Goal: Task Accomplishment & Management: Complete application form

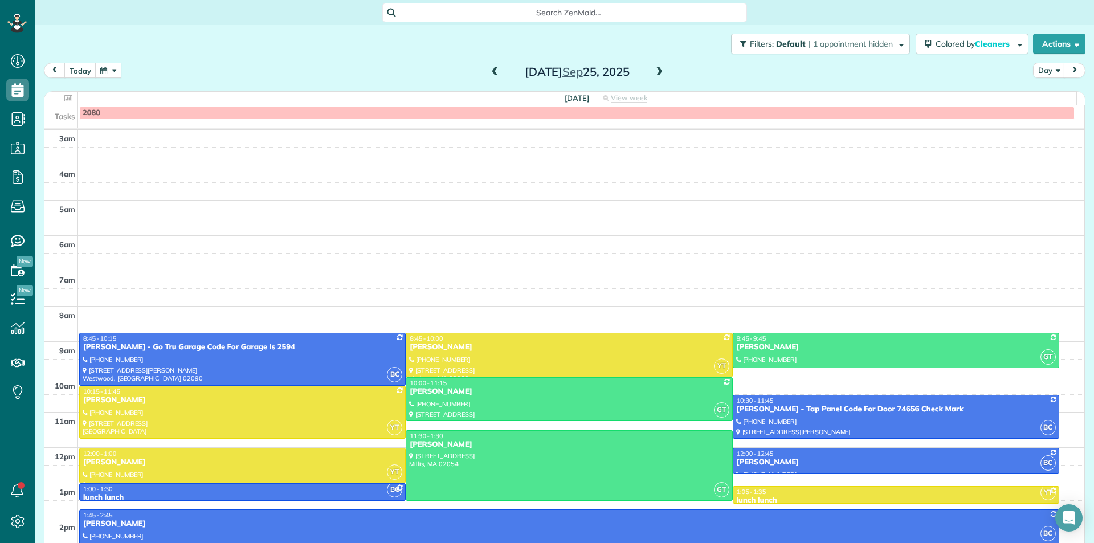
scroll to position [113, 0]
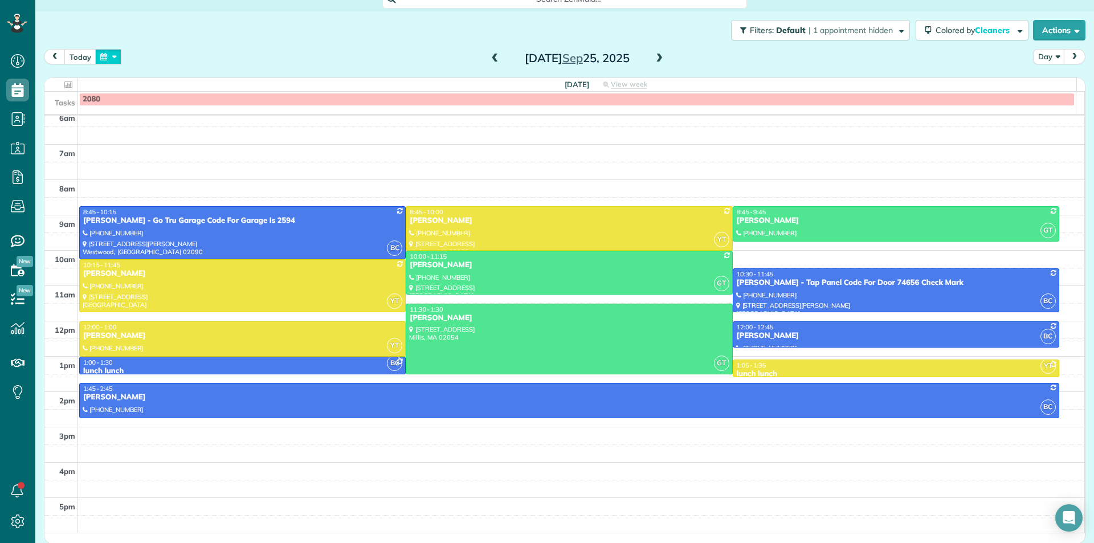
click at [103, 58] on button "button" at bounding box center [108, 56] width 26 height 15
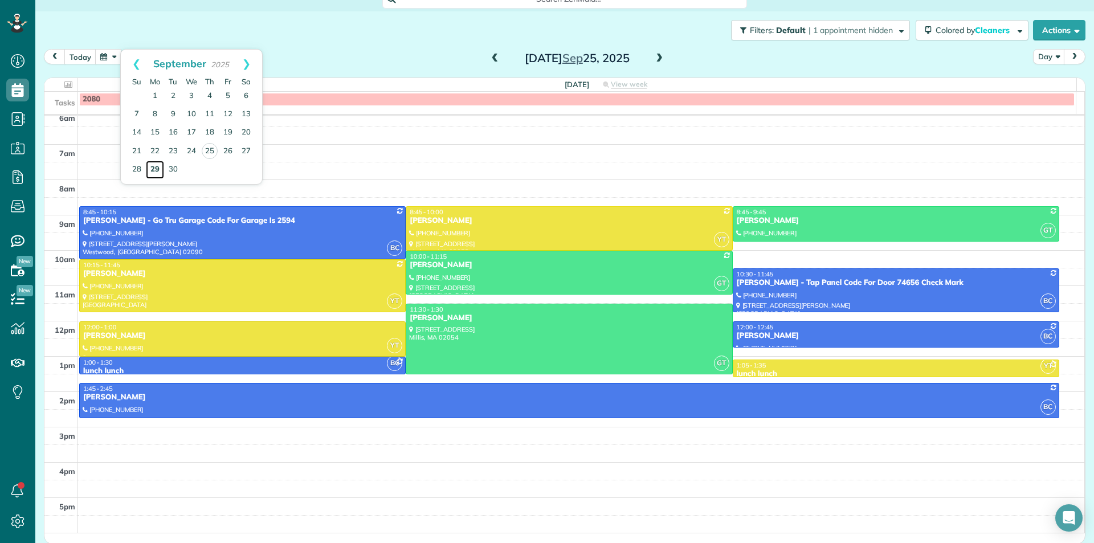
click at [156, 168] on link "29" at bounding box center [155, 170] width 18 height 18
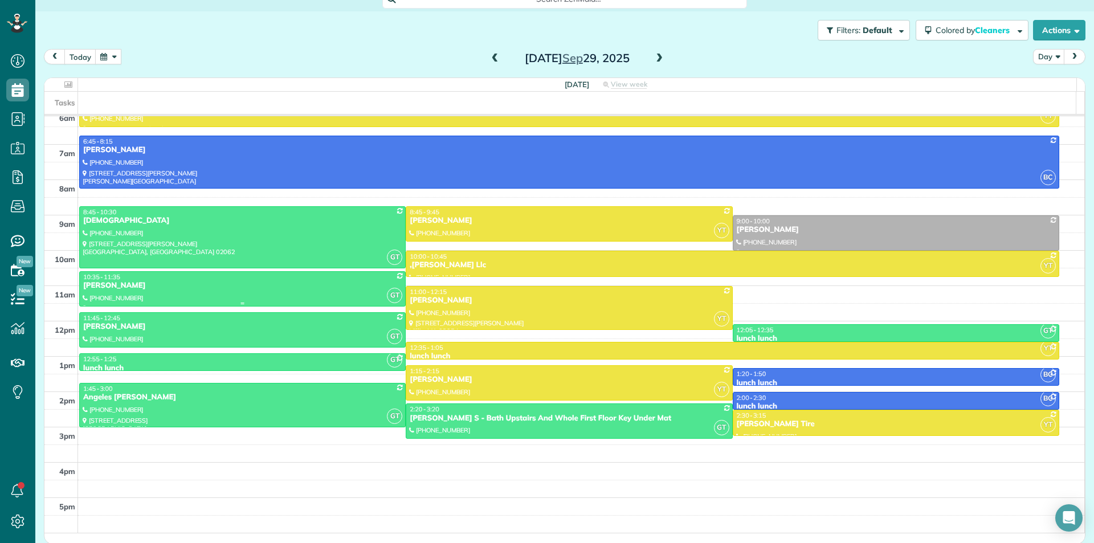
click at [203, 292] on div at bounding box center [242, 289] width 325 height 34
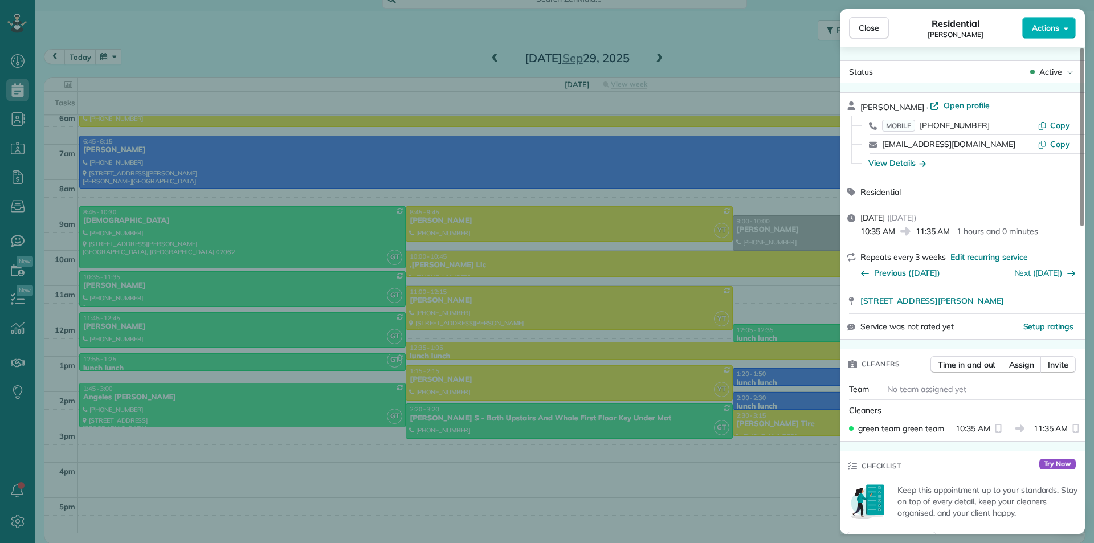
click at [203, 292] on div "Close Residential Caroline Wandle Actions Status Active Caroline Wandle · Open …" at bounding box center [547, 271] width 1094 height 543
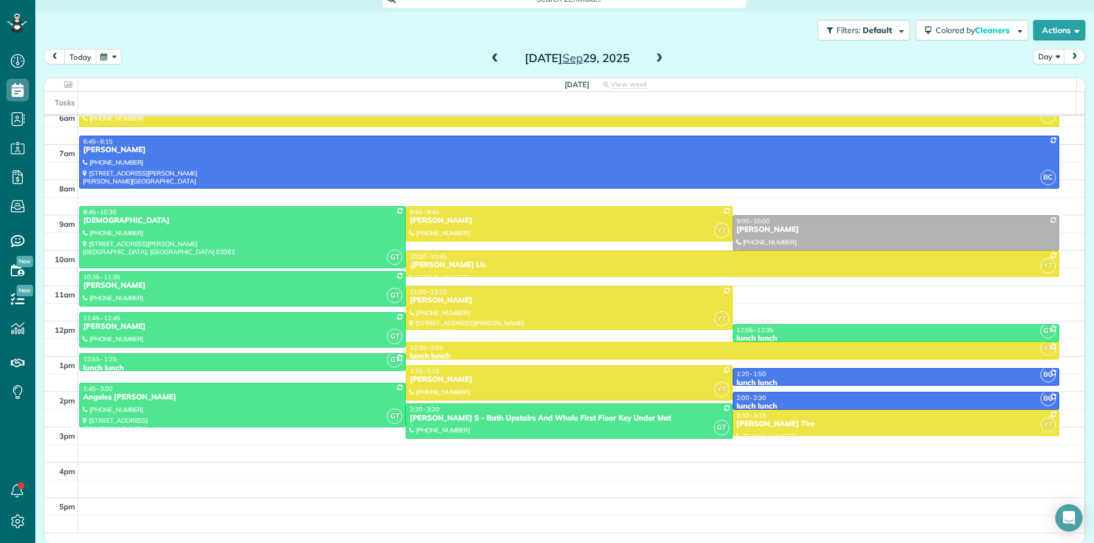
click at [76, 57] on button "today" at bounding box center [80, 56] width 32 height 15
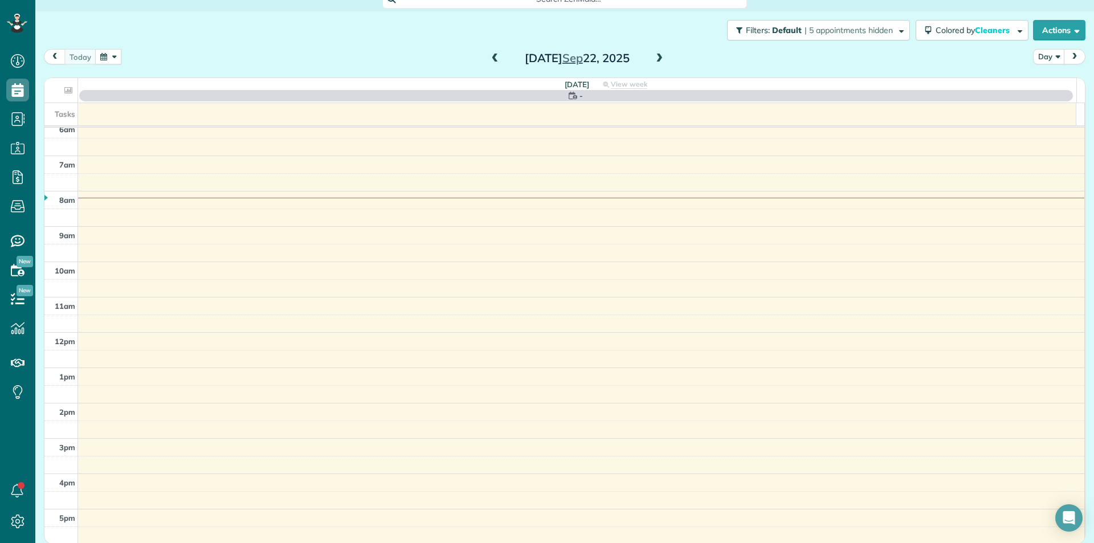
click at [108, 60] on button "button" at bounding box center [108, 56] width 26 height 15
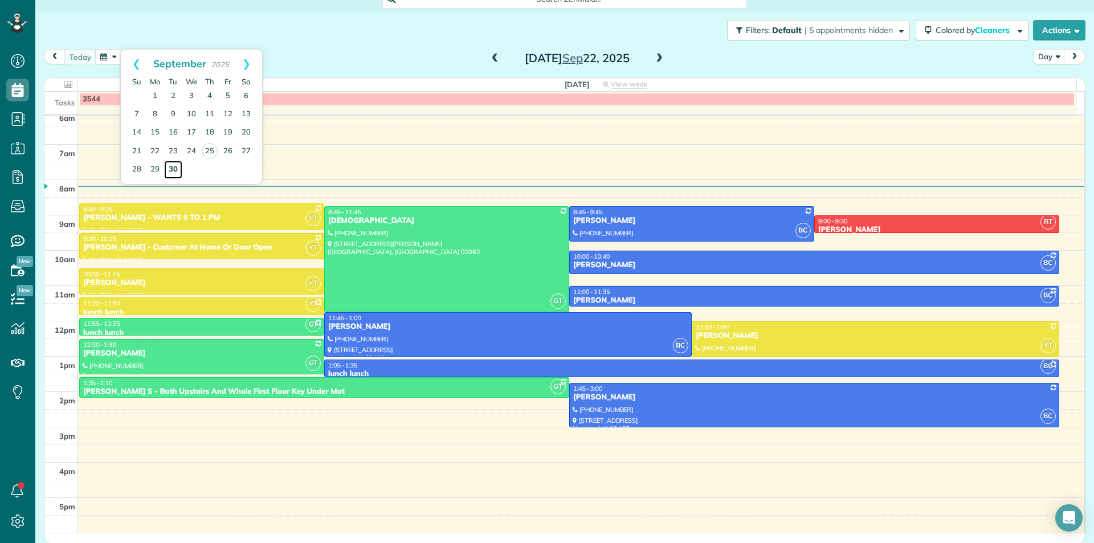
click at [170, 171] on link "30" at bounding box center [173, 170] width 18 height 18
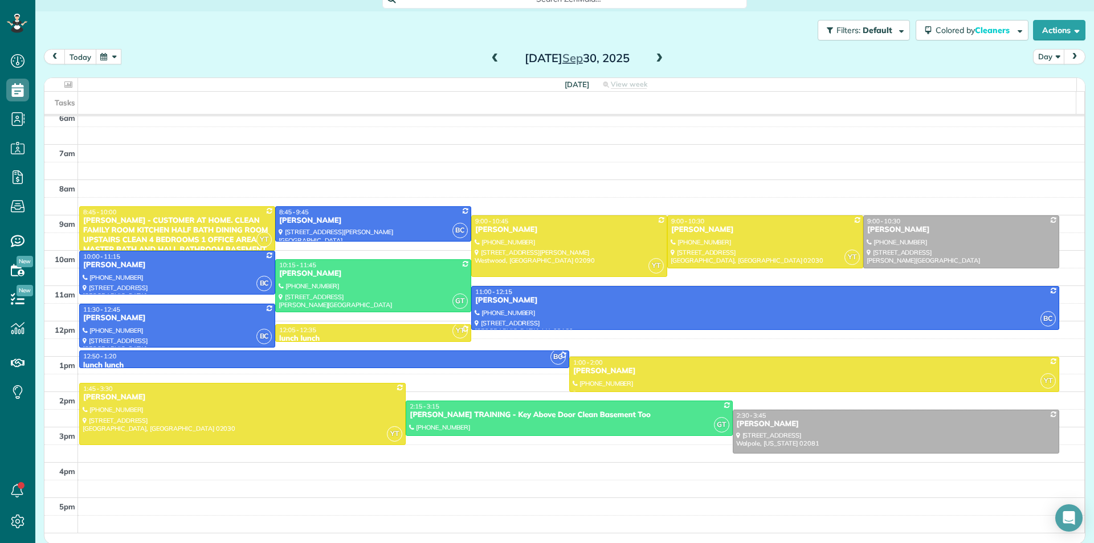
click at [83, 53] on button "today" at bounding box center [80, 56] width 32 height 15
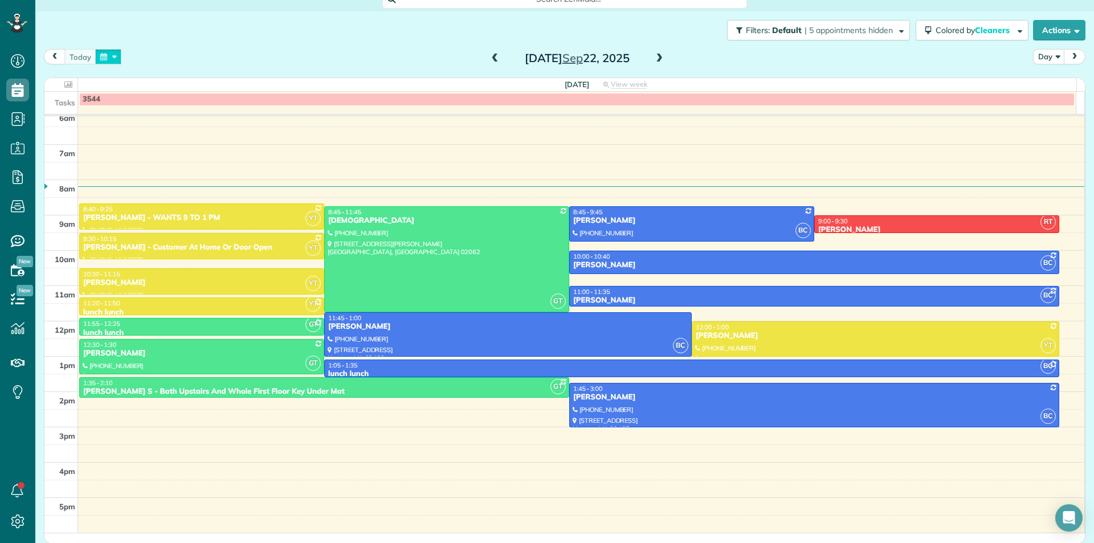
click at [109, 55] on button "button" at bounding box center [108, 56] width 26 height 15
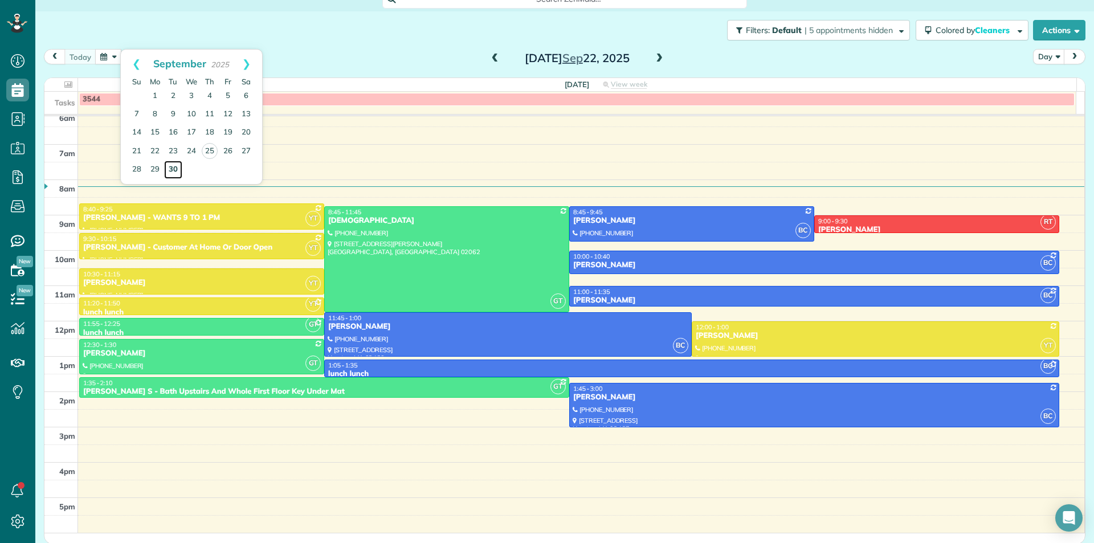
click at [175, 176] on link "30" at bounding box center [173, 170] width 18 height 18
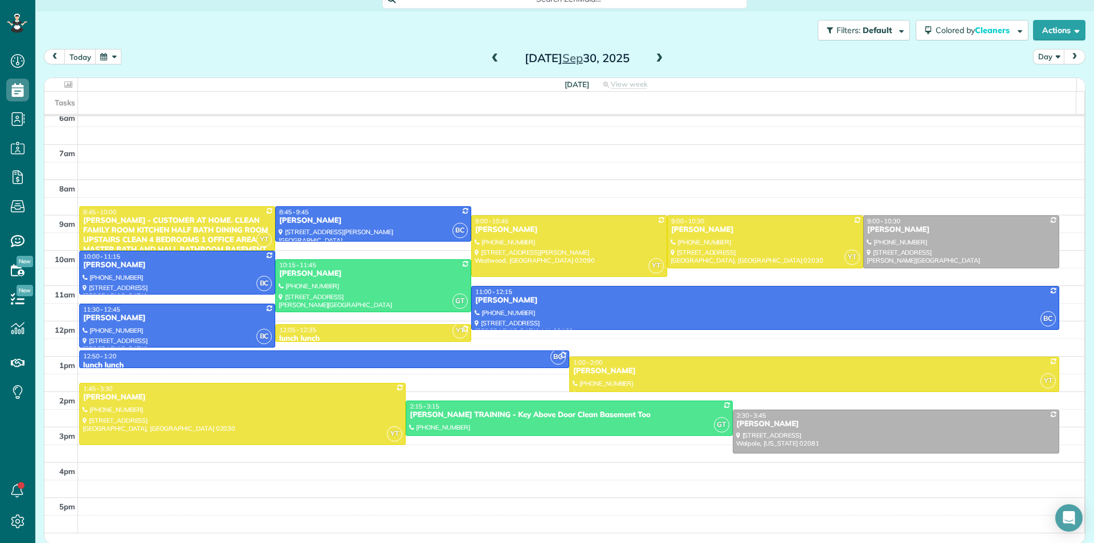
click at [489, 57] on span at bounding box center [495, 59] width 13 height 10
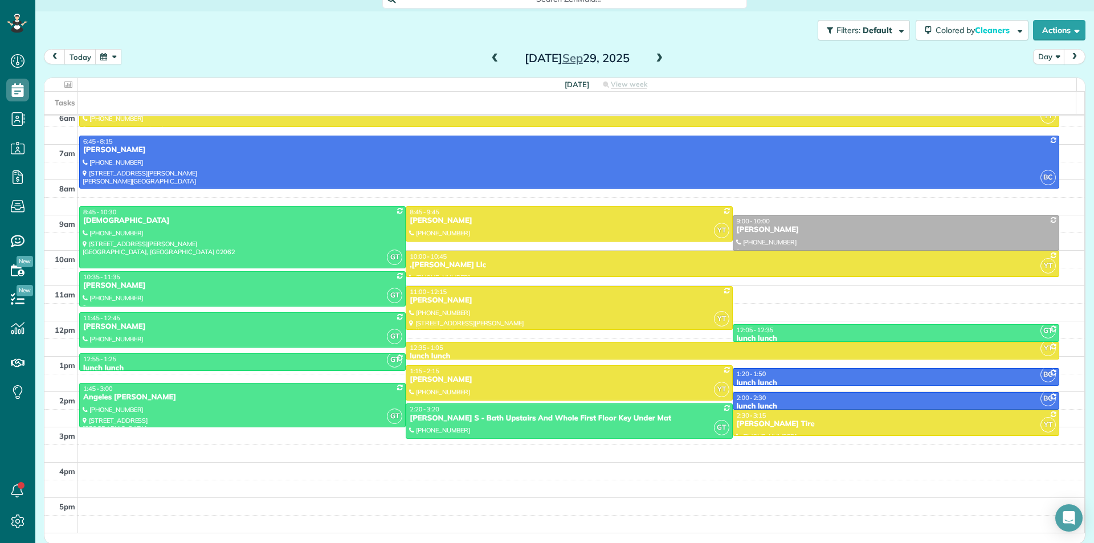
click at [653, 61] on span at bounding box center [659, 59] width 13 height 10
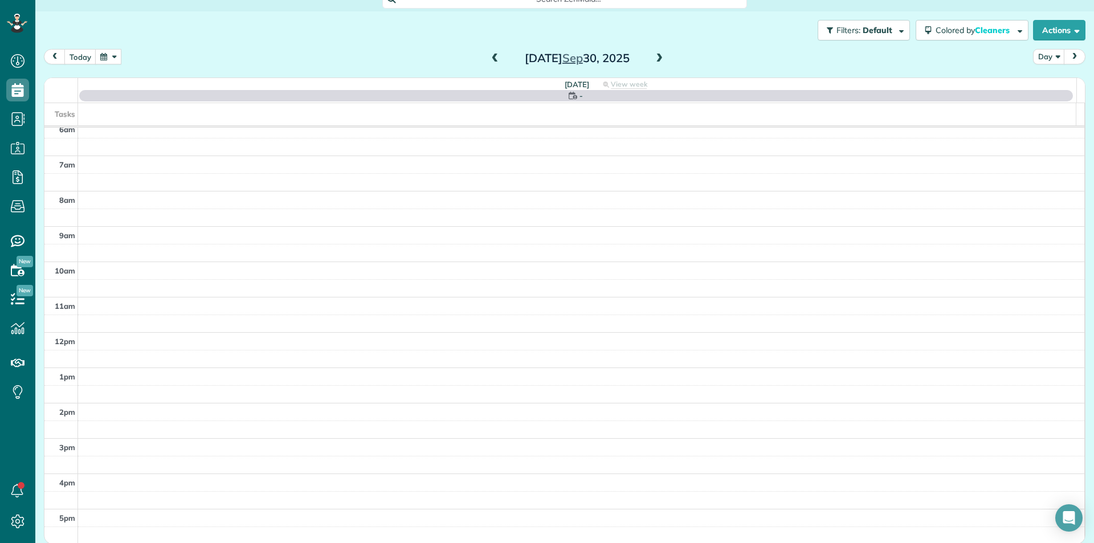
click at [492, 63] on span at bounding box center [495, 59] width 13 height 10
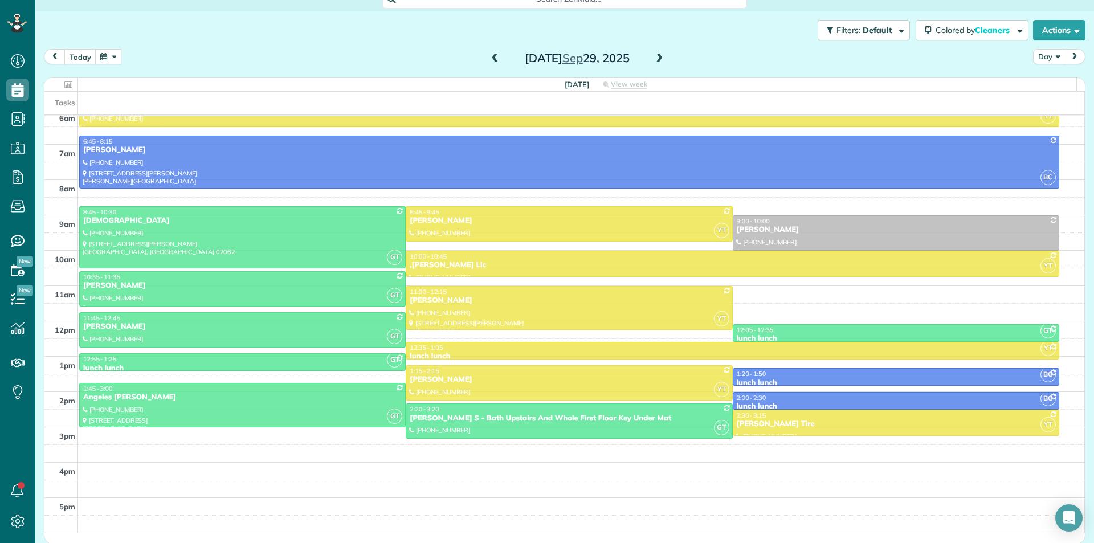
scroll to position [101, 0]
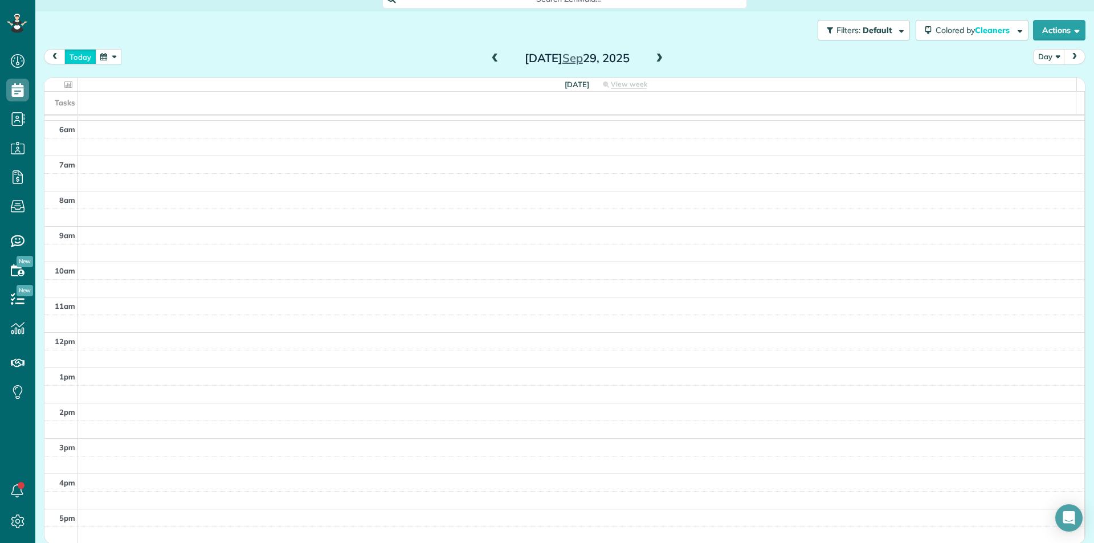
drag, startPoint x: 85, startPoint y: 56, endPoint x: 104, endPoint y: 58, distance: 18.9
click at [85, 55] on button "today" at bounding box center [80, 56] width 32 height 15
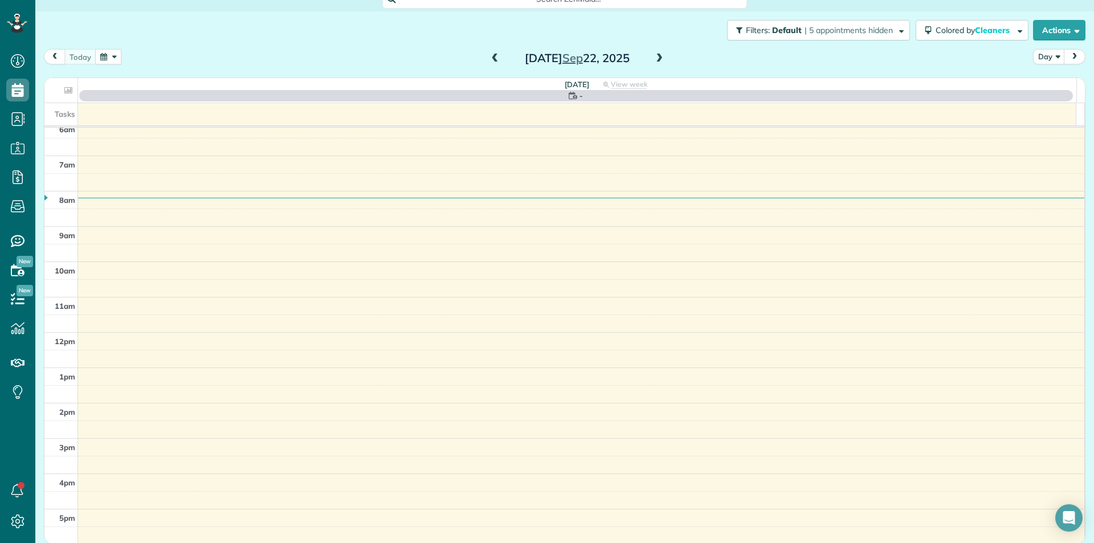
click at [107, 56] on button "button" at bounding box center [108, 56] width 26 height 15
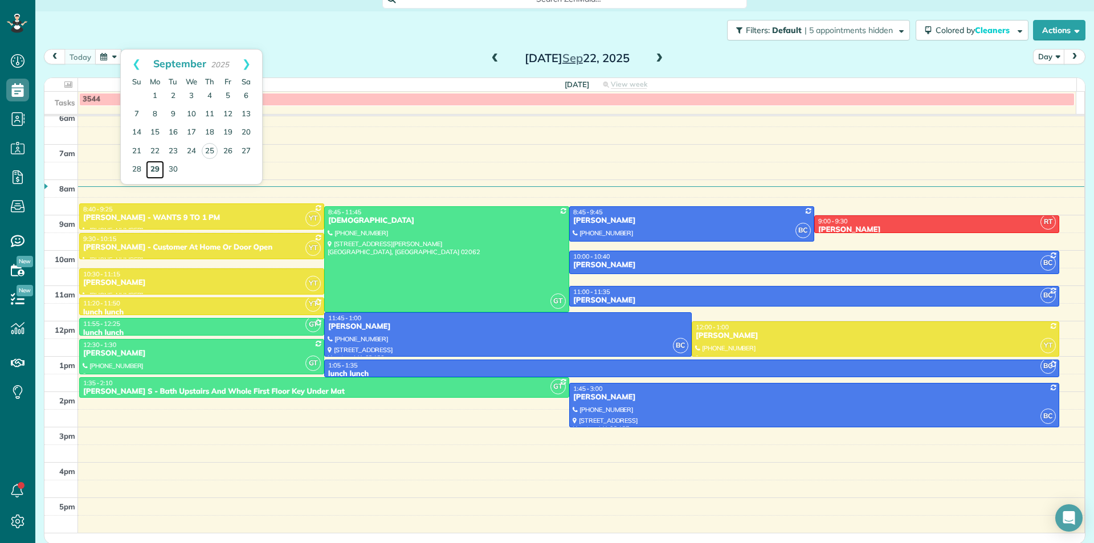
click at [156, 169] on link "29" at bounding box center [155, 170] width 18 height 18
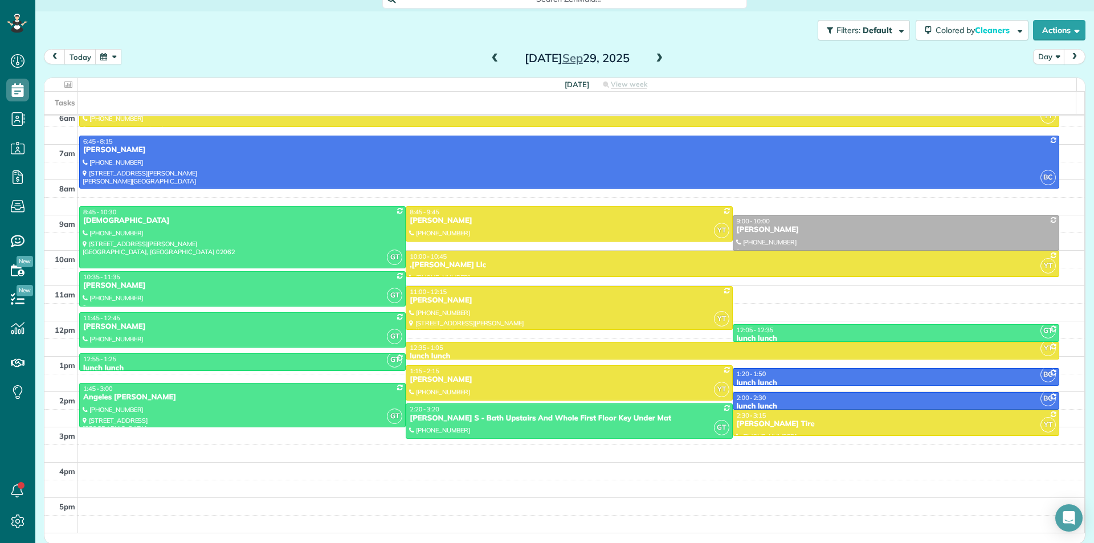
click at [658, 62] on span at bounding box center [659, 59] width 13 height 10
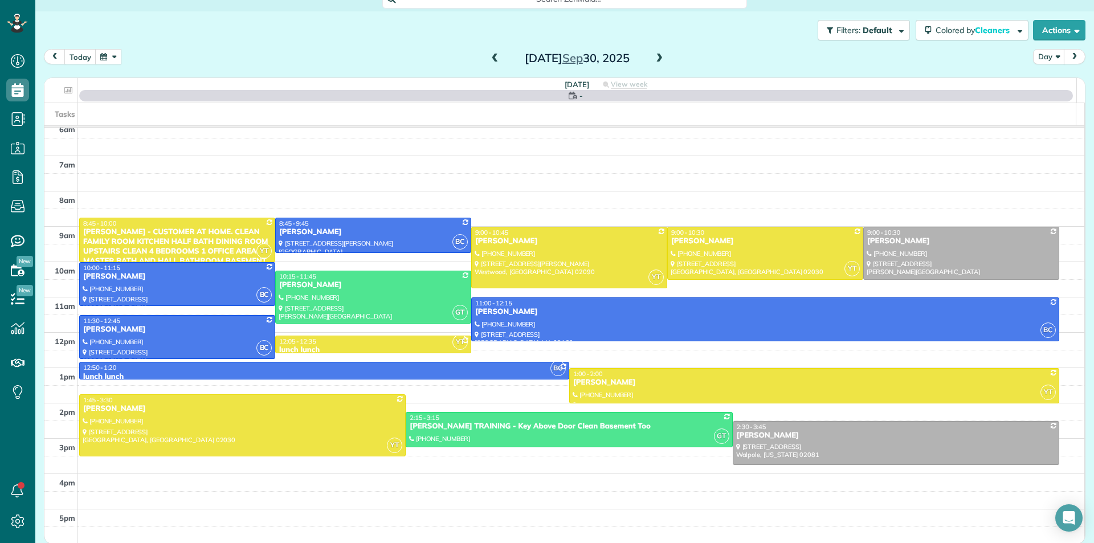
click at [658, 62] on span at bounding box center [659, 59] width 13 height 10
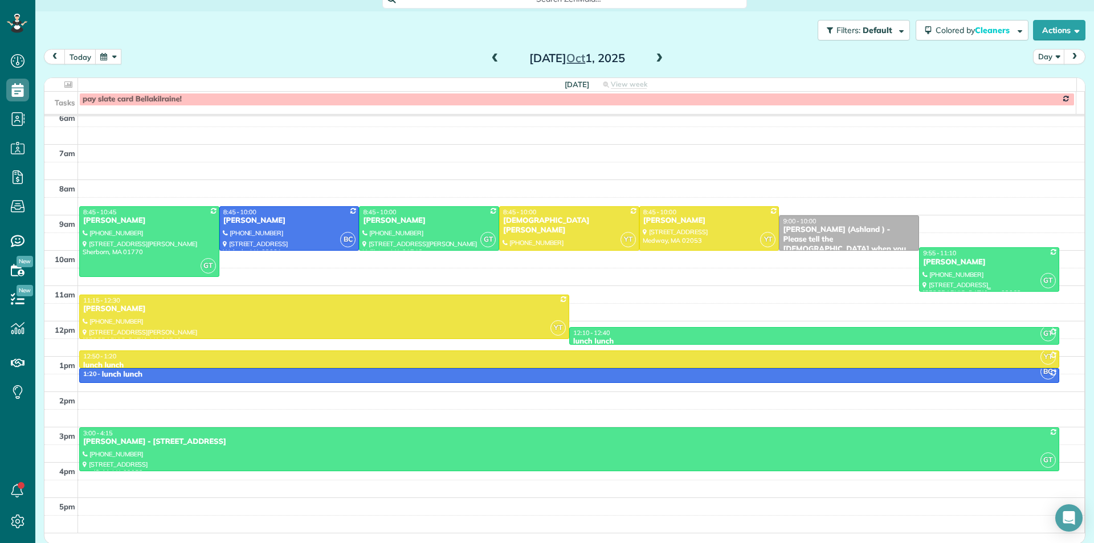
click at [929, 278] on div at bounding box center [989, 269] width 139 height 43
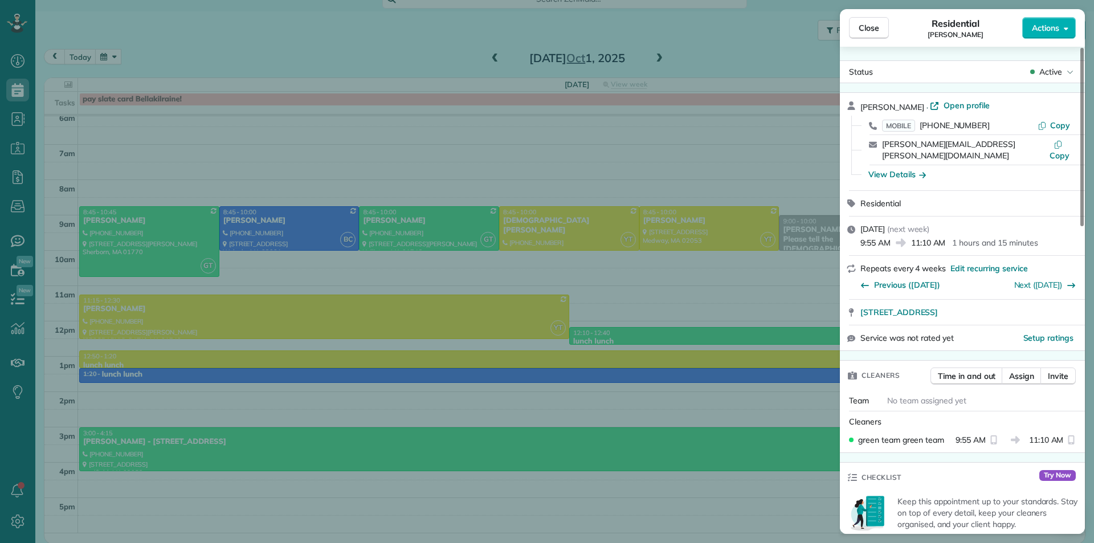
click at [644, 317] on div "Close Residential Anna Sangalang Actions Status Active Anna Sangalang · Open pr…" at bounding box center [547, 271] width 1094 height 543
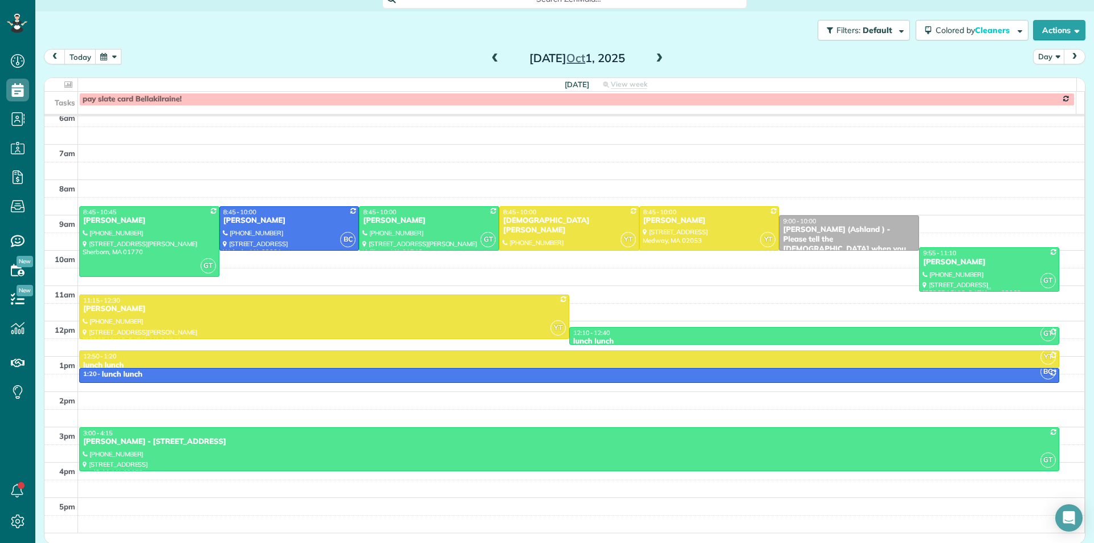
click at [964, 267] on link "GT 9:55 - 11:10 Anna Sangalang (508) 864-0724 34 chatham rd norwood, ma 02062" at bounding box center [989, 269] width 140 height 44
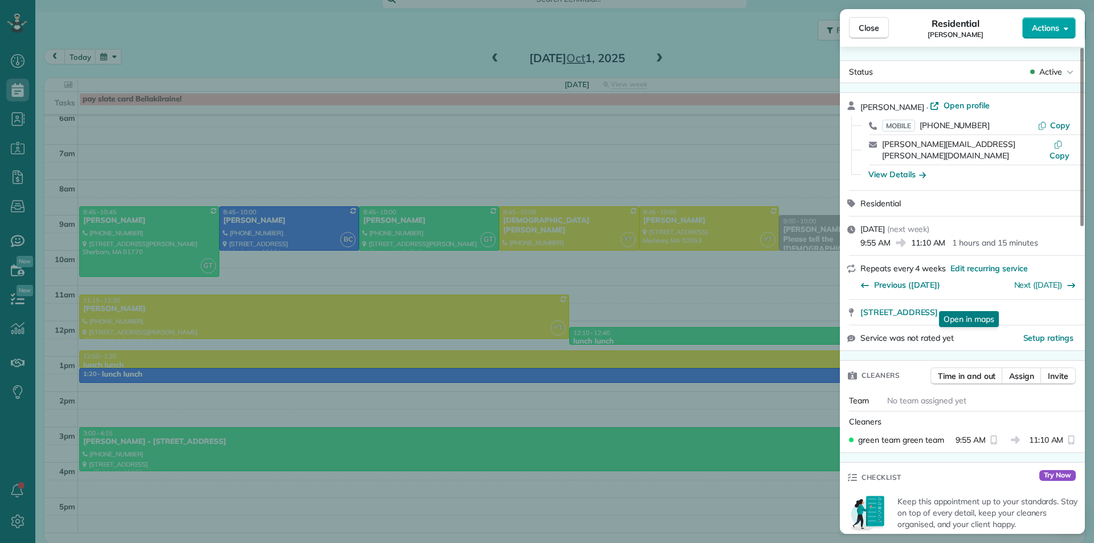
click at [1040, 30] on span "Actions" at bounding box center [1045, 27] width 27 height 11
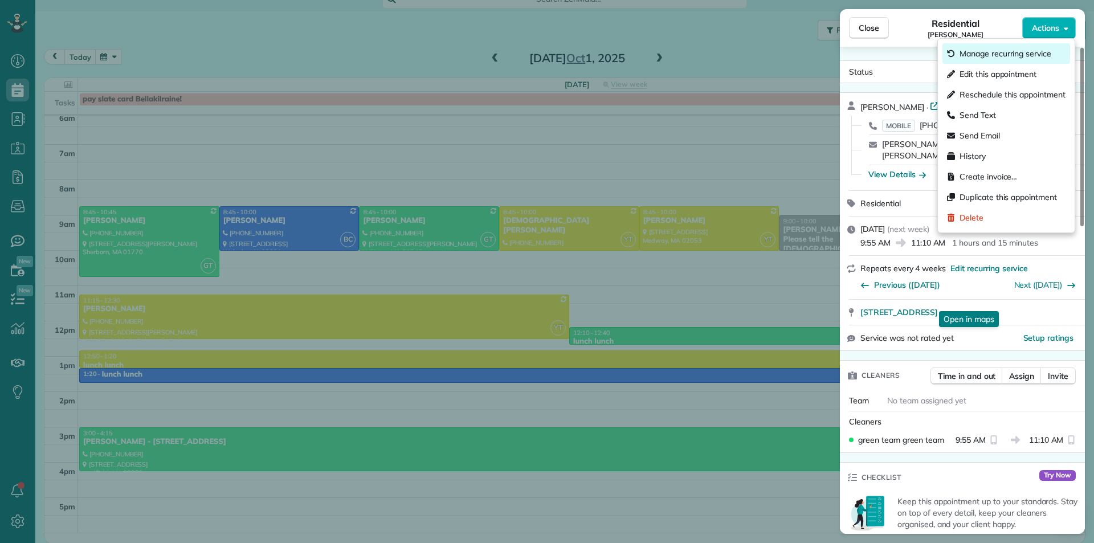
click at [1045, 55] on span "Manage recurring service" at bounding box center [1006, 53] width 92 height 11
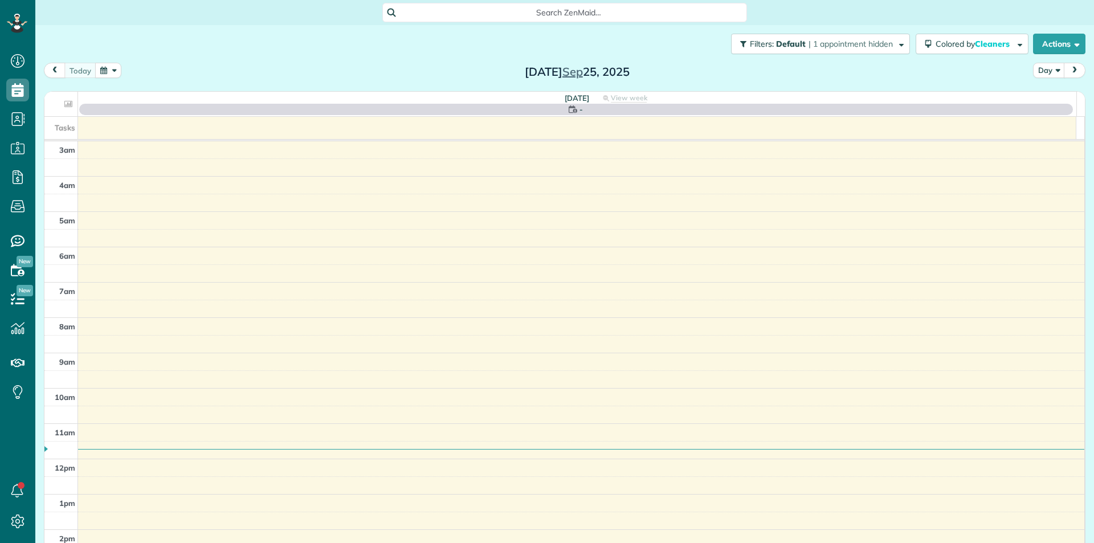
scroll to position [113, 0]
click at [108, 71] on button "button" at bounding box center [108, 70] width 26 height 15
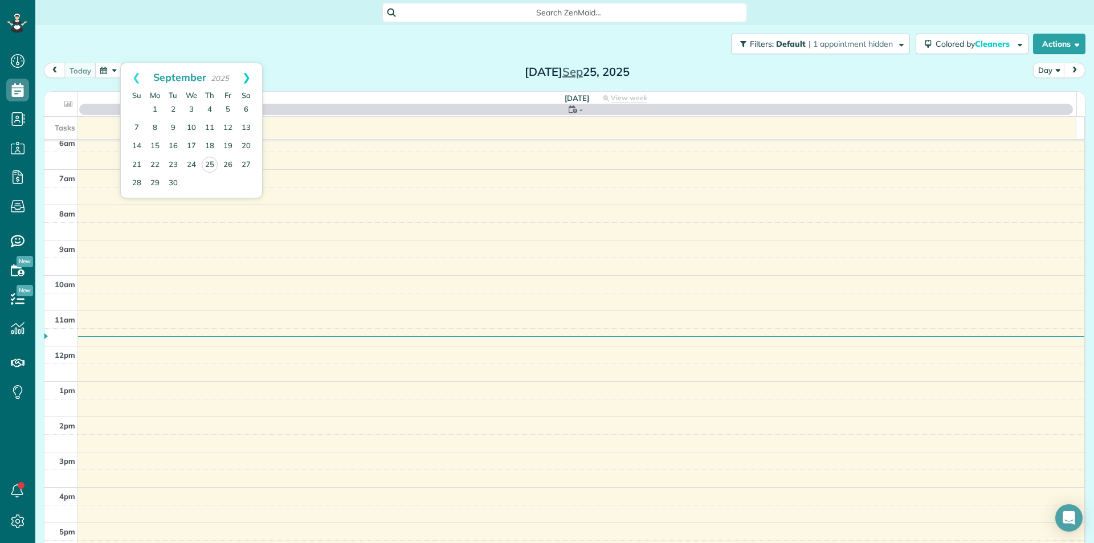
click at [244, 79] on link "Next" at bounding box center [246, 77] width 31 height 28
click at [192, 108] on link "1" at bounding box center [191, 110] width 18 height 18
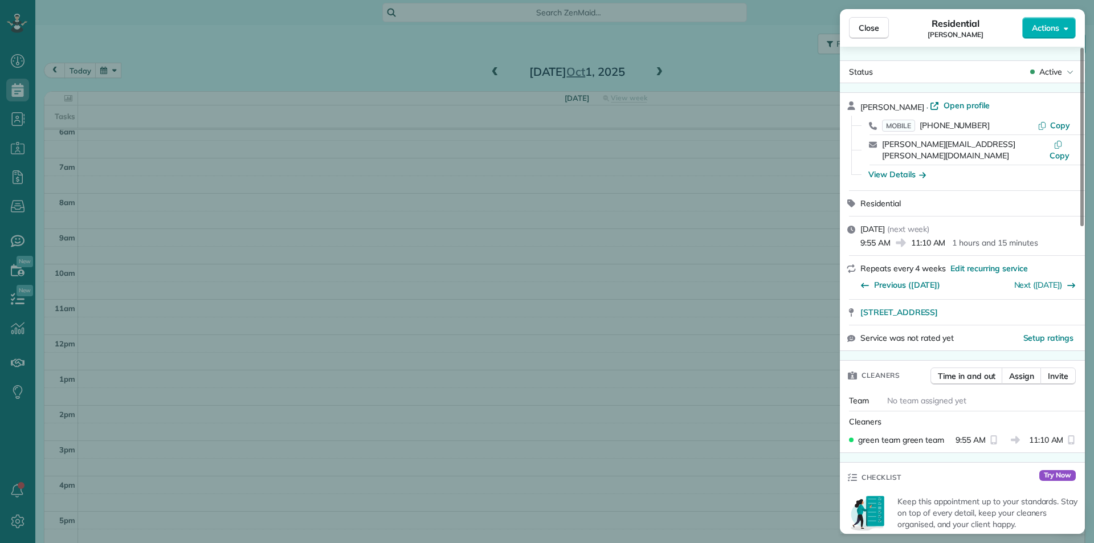
click at [713, 336] on div "Close Residential Anna Sangalang Actions Status Active Anna Sangalang · Open pr…" at bounding box center [547, 271] width 1094 height 543
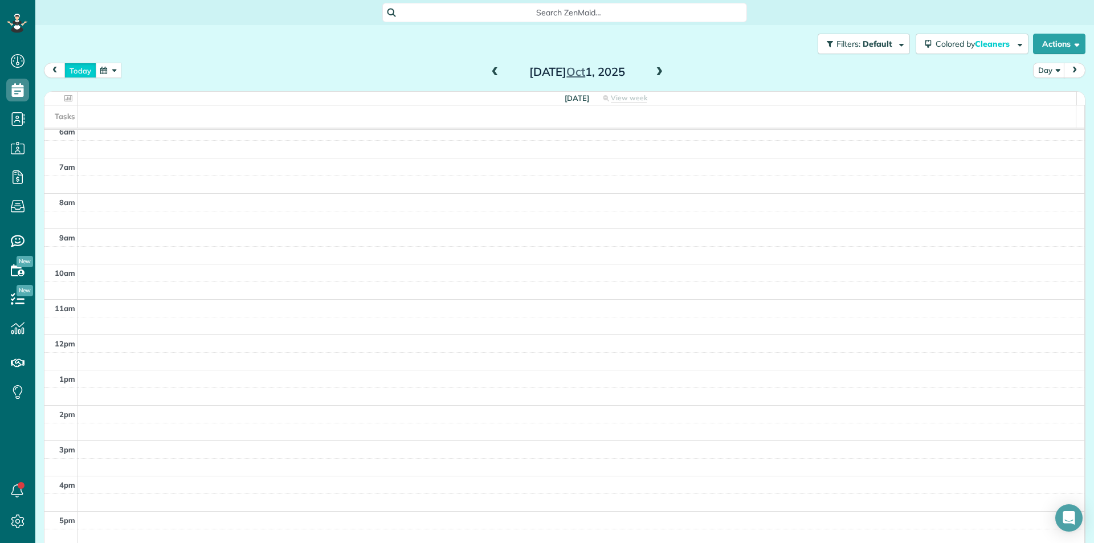
click at [72, 71] on button "today" at bounding box center [80, 70] width 32 height 15
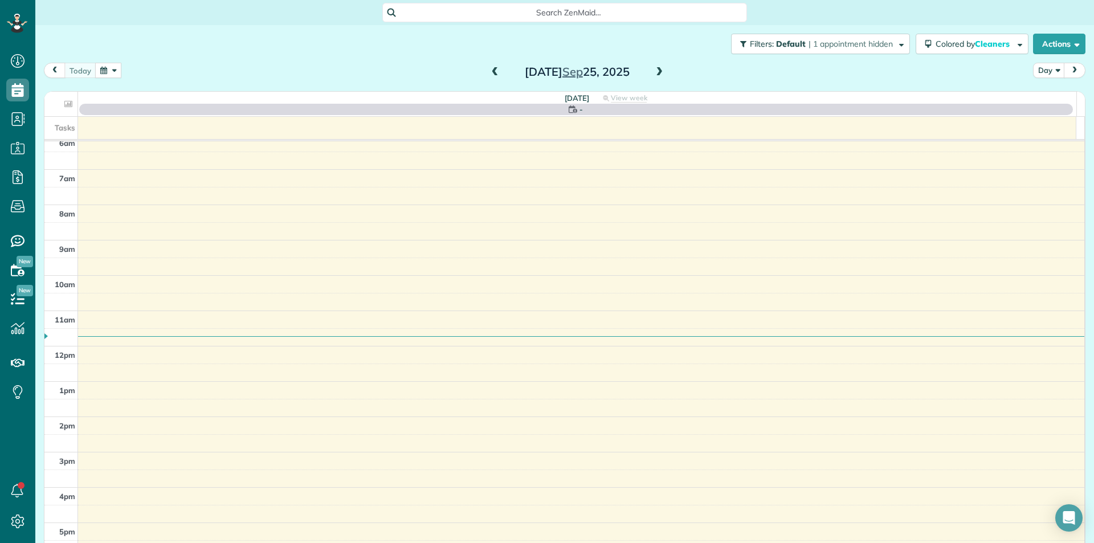
click at [105, 71] on button "button" at bounding box center [108, 70] width 26 height 15
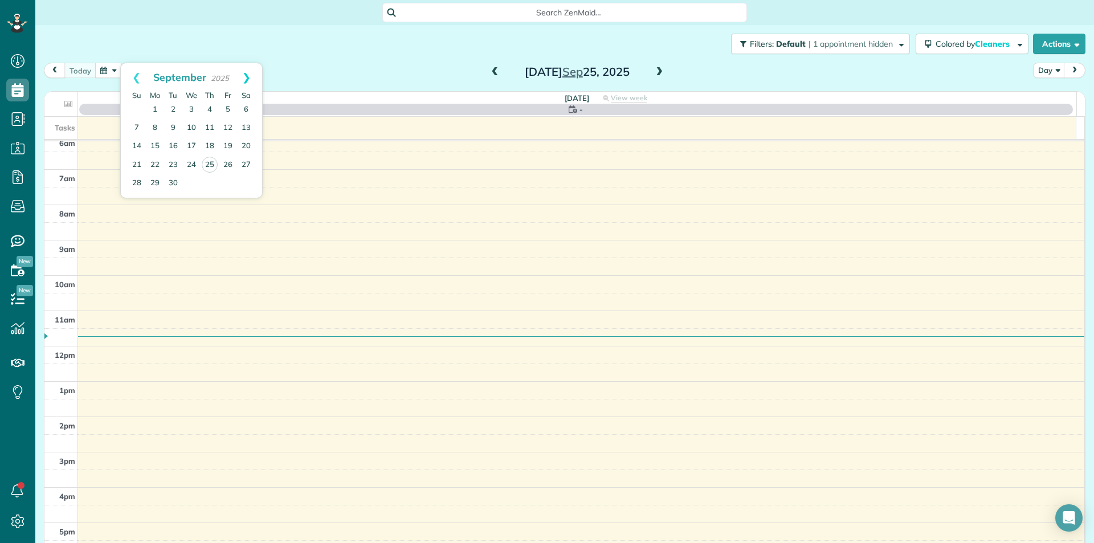
click at [247, 80] on link "Next" at bounding box center [246, 77] width 31 height 28
click at [194, 111] on link "1" at bounding box center [191, 110] width 18 height 18
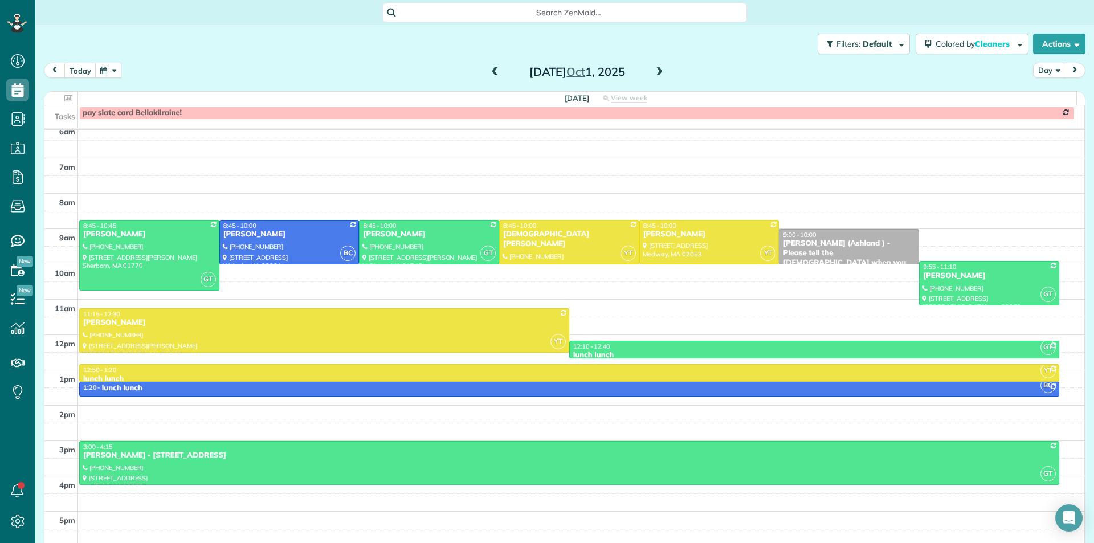
scroll to position [101, 0]
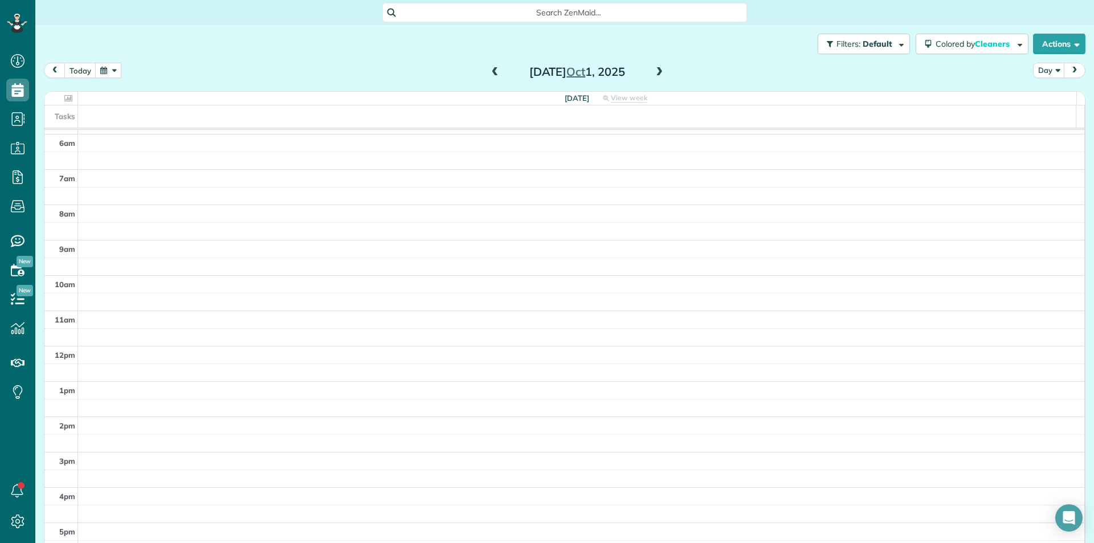
click at [489, 76] on span at bounding box center [495, 72] width 13 height 10
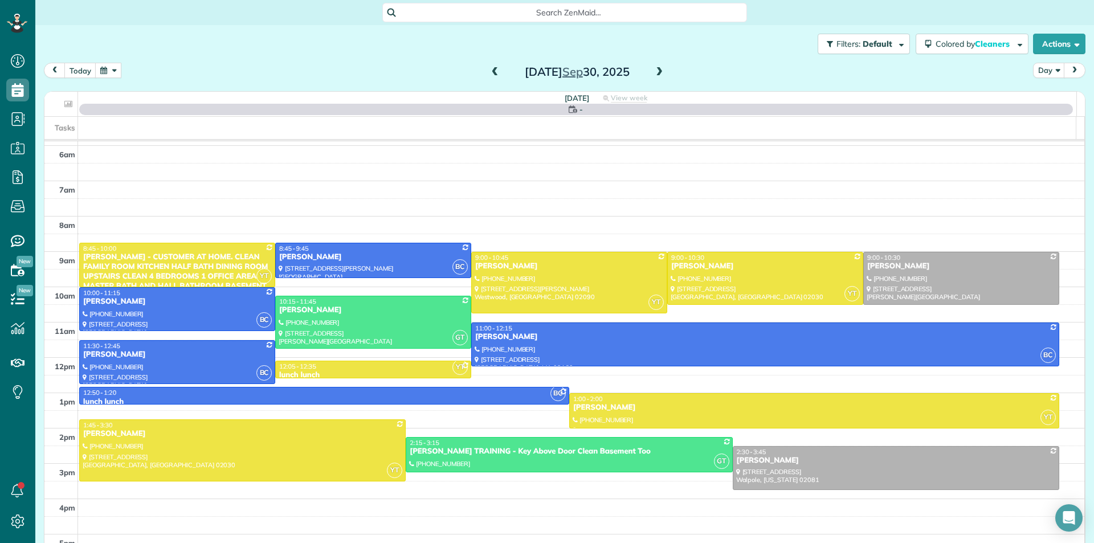
scroll to position [113, 0]
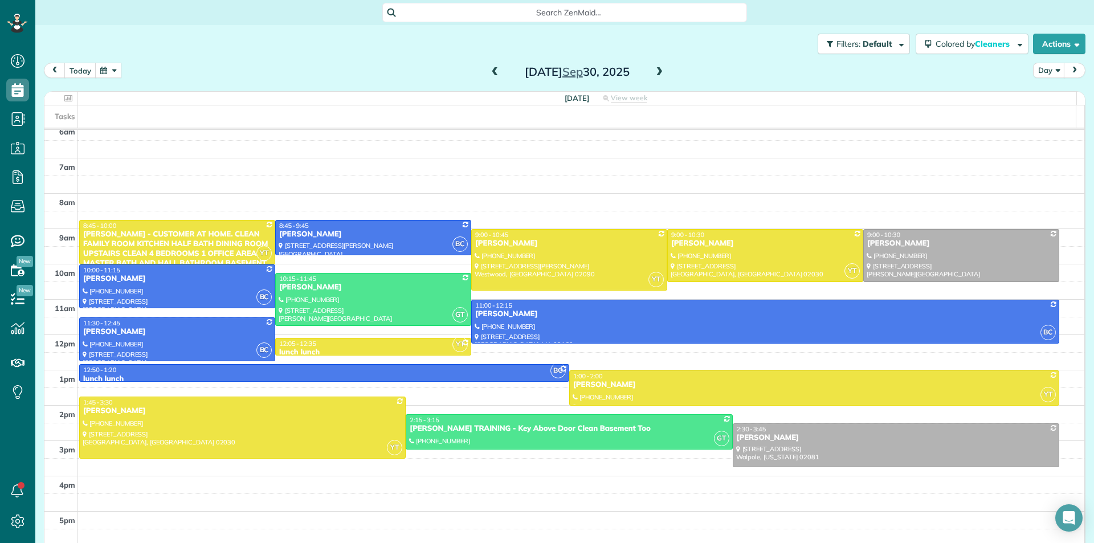
click at [656, 76] on span at bounding box center [659, 72] width 13 height 10
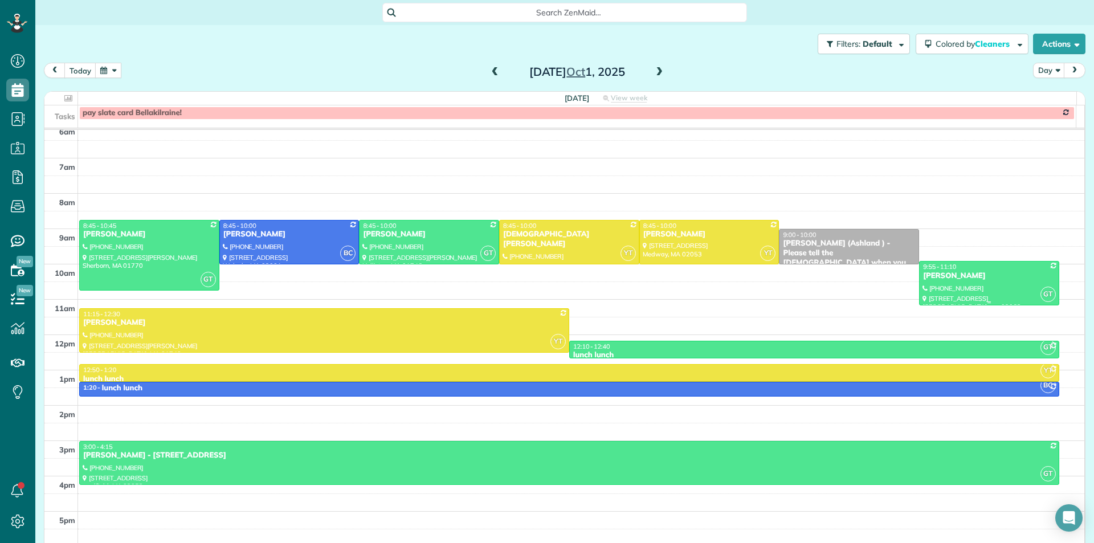
click at [920, 284] on div at bounding box center [989, 283] width 139 height 43
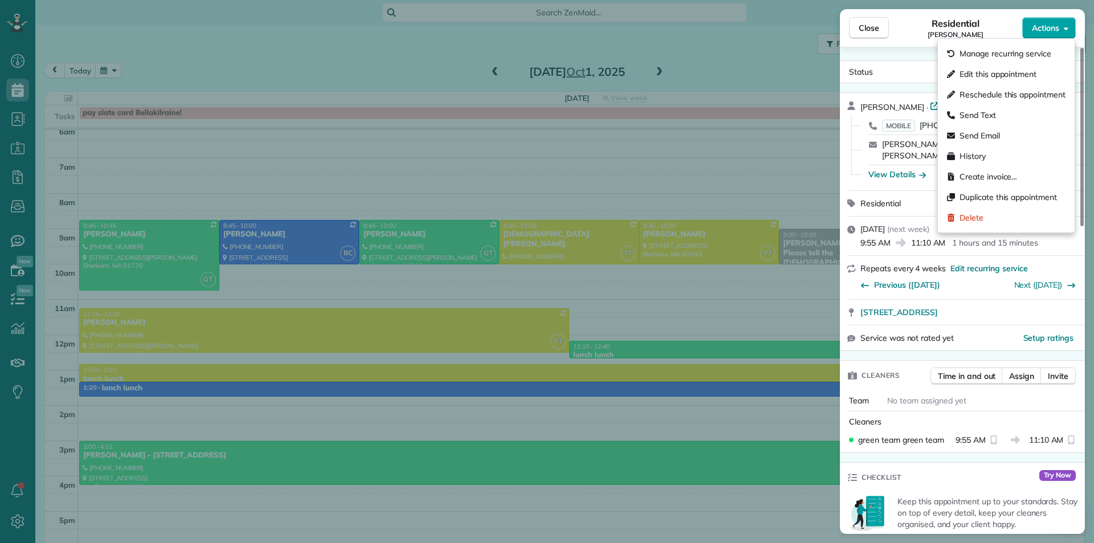
click at [1050, 25] on span "Actions" at bounding box center [1045, 27] width 27 height 11
click at [1051, 47] on div "Manage recurring service" at bounding box center [1007, 53] width 128 height 21
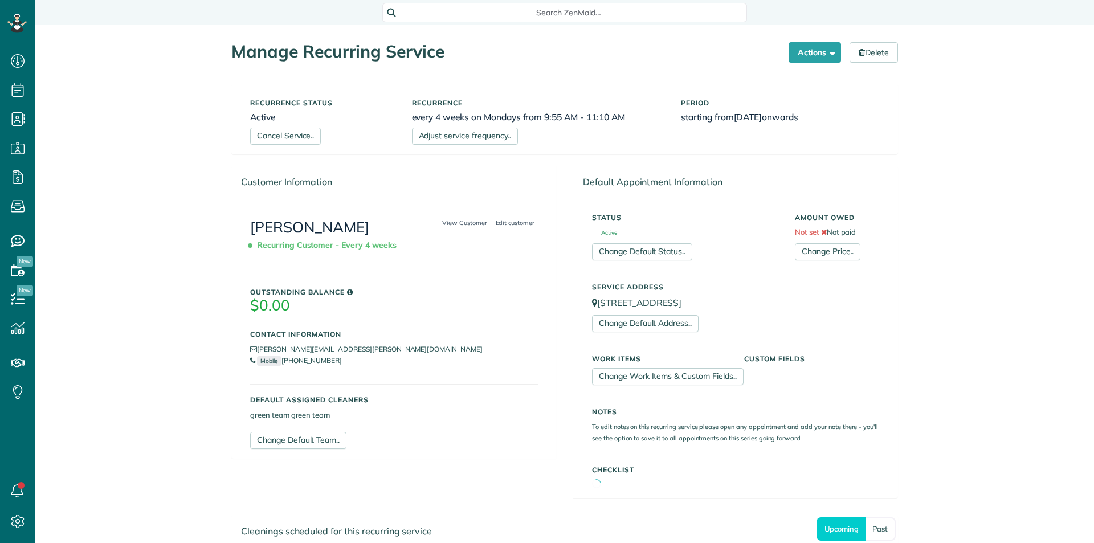
scroll to position [5, 5]
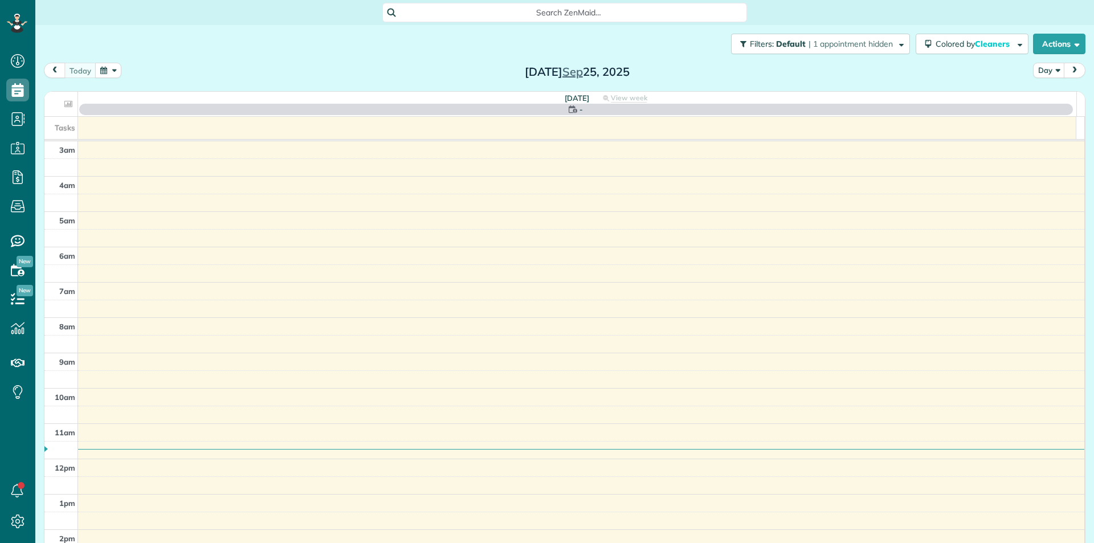
scroll to position [113, 0]
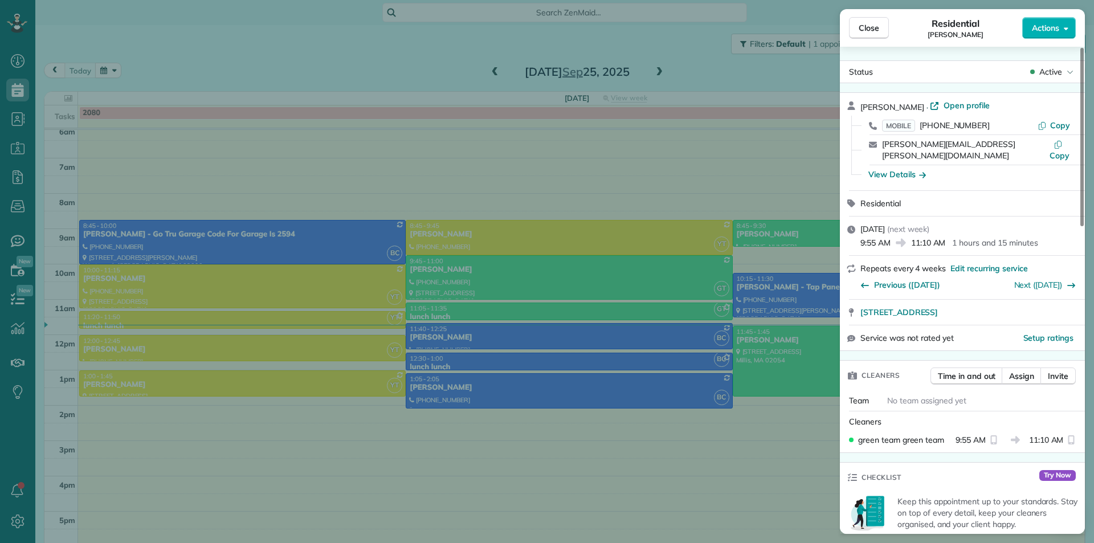
click at [104, 71] on div "Close Residential Anna Sangalang Actions Status Active Anna Sangalang · Open pr…" at bounding box center [547, 271] width 1094 height 543
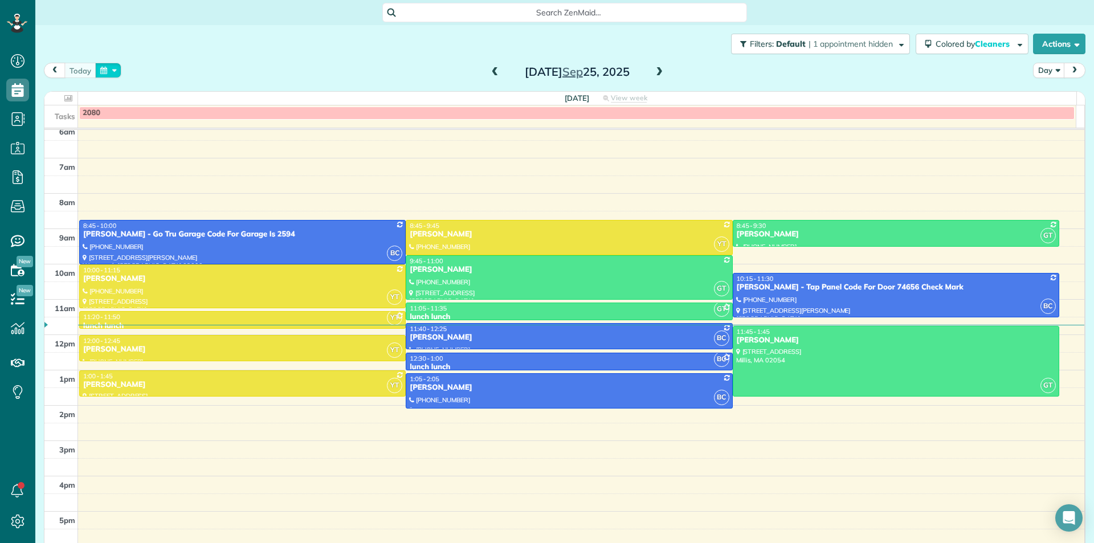
click at [104, 71] on button "button" at bounding box center [108, 70] width 26 height 15
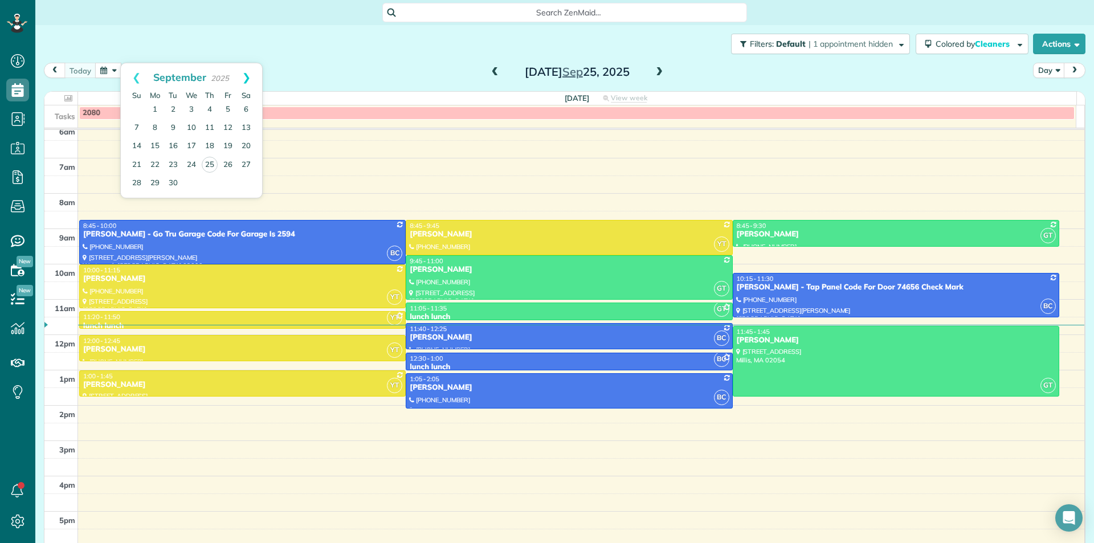
click at [245, 75] on link "Next" at bounding box center [246, 77] width 31 height 28
click at [327, 31] on div "Filters: Default | 1 appointment hidden Colored by Cleaners Color by Cleaner Co…" at bounding box center [564, 44] width 1059 height 38
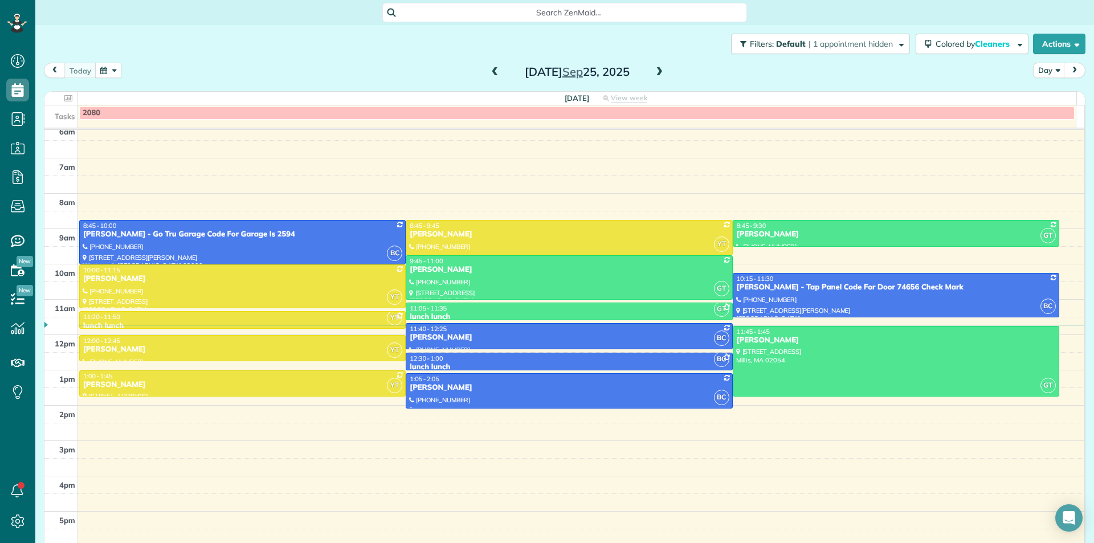
click at [107, 68] on button "button" at bounding box center [108, 70] width 26 height 15
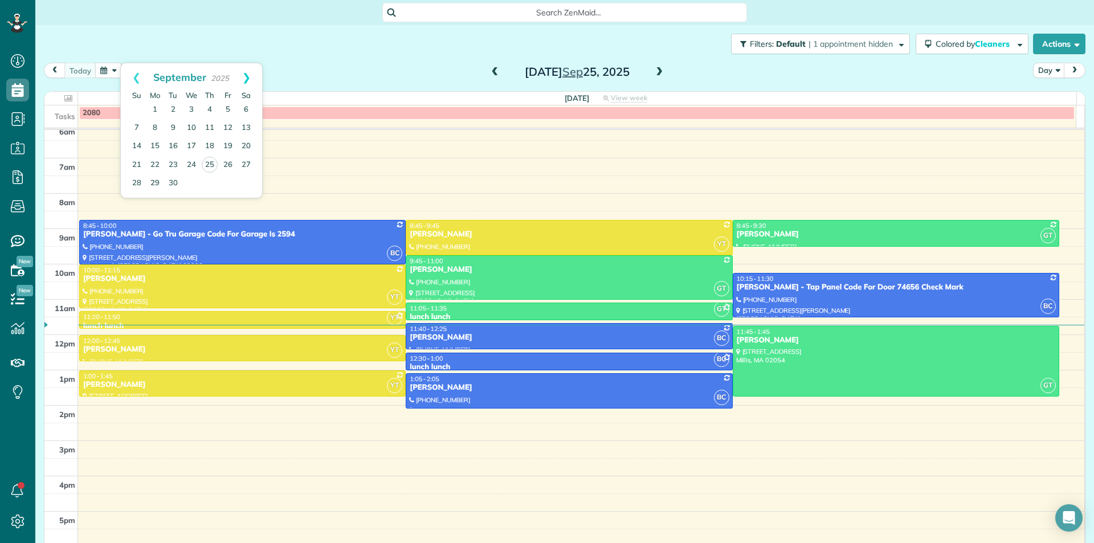
click at [241, 80] on link "Next" at bounding box center [246, 77] width 31 height 28
click at [191, 109] on link "1" at bounding box center [191, 110] width 18 height 18
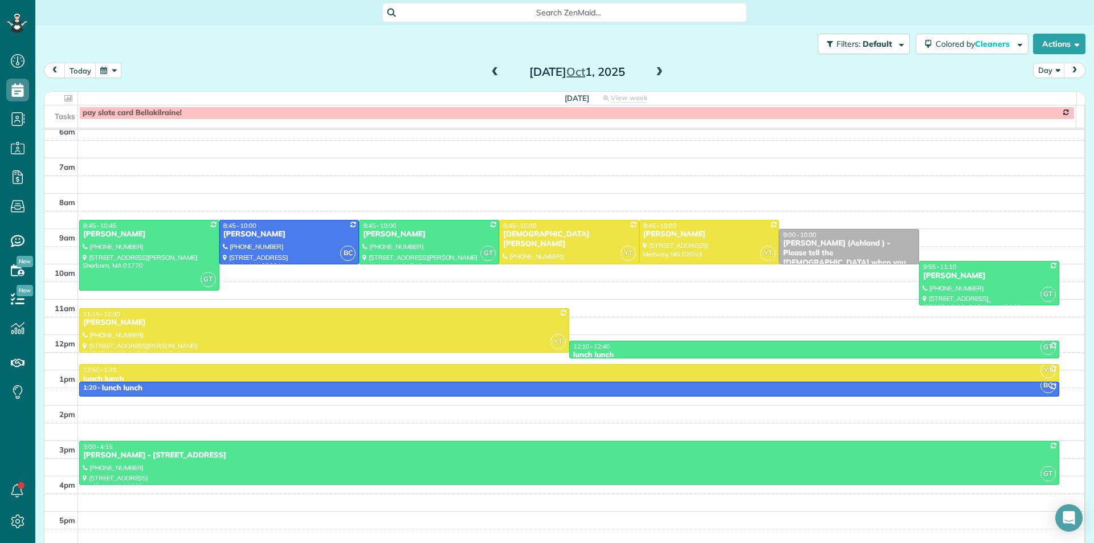
click at [943, 276] on div "[PERSON_NAME]" at bounding box center [989, 276] width 133 height 10
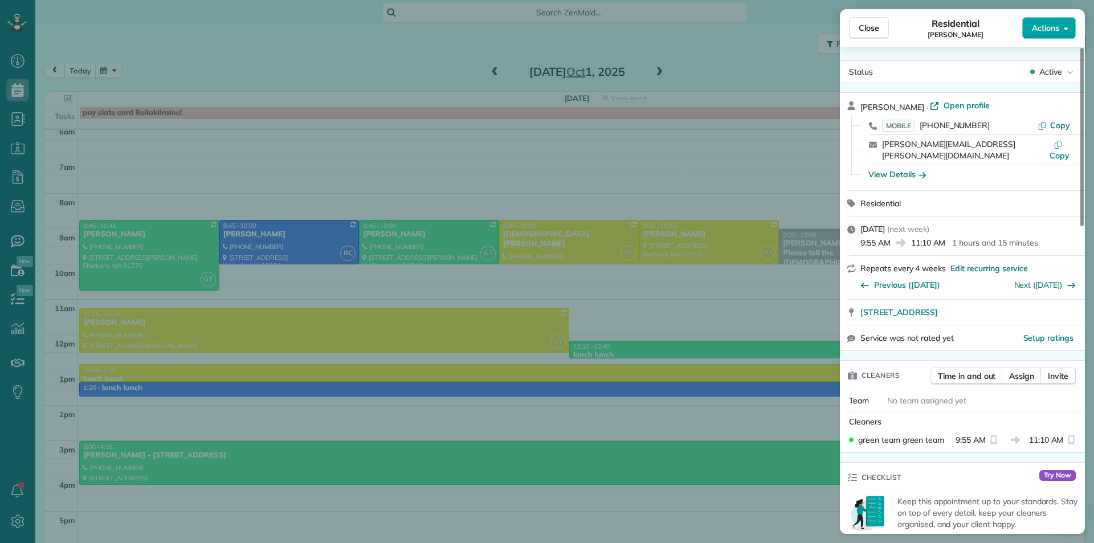
click at [1050, 26] on span "Actions" at bounding box center [1045, 27] width 27 height 11
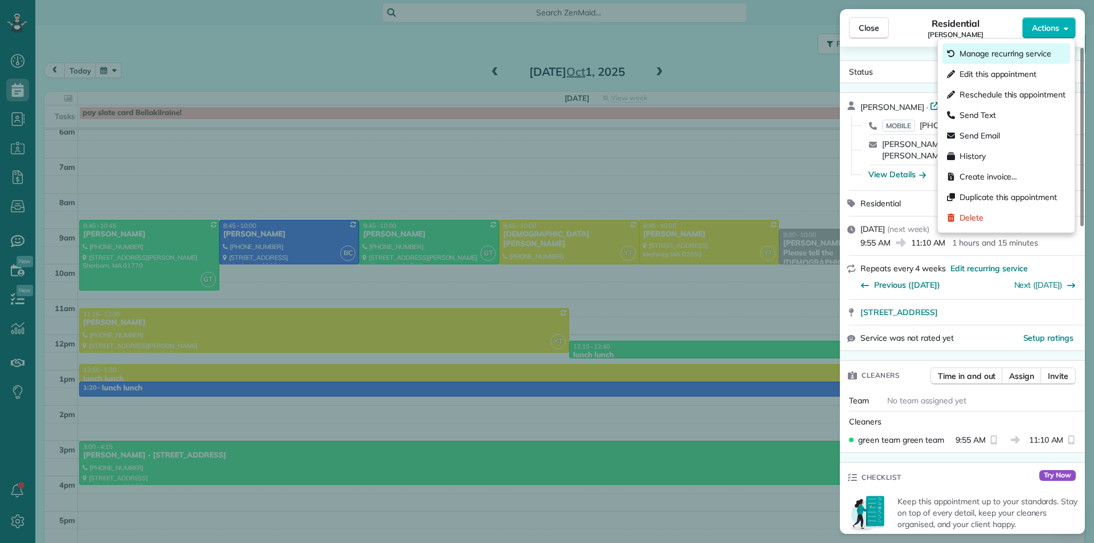
click at [1037, 56] on span "Manage recurring service" at bounding box center [1006, 53] width 92 height 11
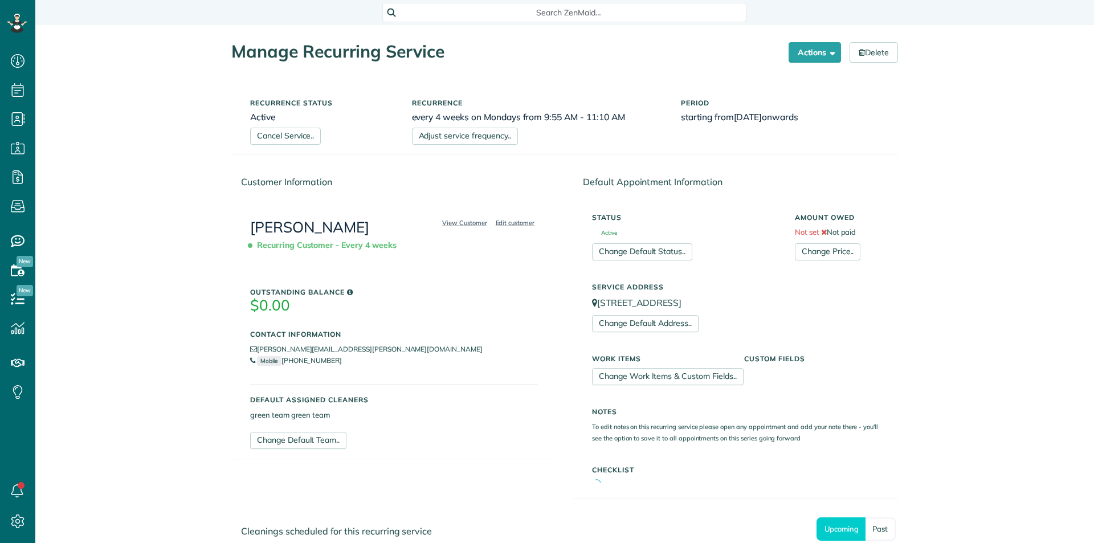
scroll to position [5, 5]
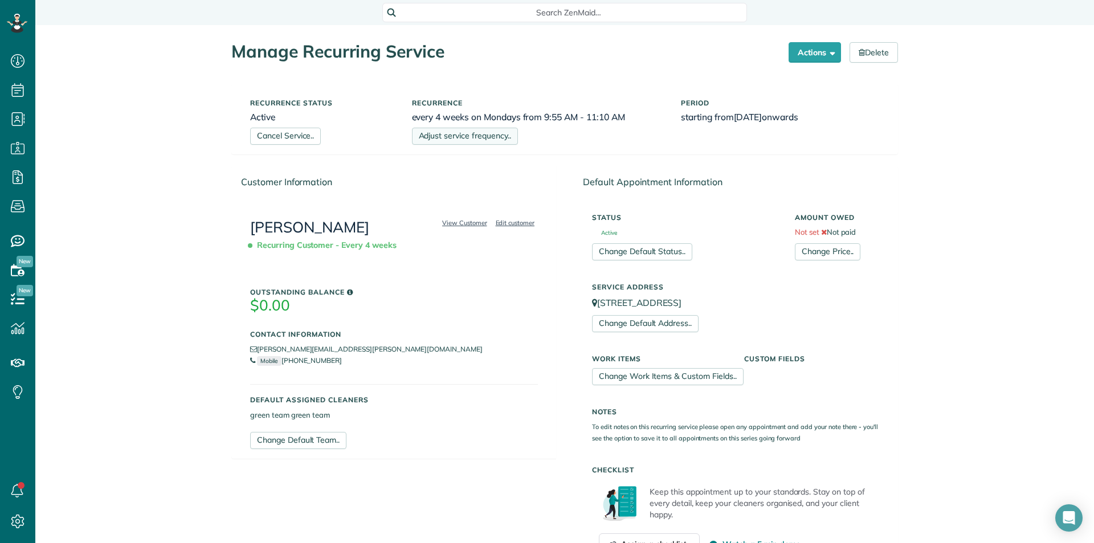
click at [466, 138] on link "Adjust service frequency.." at bounding box center [465, 136] width 106 height 17
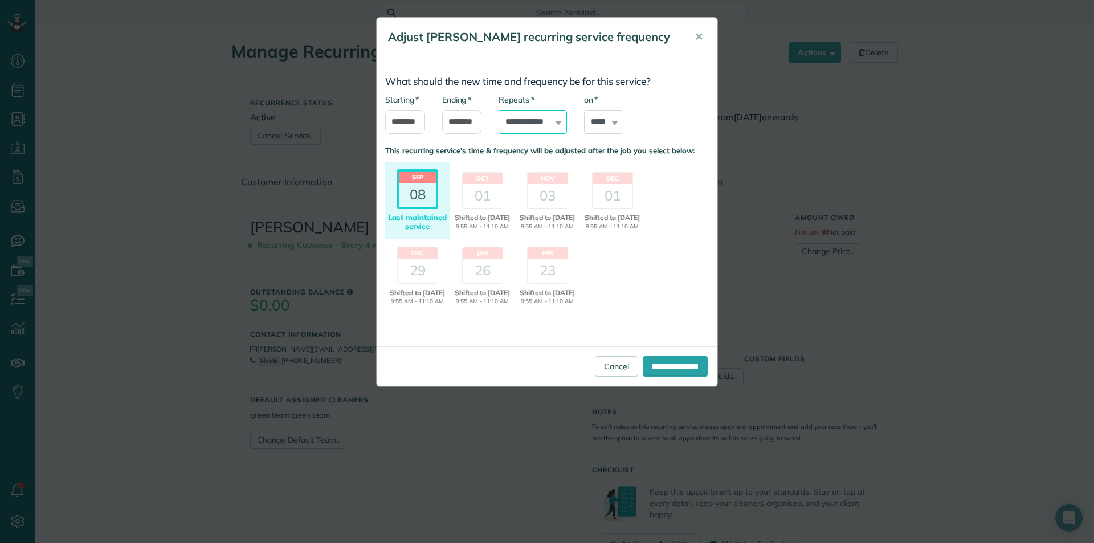
click at [546, 127] on select "**********" at bounding box center [533, 122] width 68 height 24
select select "**********"
click at [499, 110] on select "**********" at bounding box center [533, 122] width 68 height 24
click at [666, 377] on input "**********" at bounding box center [675, 366] width 65 height 21
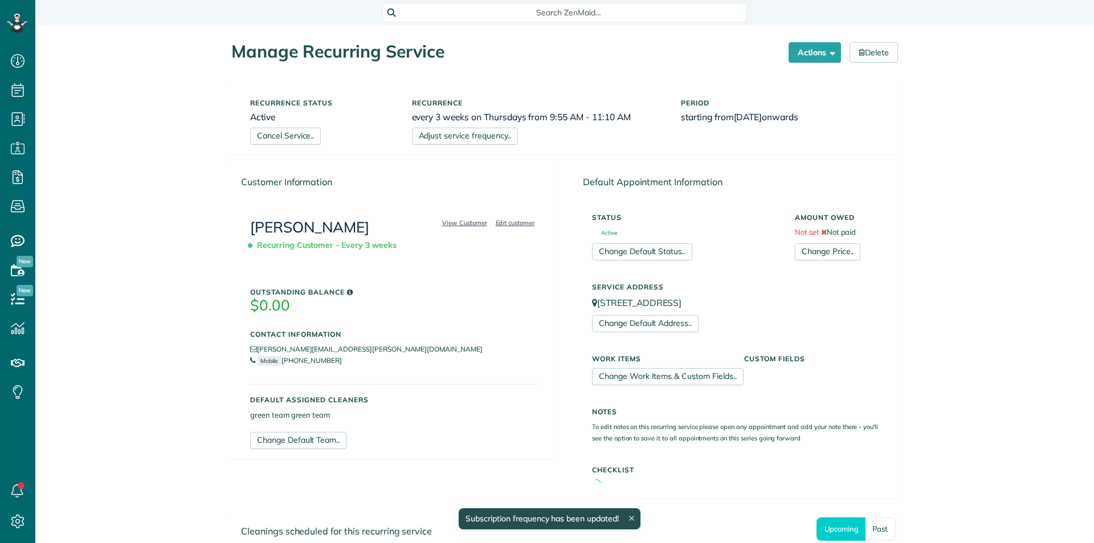
scroll to position [5, 5]
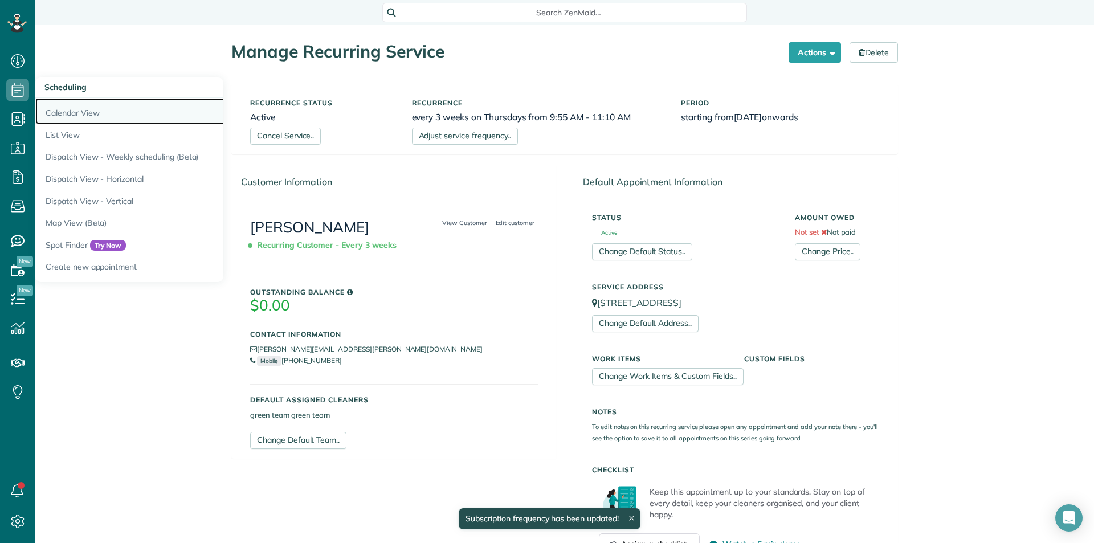
click at [64, 111] on link "Calendar View" at bounding box center [177, 111] width 285 height 26
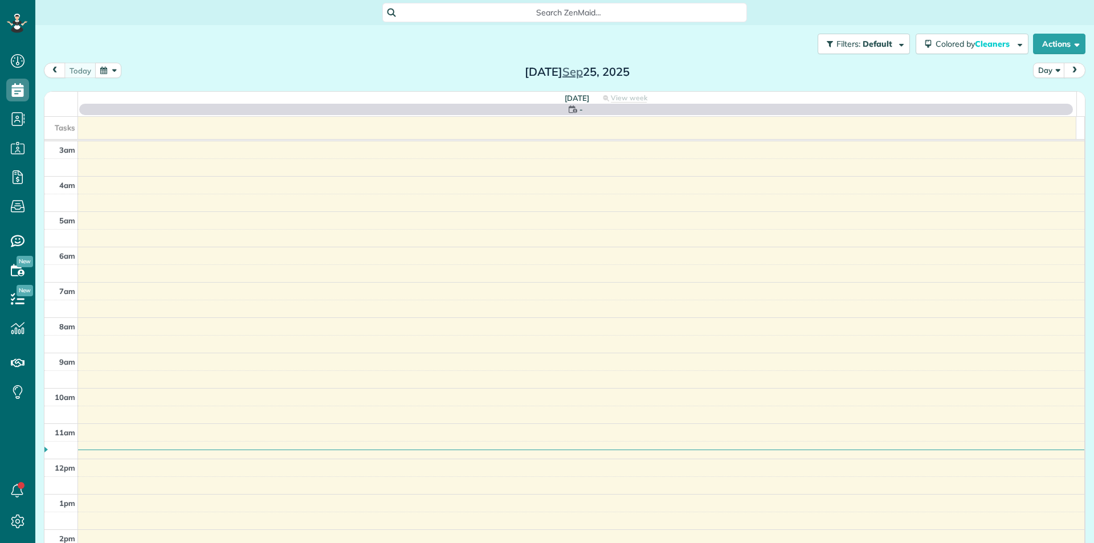
scroll to position [113, 0]
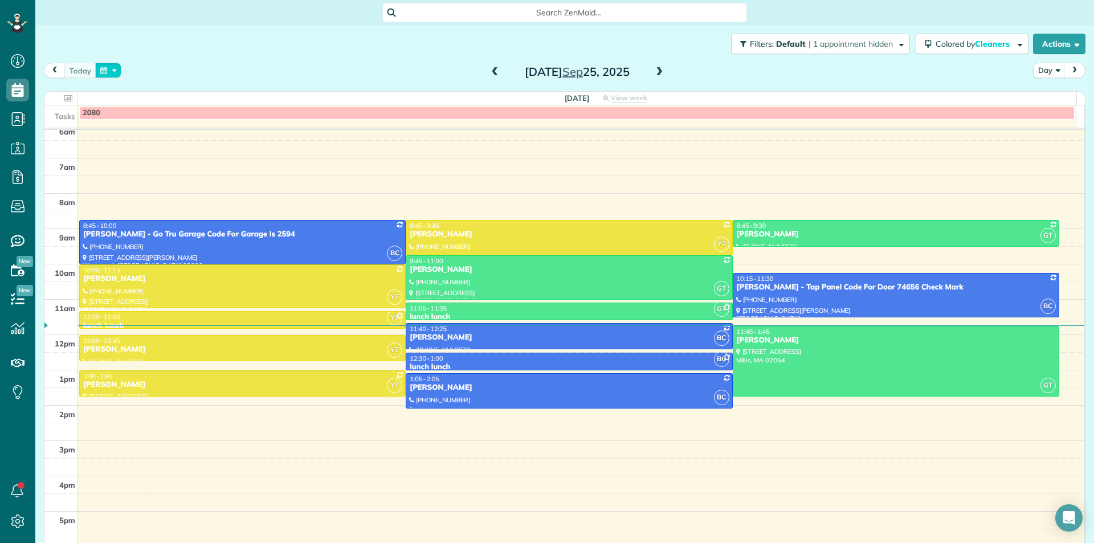
click at [104, 71] on button "button" at bounding box center [108, 70] width 26 height 15
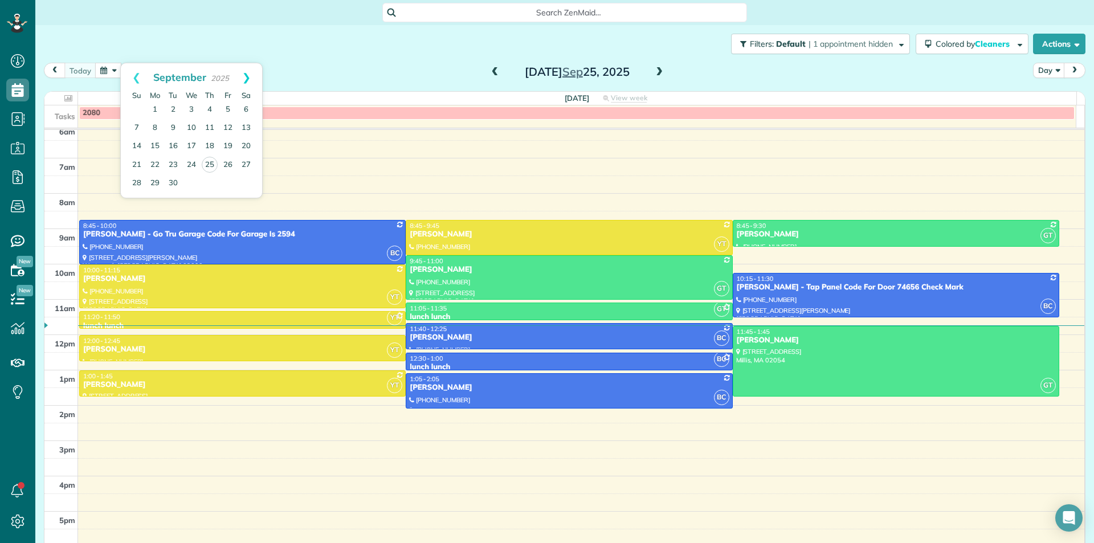
click at [252, 78] on link "Next" at bounding box center [246, 77] width 31 height 28
click at [196, 112] on link "1" at bounding box center [191, 110] width 18 height 18
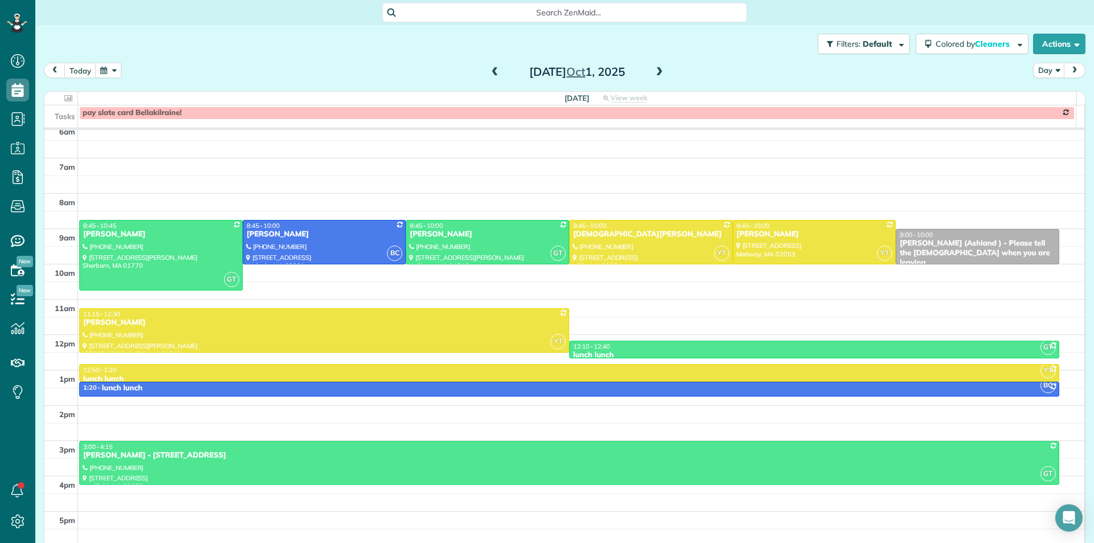
click at [653, 73] on span at bounding box center [659, 72] width 13 height 10
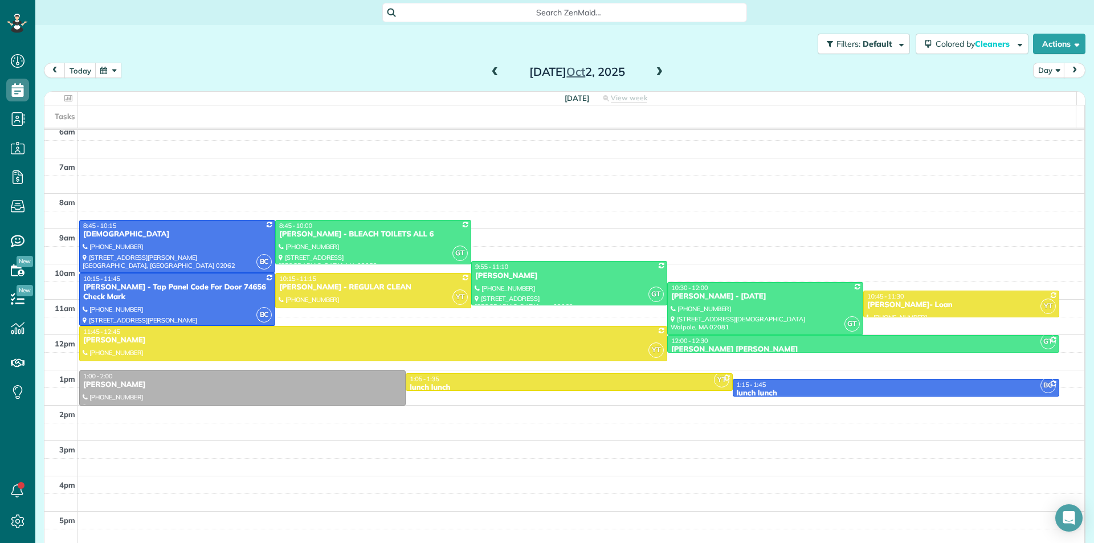
click at [99, 68] on button "button" at bounding box center [108, 70] width 26 height 15
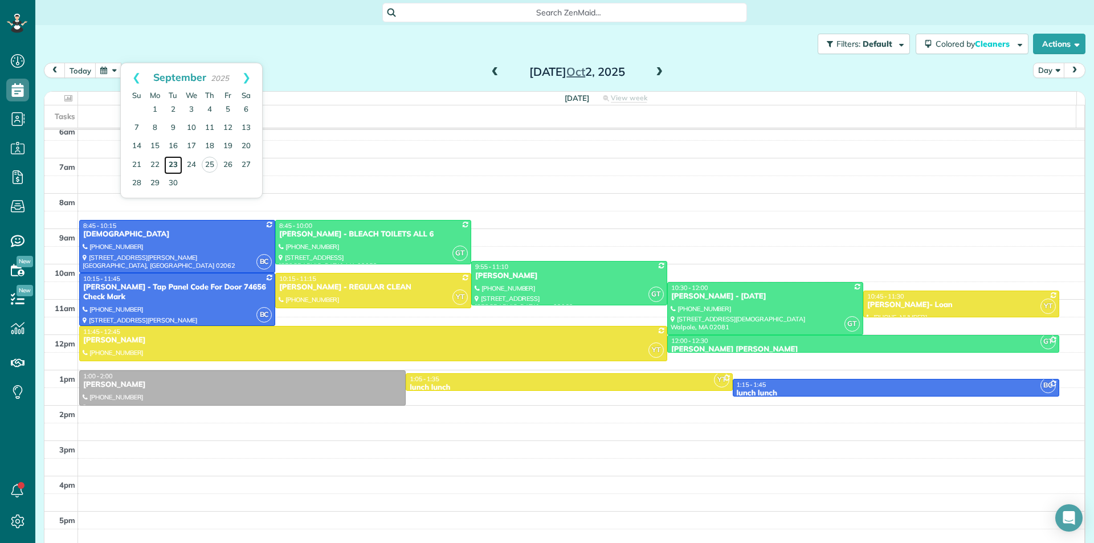
click at [172, 168] on link "23" at bounding box center [173, 165] width 18 height 18
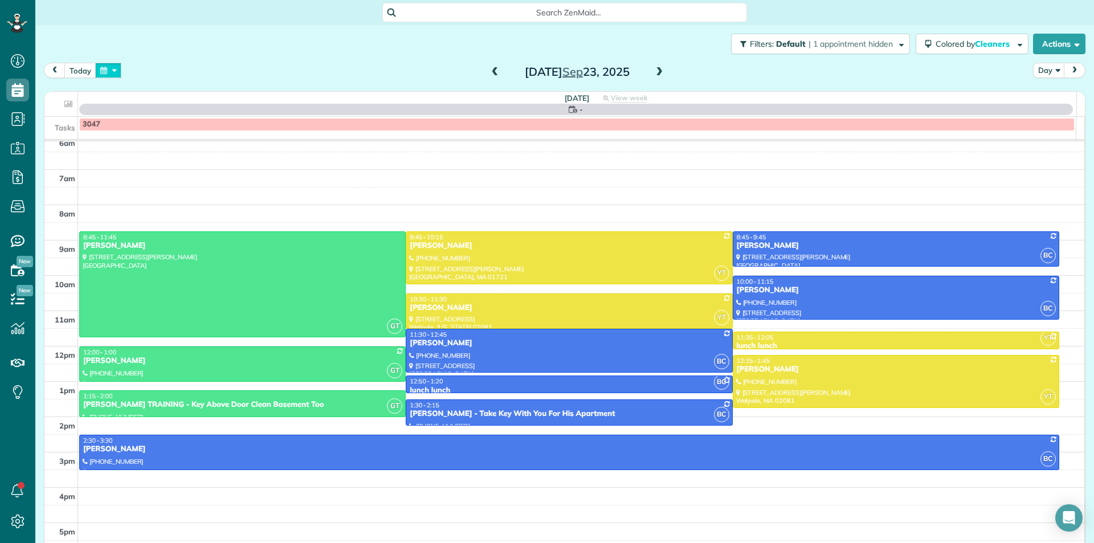
click at [115, 68] on button "button" at bounding box center [108, 70] width 26 height 15
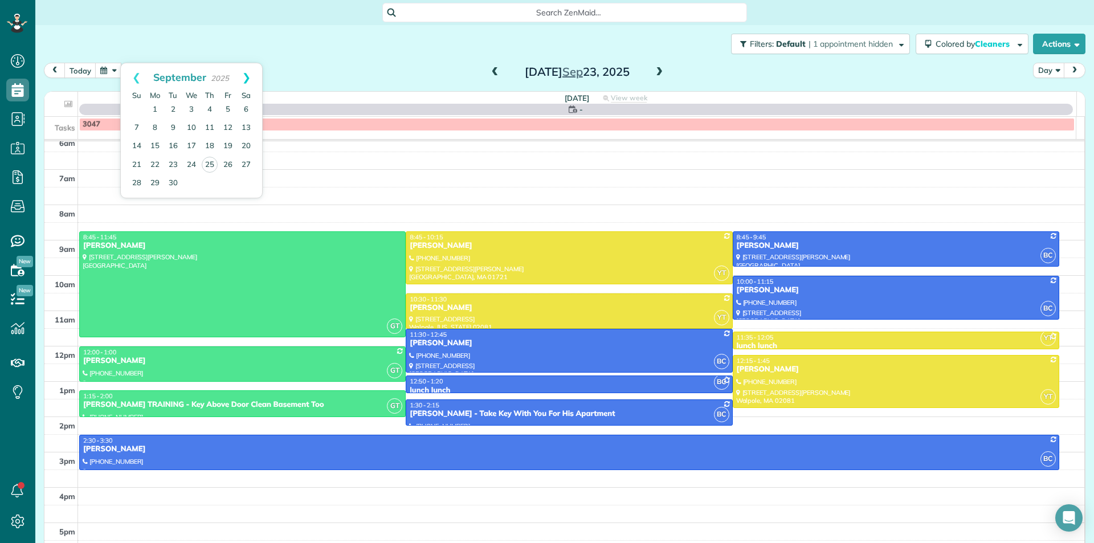
click at [254, 80] on link "Next" at bounding box center [246, 77] width 31 height 28
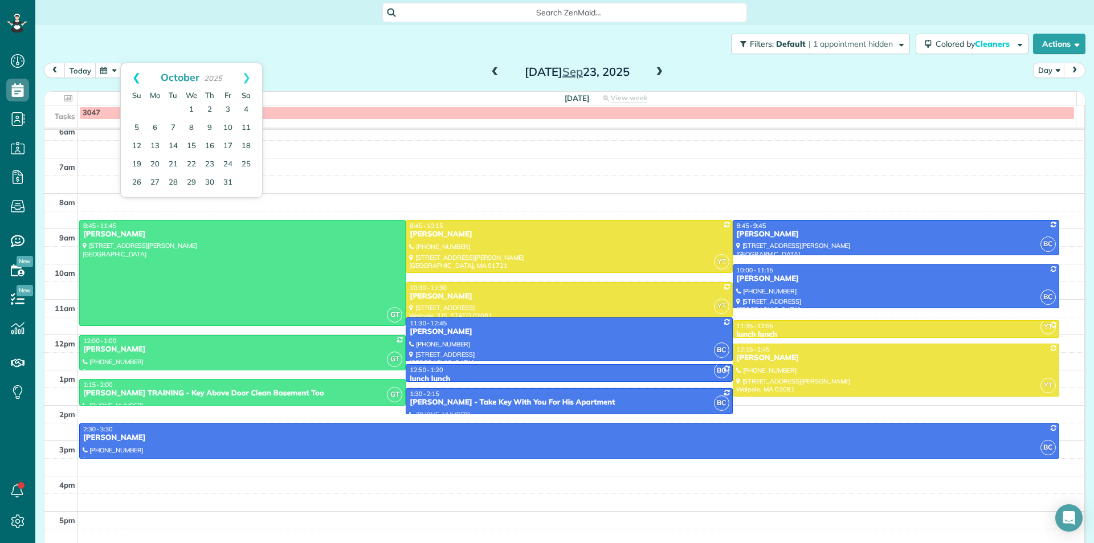
click at [136, 76] on link "Prev" at bounding box center [136, 77] width 31 height 28
click at [245, 78] on link "Next" at bounding box center [246, 77] width 31 height 28
click at [173, 127] on link "7" at bounding box center [173, 128] width 18 height 18
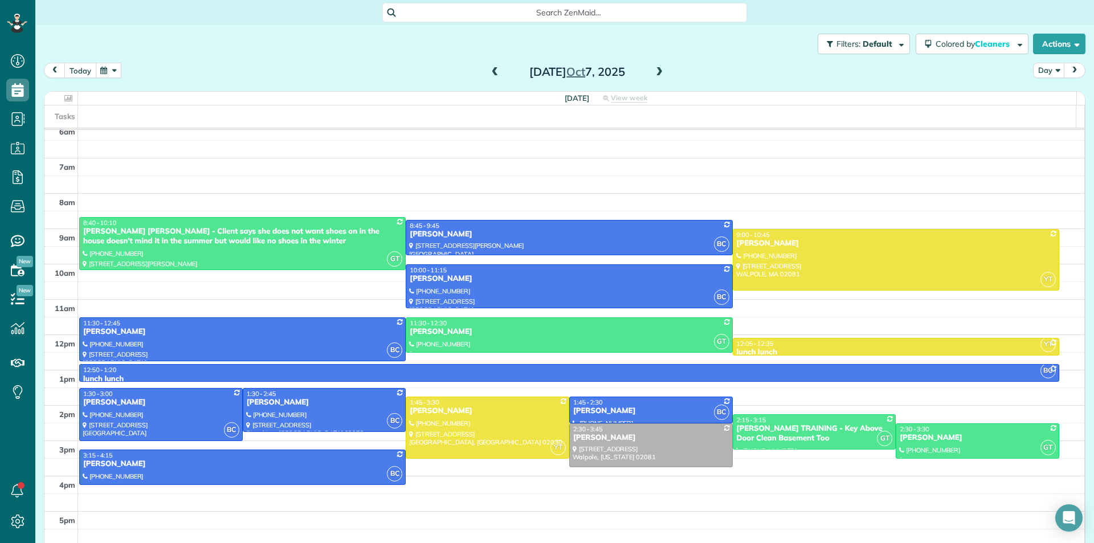
click at [77, 68] on button "today" at bounding box center [80, 70] width 32 height 15
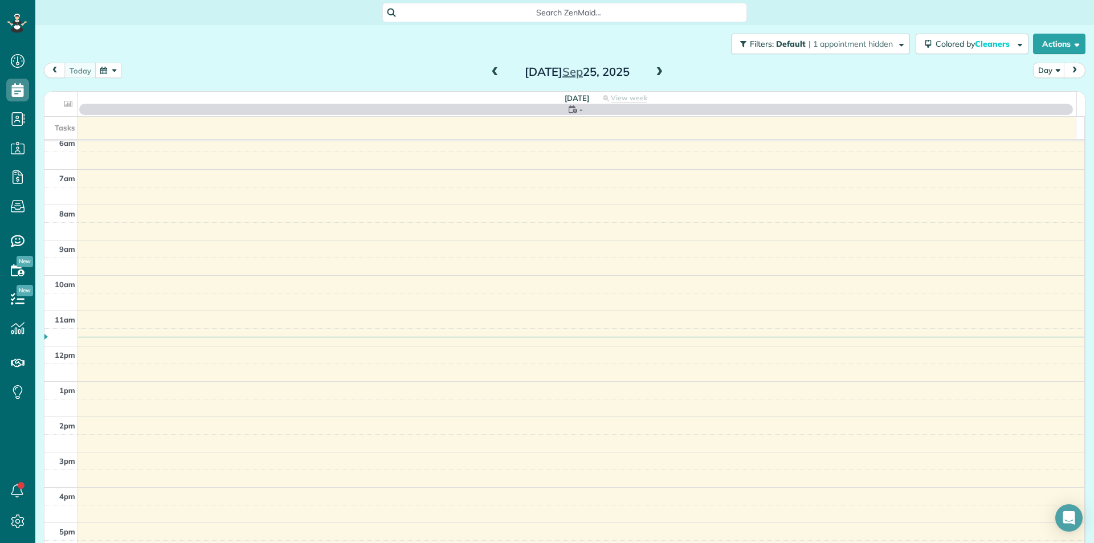
click at [115, 76] on button "button" at bounding box center [108, 70] width 26 height 15
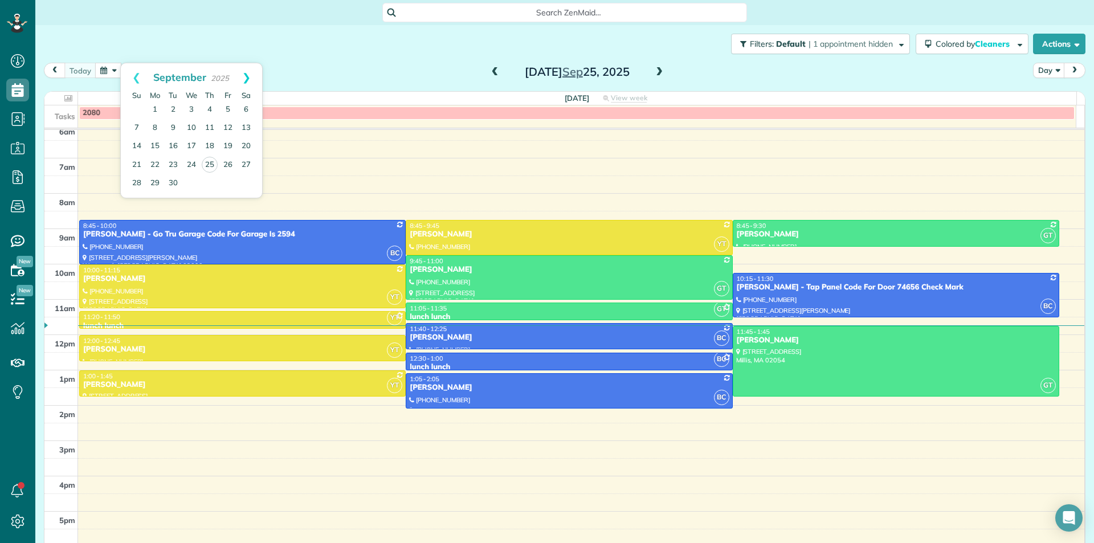
click at [253, 79] on link "Next" at bounding box center [246, 77] width 31 height 28
click at [168, 128] on link "7" at bounding box center [173, 128] width 18 height 18
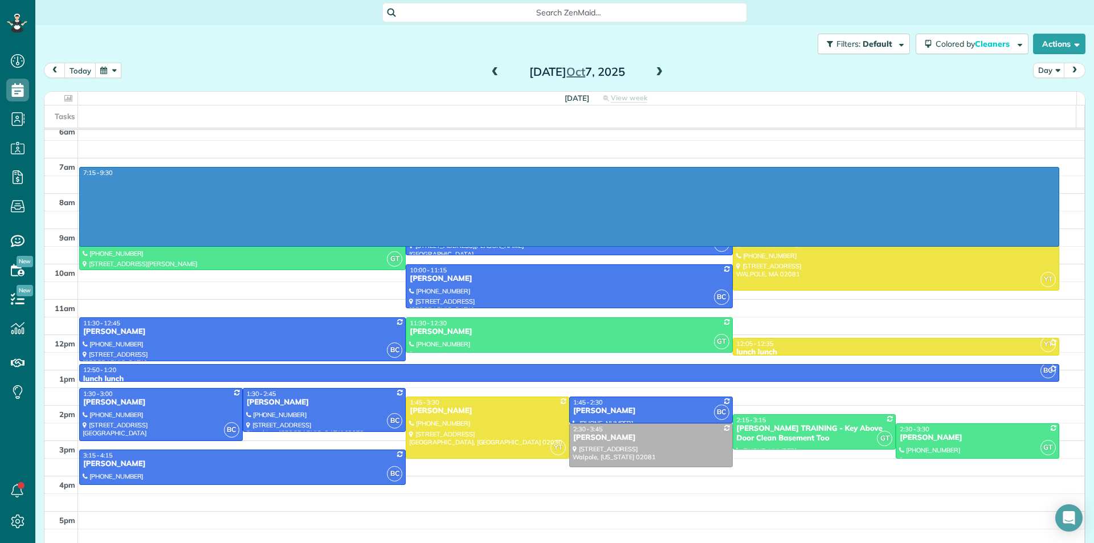
click at [831, 253] on div "3am 4am 5am 6am 7am 8am 9am 10am 11am 12pm 1pm 2pm 3pm 4pm 5pm 7:15 - 9:30 GT 8…" at bounding box center [564, 281] width 1040 height 529
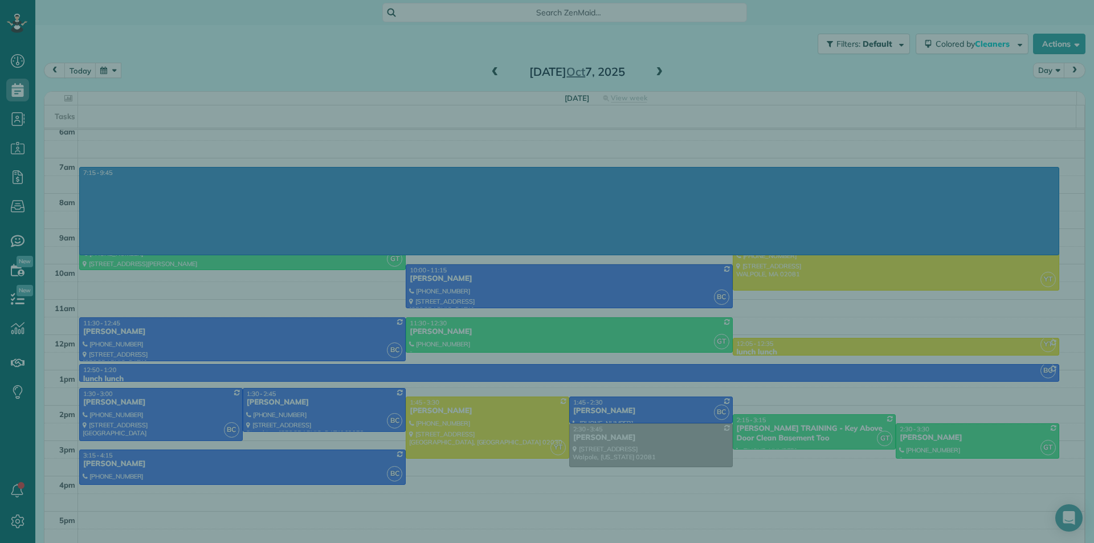
click at [590, 309] on div "Cancel New appointment Select a contact Add new" at bounding box center [547, 271] width 1094 height 543
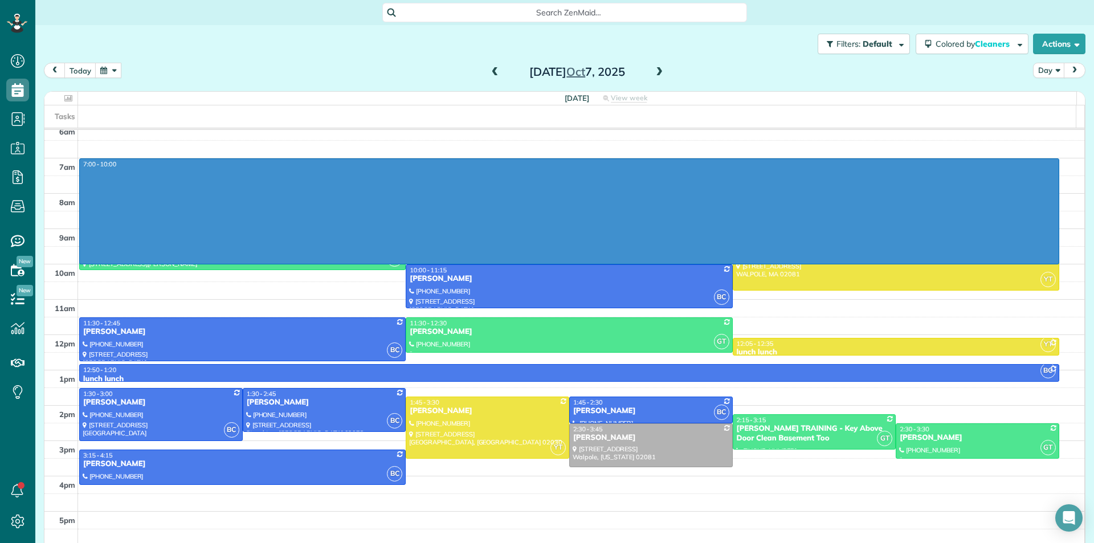
drag, startPoint x: 842, startPoint y: 161, endPoint x: 827, endPoint y: 257, distance: 97.0
click at [827, 259] on div "3am 4am 5am 6am 7am 8am 9am 10am 11am 12pm 1pm 2pm 3pm 4pm 5pm 7:00 - 10:00 GT …" at bounding box center [564, 281] width 1040 height 529
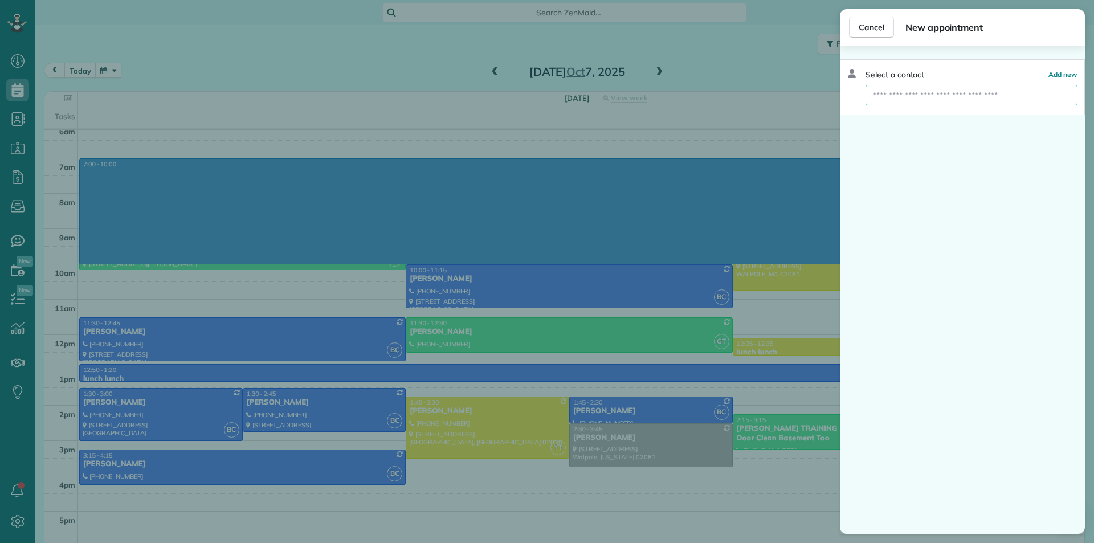
click at [1036, 93] on input "text" at bounding box center [972, 95] width 212 height 21
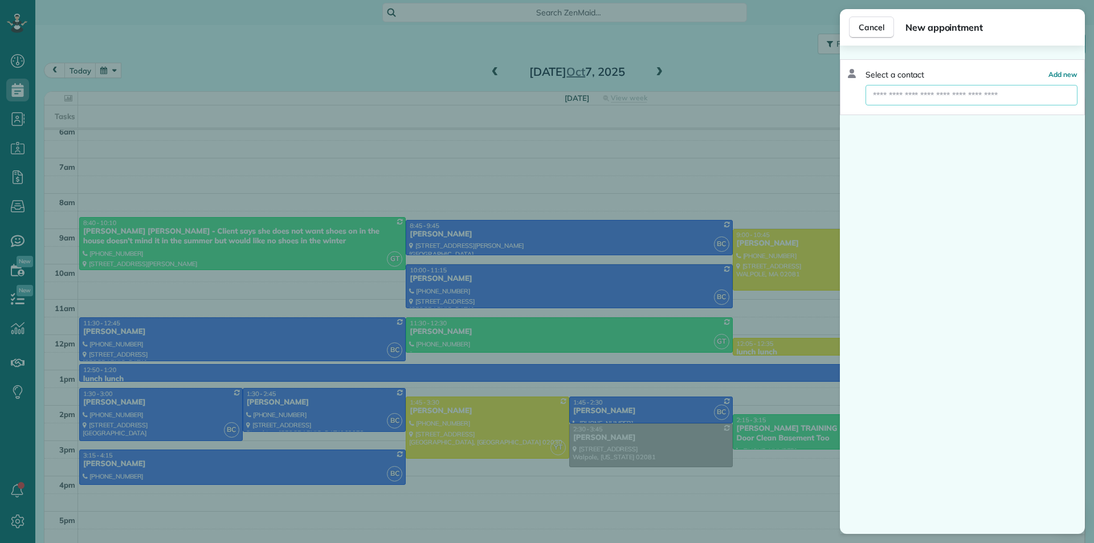
click at [1035, 98] on input "text" at bounding box center [972, 95] width 212 height 21
click at [1045, 99] on input "text" at bounding box center [972, 95] width 212 height 21
click at [613, 368] on div "Cancel New appointment Select a contact Add new" at bounding box center [547, 271] width 1094 height 543
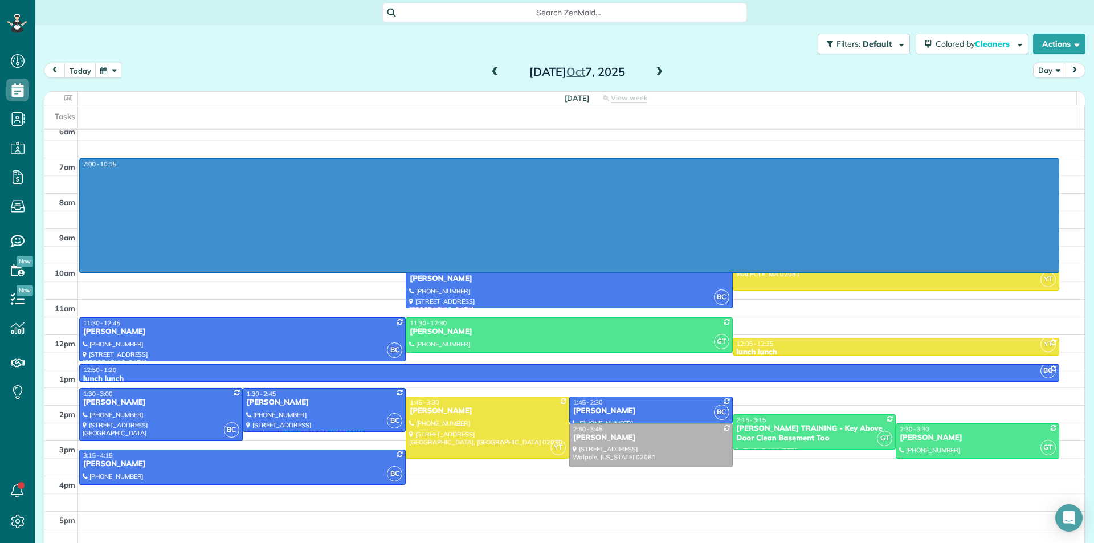
drag, startPoint x: 849, startPoint y: 165, endPoint x: 840, endPoint y: 264, distance: 100.1
click at [840, 264] on div "3am 4am 5am 6am 7am 8am 9am 10am 11am 12pm 1pm 2pm 3pm 4pm 5pm 7:00 - 10:15 GT …" at bounding box center [564, 281] width 1040 height 529
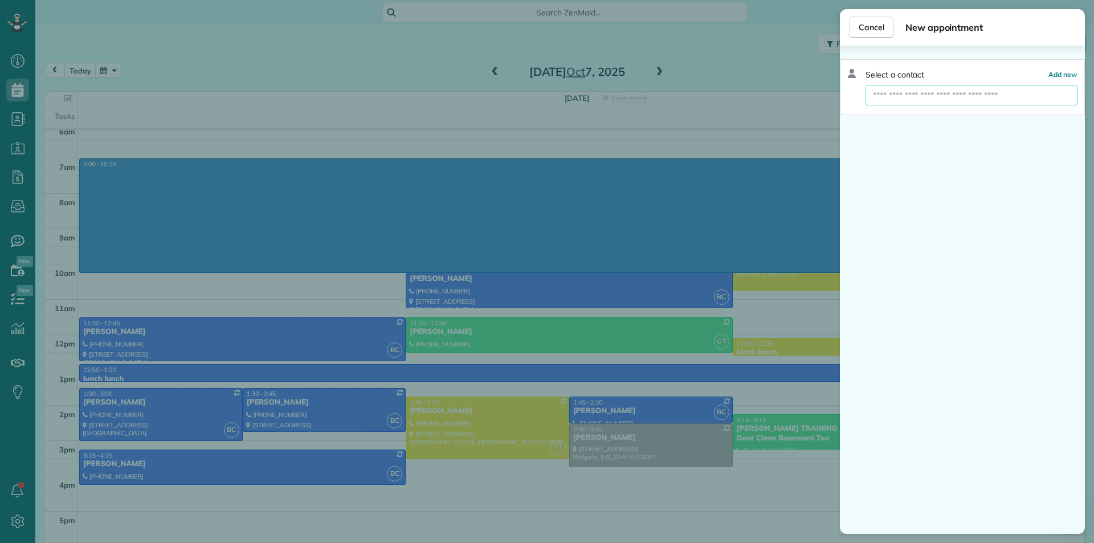
click at [1053, 93] on input "text" at bounding box center [972, 95] width 212 height 21
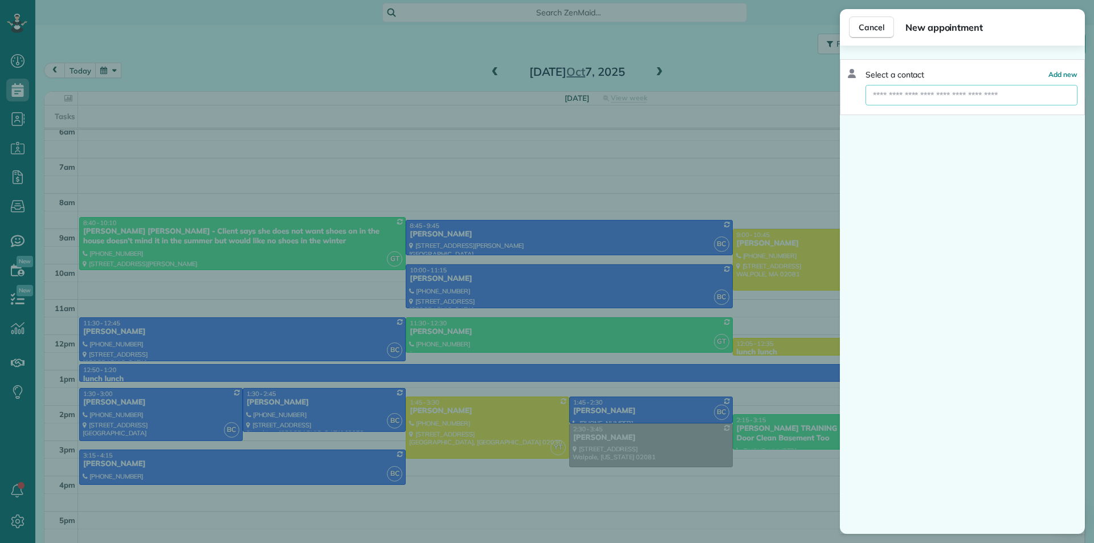
drag, startPoint x: 1041, startPoint y: 94, endPoint x: 1058, endPoint y: 80, distance: 21.9
click at [1041, 93] on input "text" at bounding box center [972, 95] width 212 height 21
type input "*"
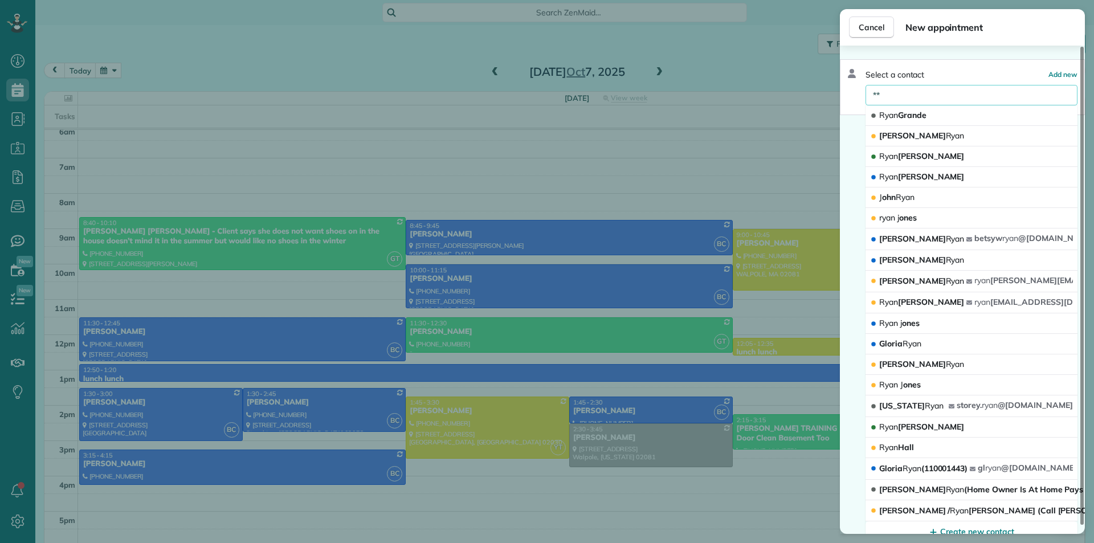
type input "*"
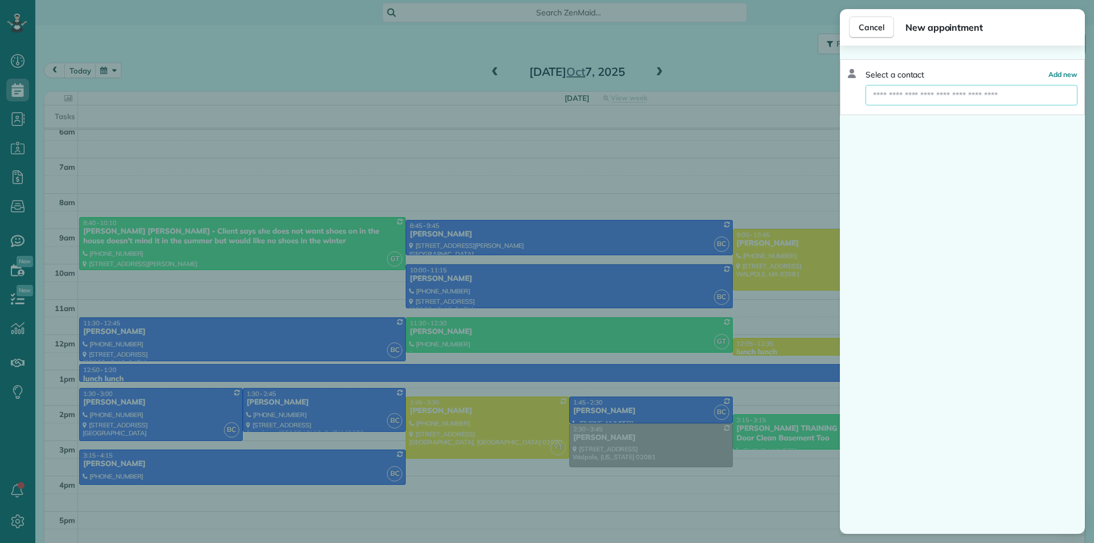
type input "*"
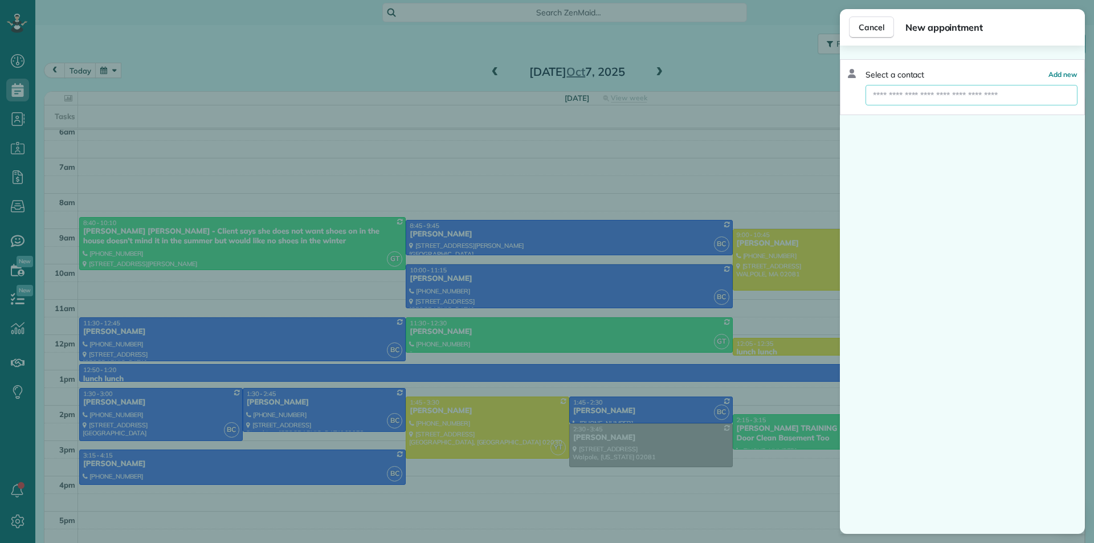
type input "*"
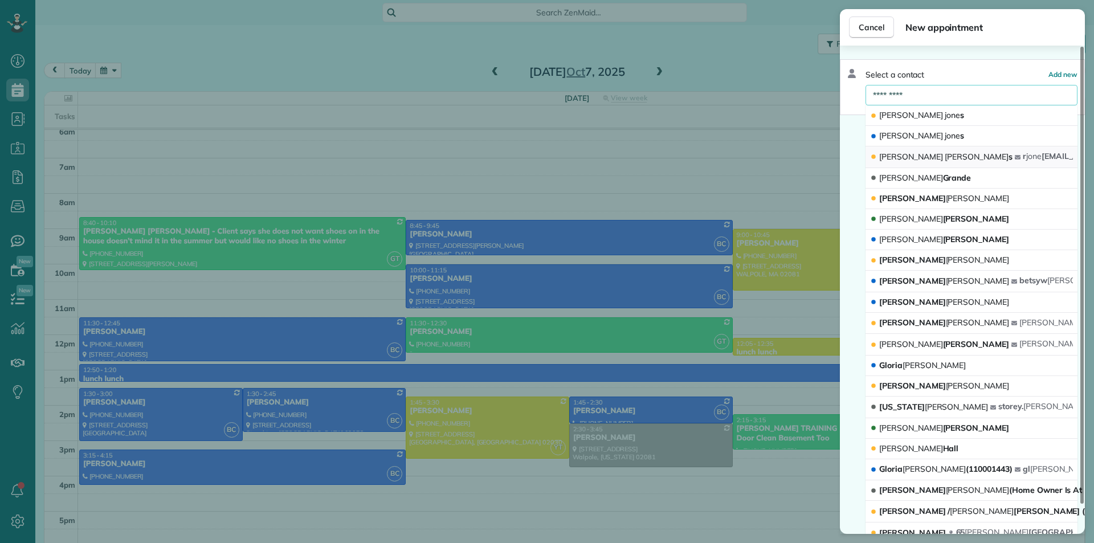
type input "*********"
click at [948, 154] on button "[PERSON_NAME] [PERSON_NAME] [EMAIL_ADDRESS][DOMAIN_NAME]" at bounding box center [972, 157] width 212 height 22
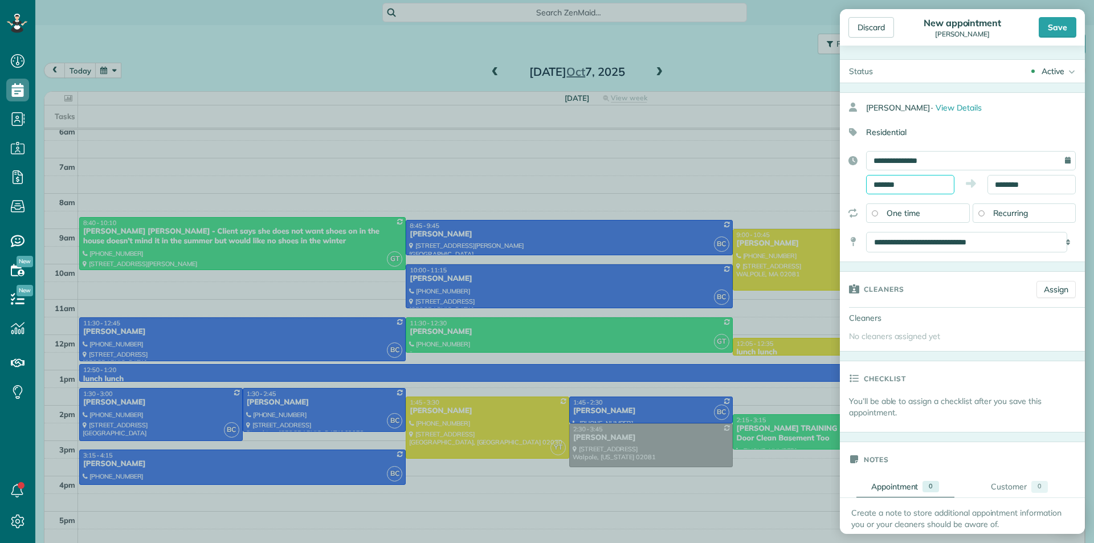
click at [921, 185] on input "*******" at bounding box center [910, 184] width 88 height 19
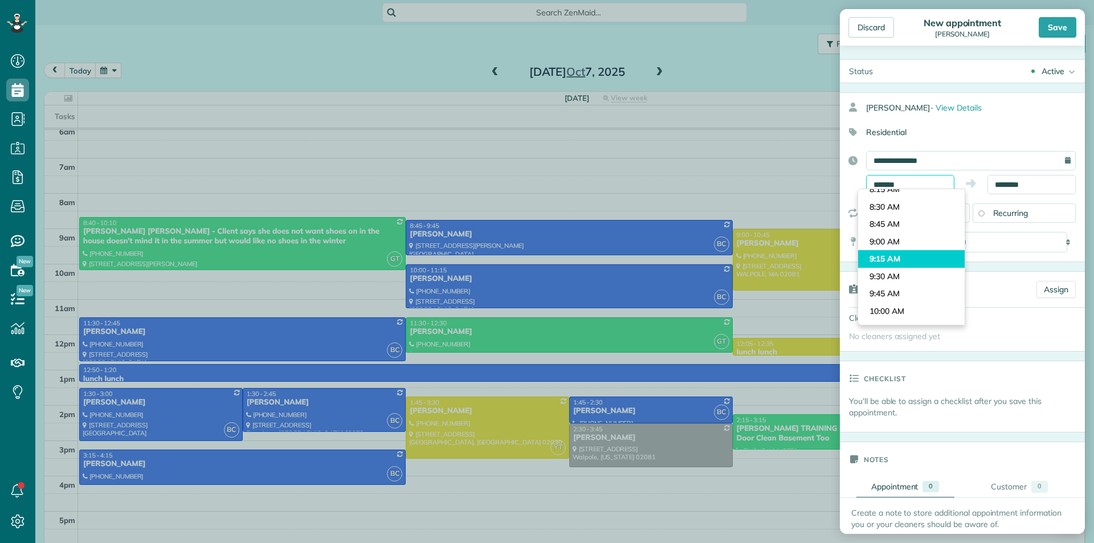
scroll to position [566, 0]
type input "*******"
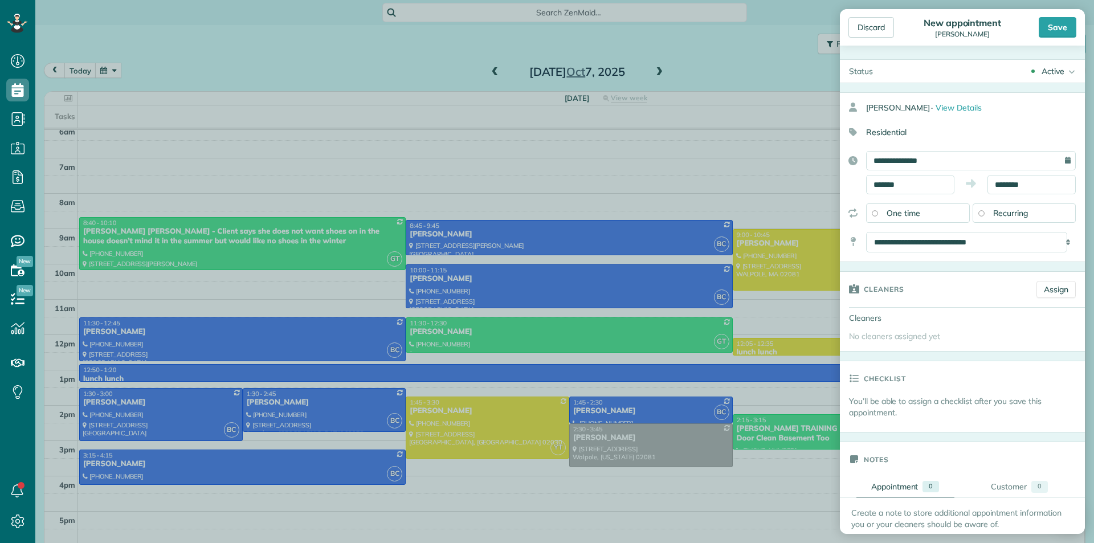
click at [911, 243] on body "Dashboard Scheduling Calendar View List View Dispatch View - Weekly scheduling …" at bounding box center [547, 271] width 1094 height 543
click at [598, 319] on div "Discard New appointment [PERSON_NAME] Save Status Active Active Stand-By Cancel…" at bounding box center [547, 271] width 1094 height 543
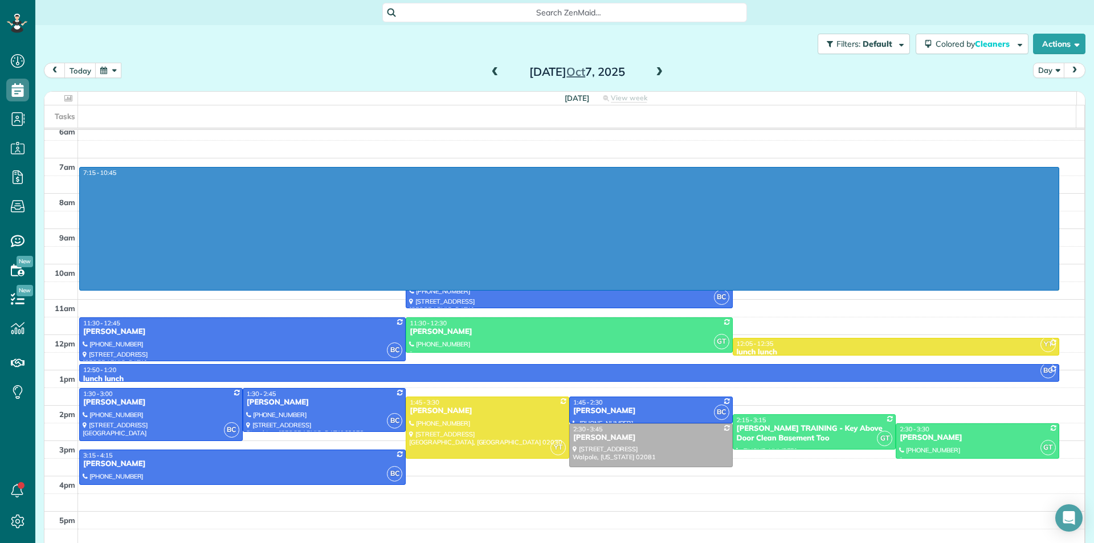
drag, startPoint x: 803, startPoint y: 171, endPoint x: 806, endPoint y: 284, distance: 112.9
click at [806, 284] on div "3am 4am 5am 6am 7am 8am 9am 10am 11am 12pm 1pm 2pm 3pm 4pm 5pm 7:15 - 10:45 GT …" at bounding box center [564, 281] width 1040 height 529
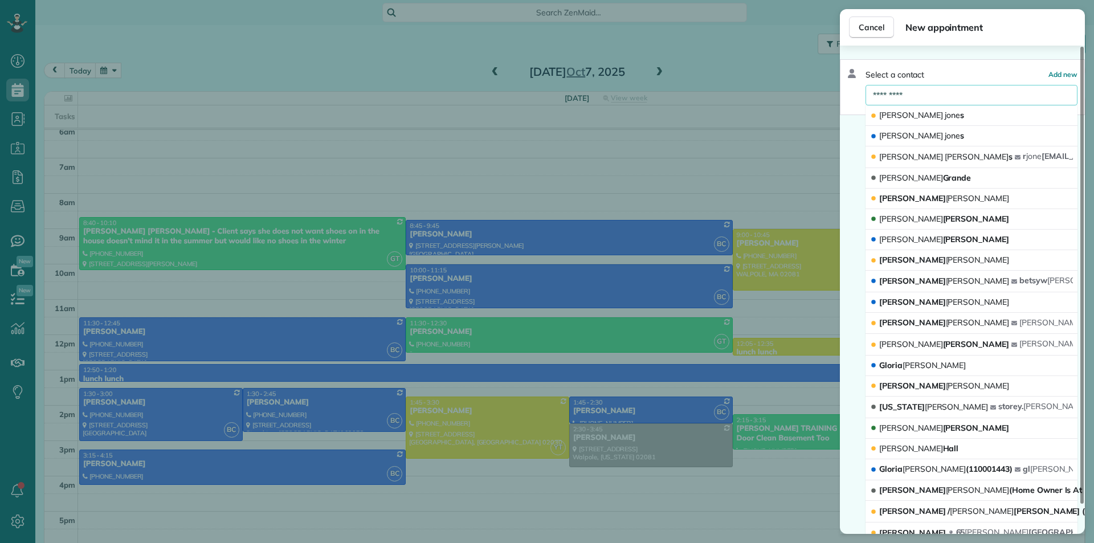
click at [1008, 99] on input "*********" at bounding box center [972, 95] width 212 height 21
type input "*"
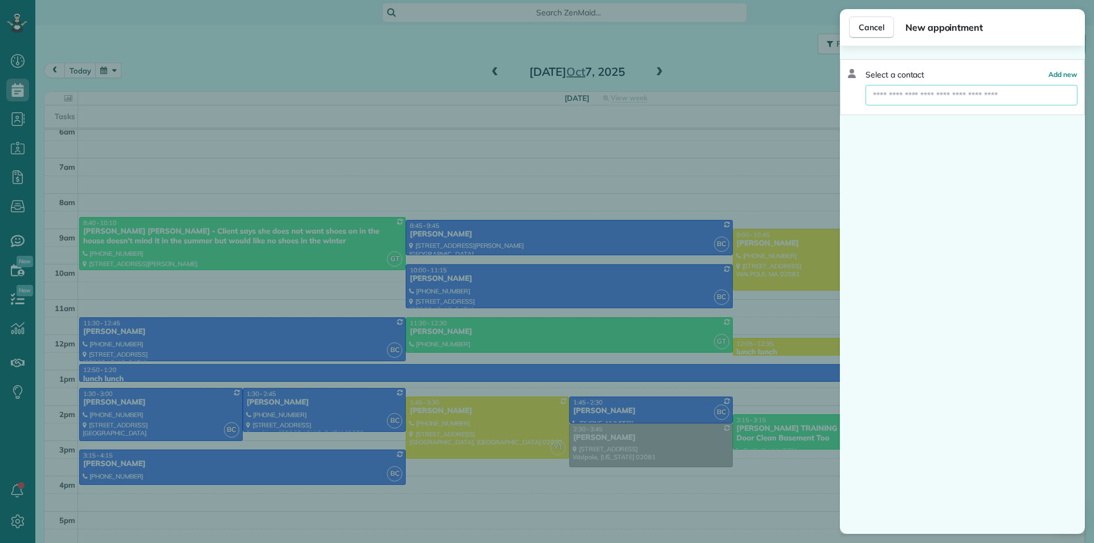
type input "*"
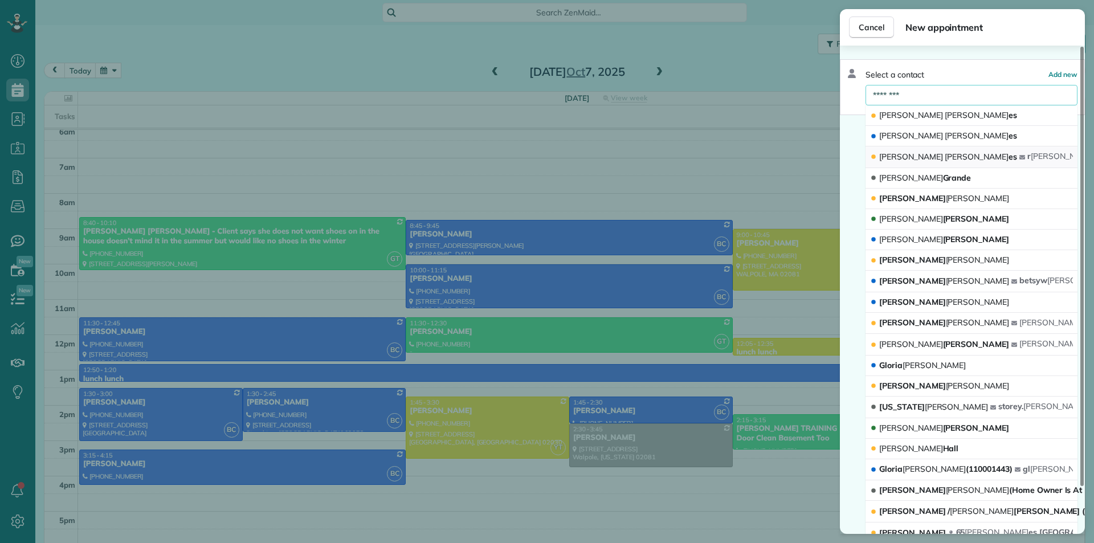
type input "********"
click at [947, 157] on button "[PERSON_NAME] es r [PERSON_NAME] [PERSON_NAME][EMAIL_ADDRESS][DOMAIN_NAME]" at bounding box center [972, 157] width 212 height 22
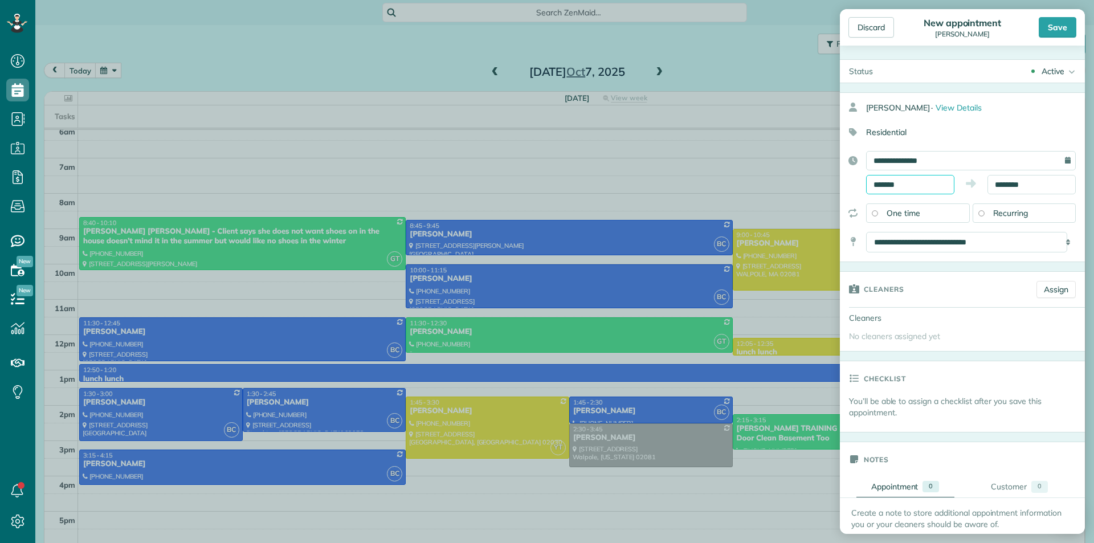
click at [920, 185] on input "*******" at bounding box center [910, 184] width 88 height 19
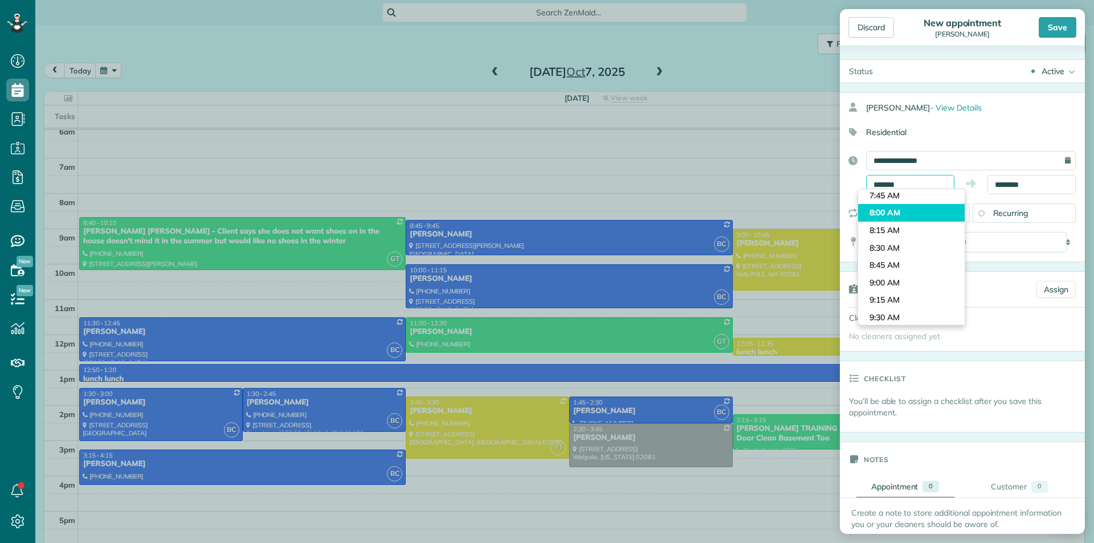
scroll to position [584, 0]
type input "*******"
click at [899, 228] on body "Dashboard Scheduling Calendar View List View Dispatch View - Weekly scheduling …" at bounding box center [547, 271] width 1094 height 543
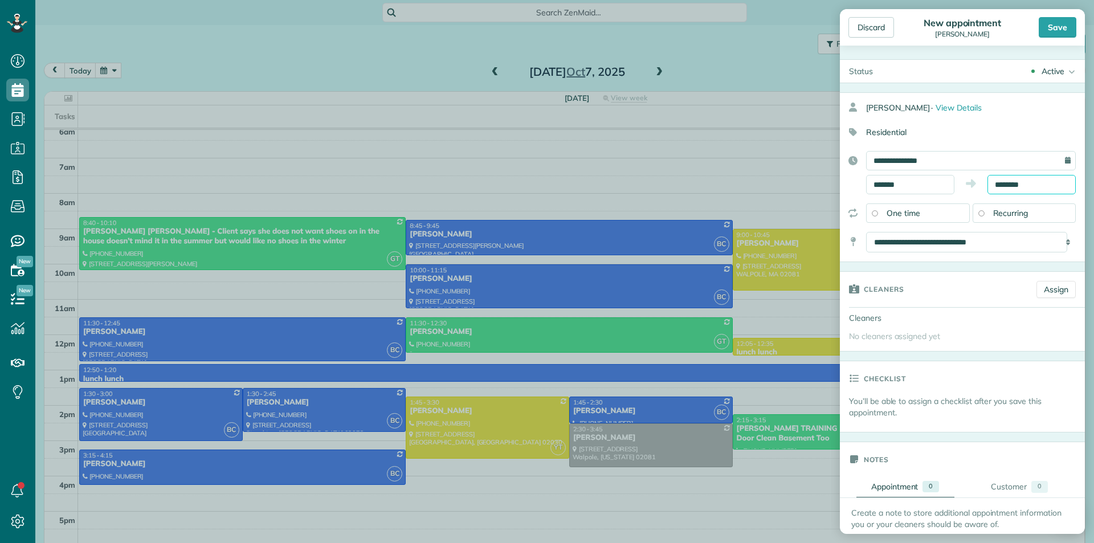
click at [1035, 186] on input "********" at bounding box center [1032, 184] width 88 height 19
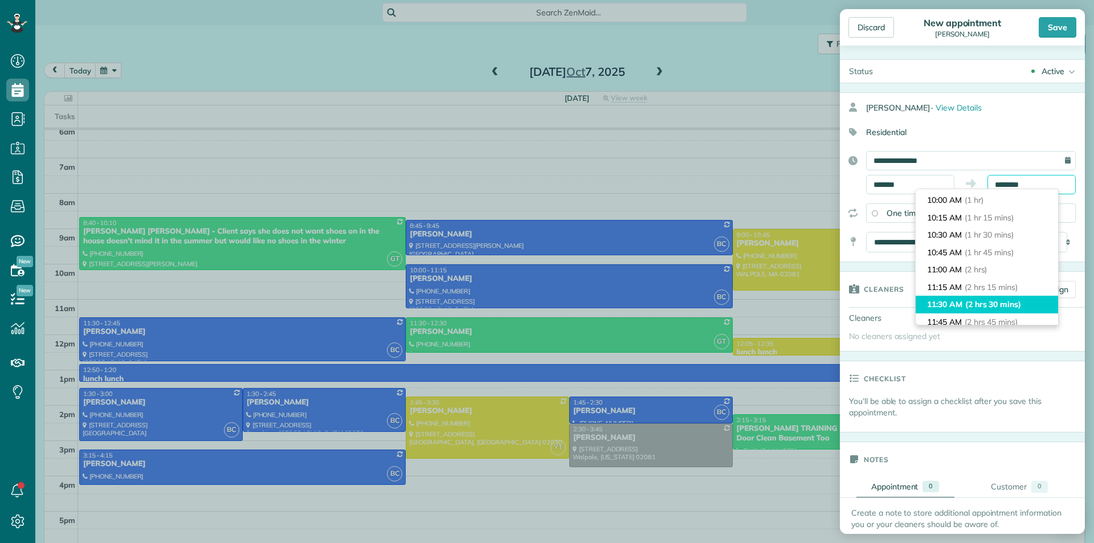
scroll to position [47, 0]
type input "********"
click at [1004, 239] on span "(1 hr 15 mins)" at bounding box center [989, 238] width 49 height 10
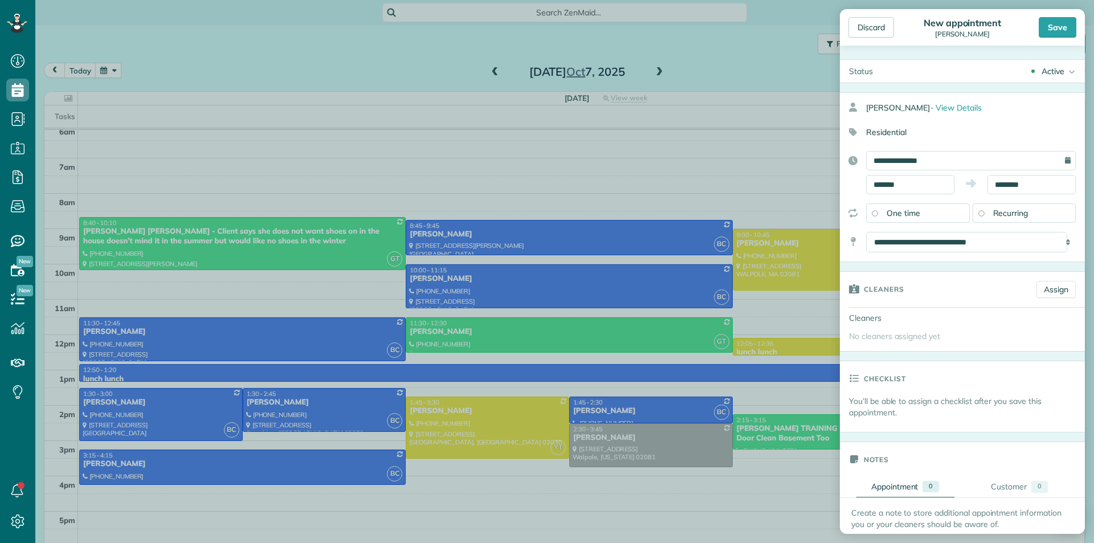
click at [1009, 221] on div "Recurring" at bounding box center [1025, 212] width 104 height 19
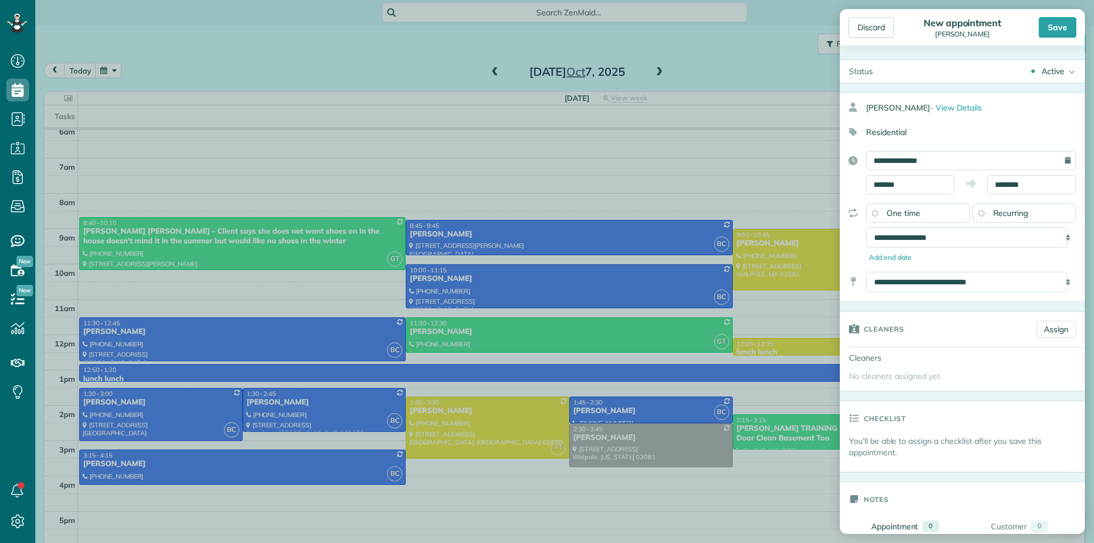
click at [941, 214] on div "One time" at bounding box center [918, 212] width 104 height 19
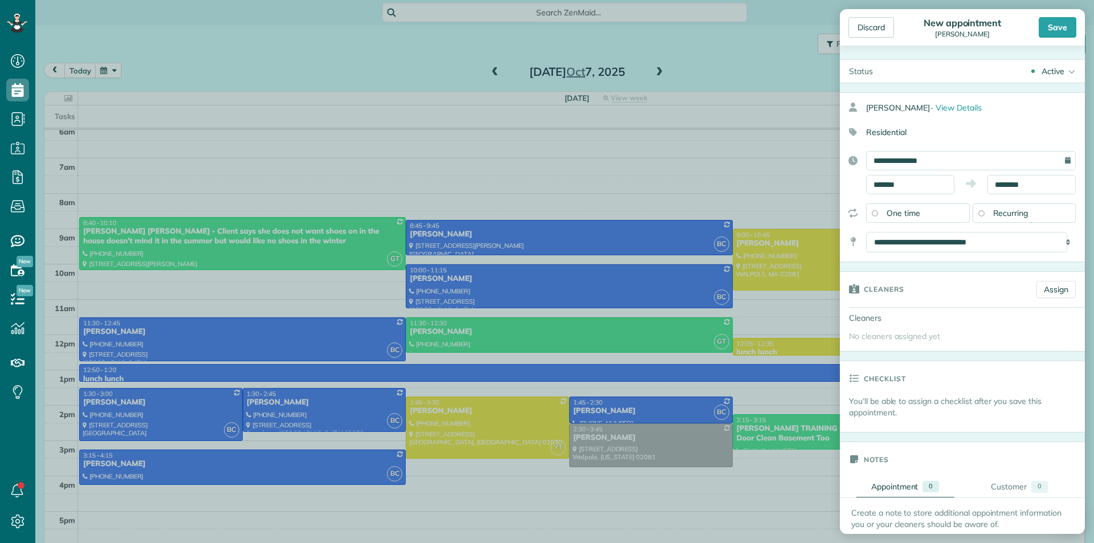
click at [1012, 209] on span "Recurring" at bounding box center [1010, 213] width 35 height 10
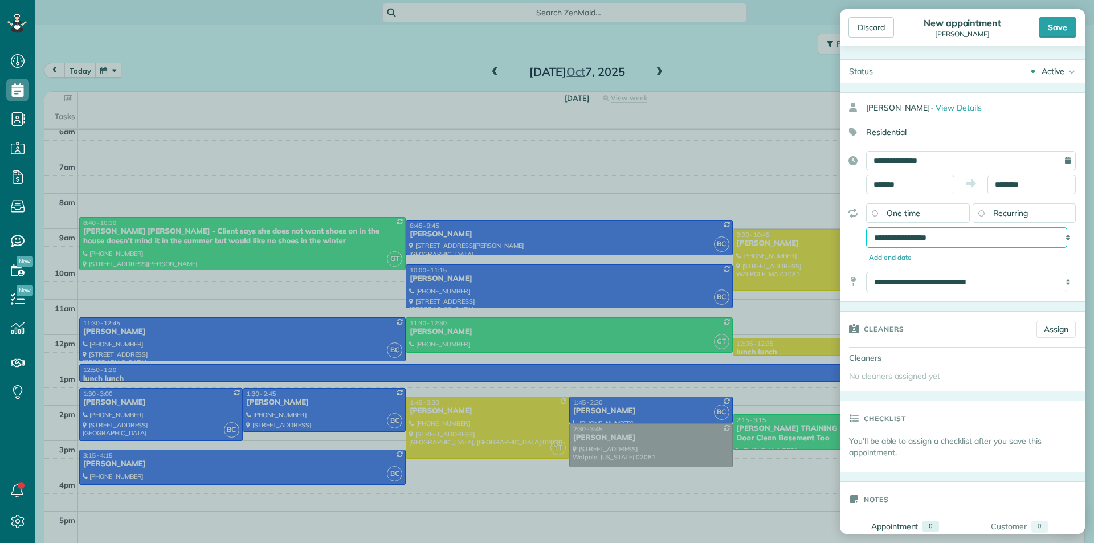
click at [1001, 236] on select "**********" at bounding box center [966, 237] width 201 height 21
select select "**********"
click at [866, 227] on select "**********" at bounding box center [966, 237] width 201 height 21
click at [1061, 33] on div "Save" at bounding box center [1058, 27] width 38 height 21
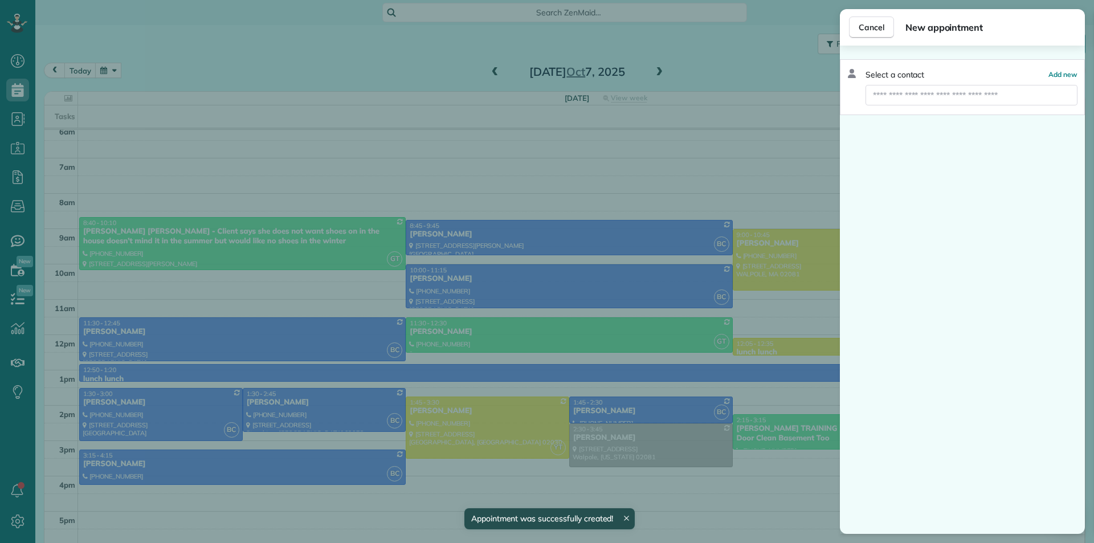
scroll to position [101, 0]
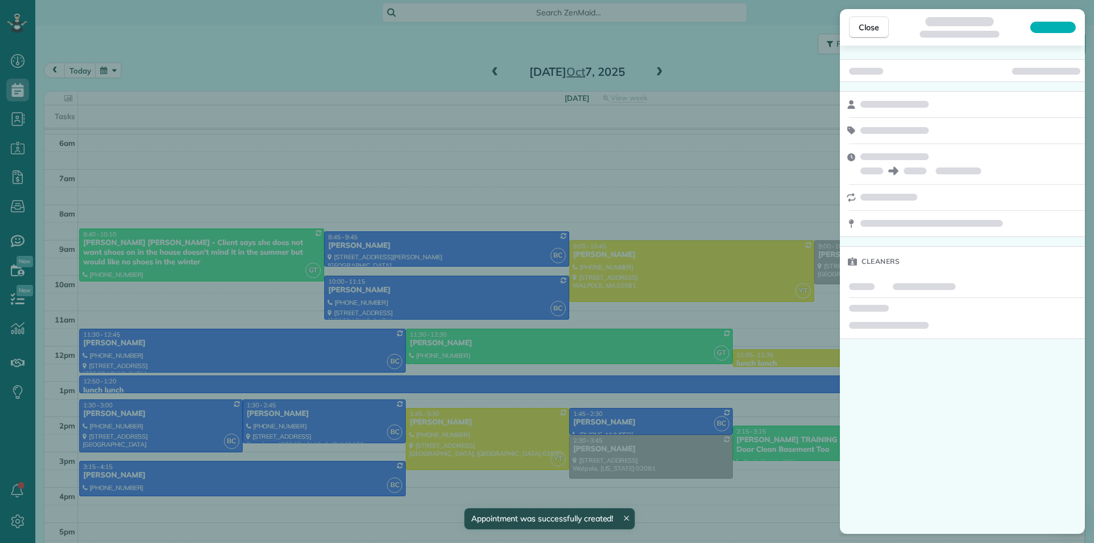
click at [619, 306] on div "Close Cleaners" at bounding box center [547, 271] width 1094 height 543
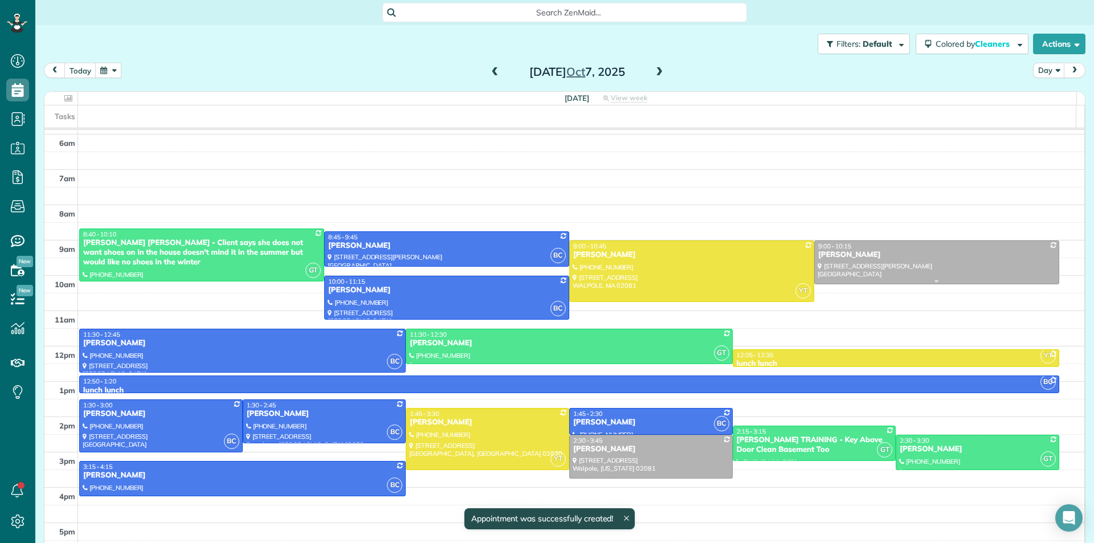
click at [874, 268] on div at bounding box center [937, 262] width 244 height 43
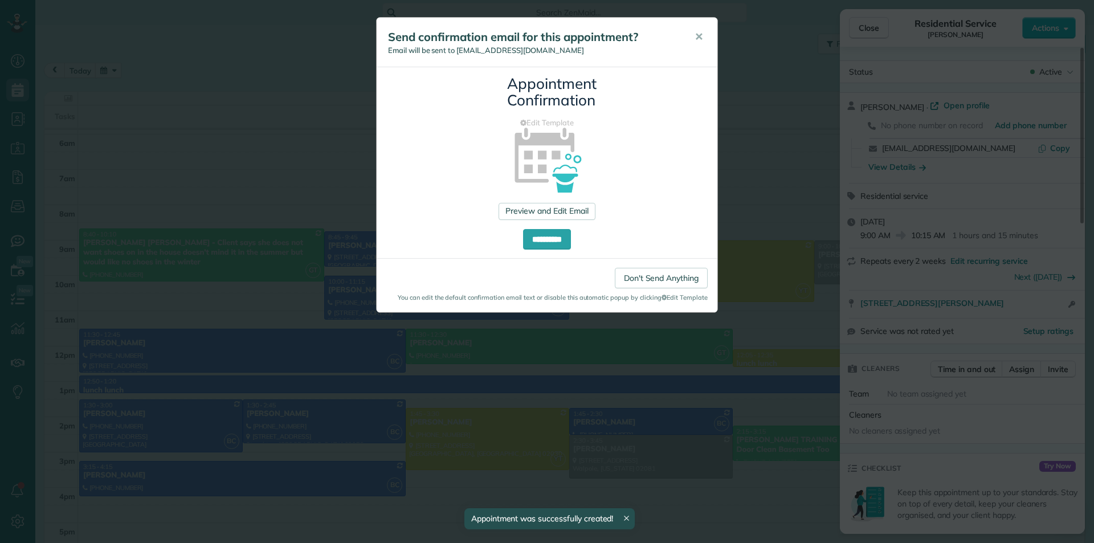
click at [771, 282] on div "**********" at bounding box center [547, 271] width 1094 height 543
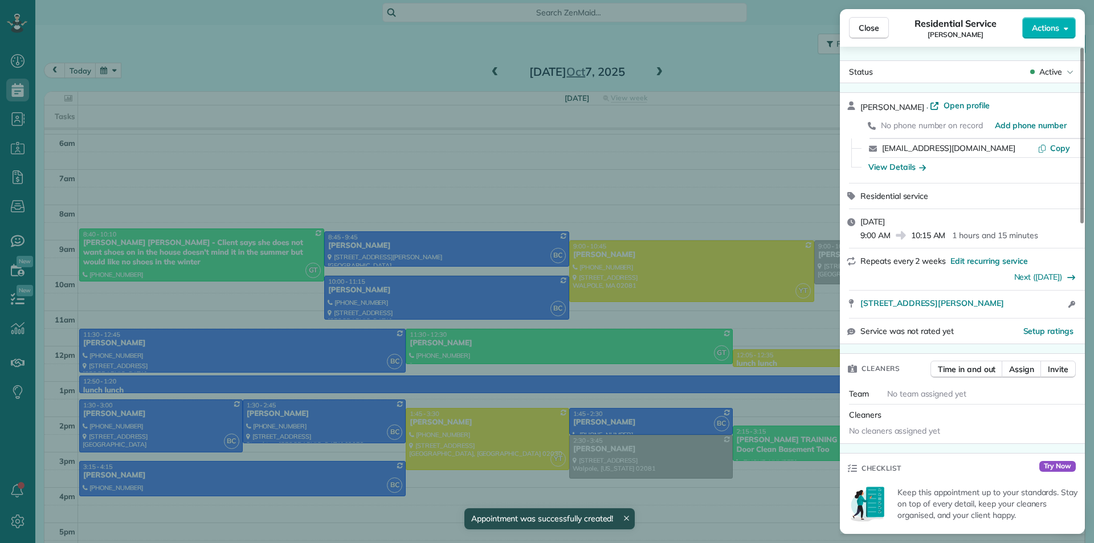
click at [747, 295] on div "Close Residential Service [PERSON_NAME] Actions Status Active [PERSON_NAME] · O…" at bounding box center [547, 271] width 1094 height 543
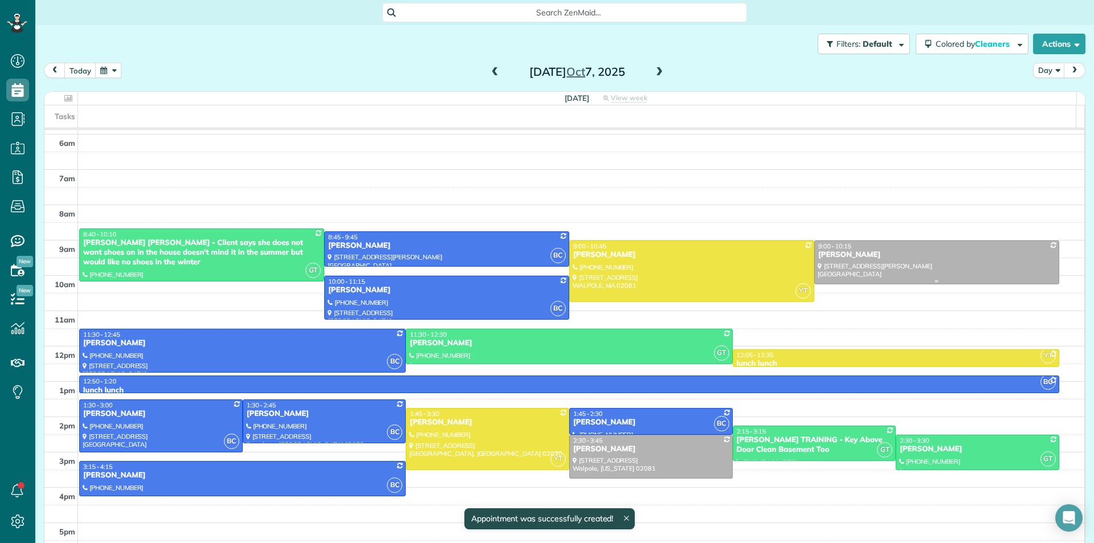
click at [862, 269] on div at bounding box center [937, 262] width 244 height 43
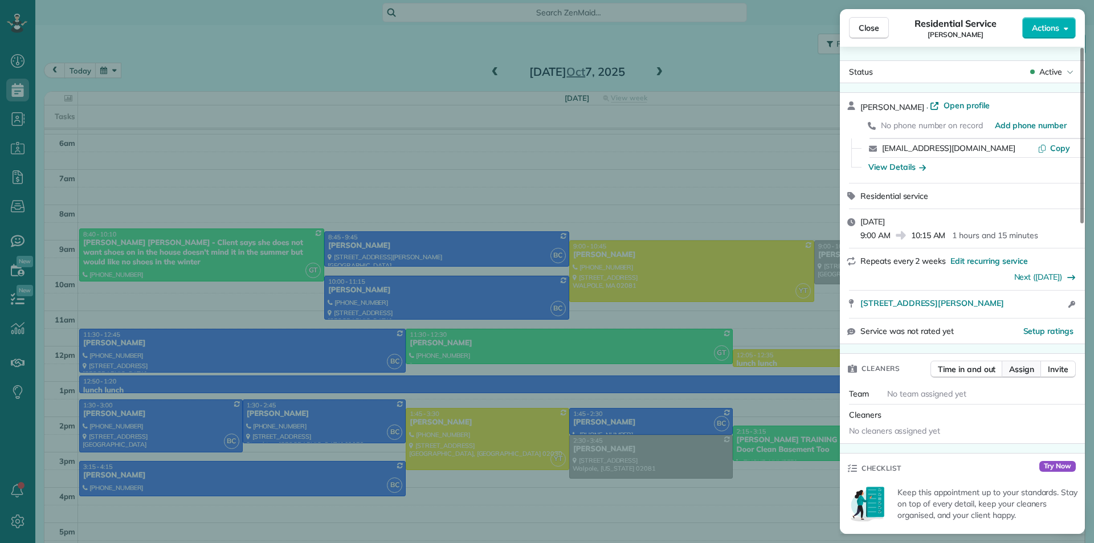
click at [1018, 374] on span "Assign" at bounding box center [1021, 369] width 25 height 11
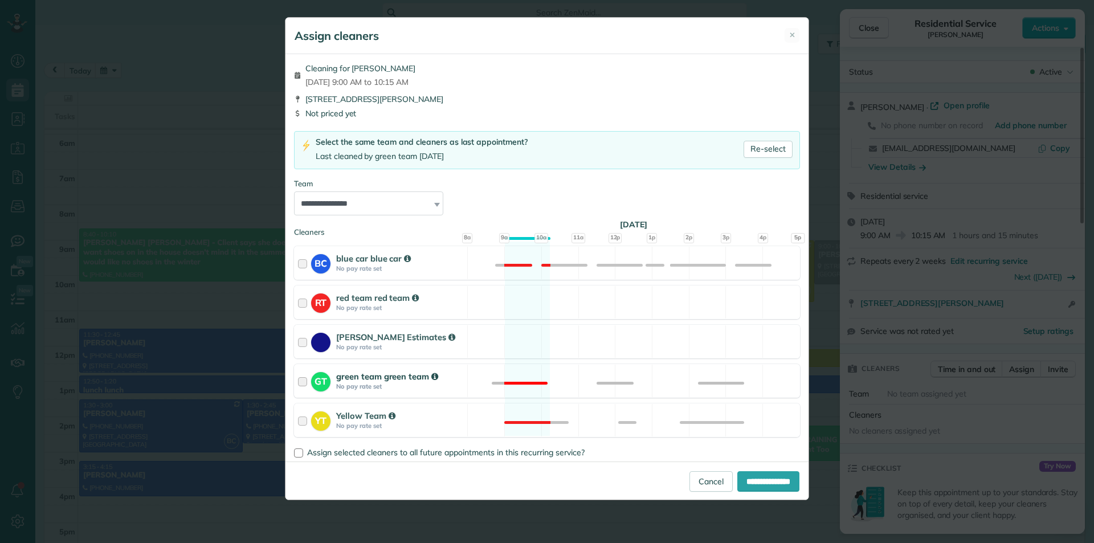
click at [295, 388] on div "GT green team green team No pay rate set" at bounding box center [381, 381] width 173 height 32
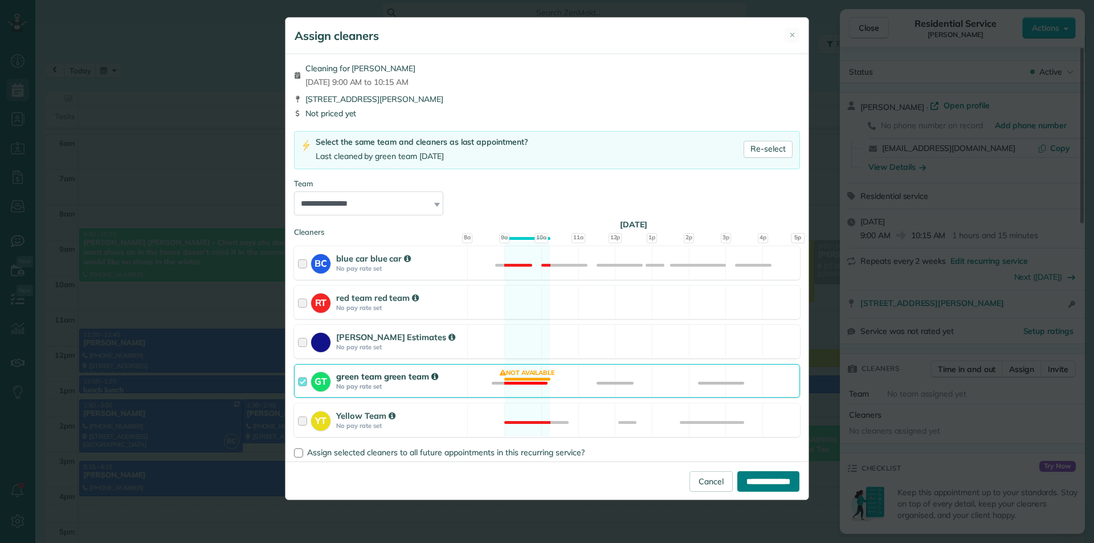
click at [766, 473] on input "**********" at bounding box center [768, 481] width 62 height 21
type input "**********"
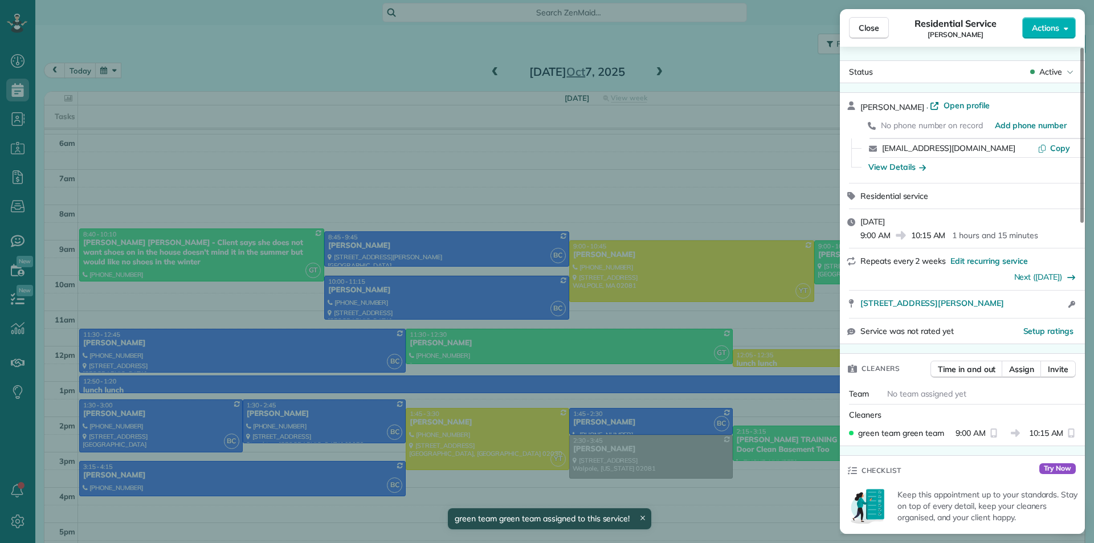
click at [717, 332] on div "Close Residential Service [PERSON_NAME] Actions Status Active [PERSON_NAME] · O…" at bounding box center [547, 271] width 1094 height 543
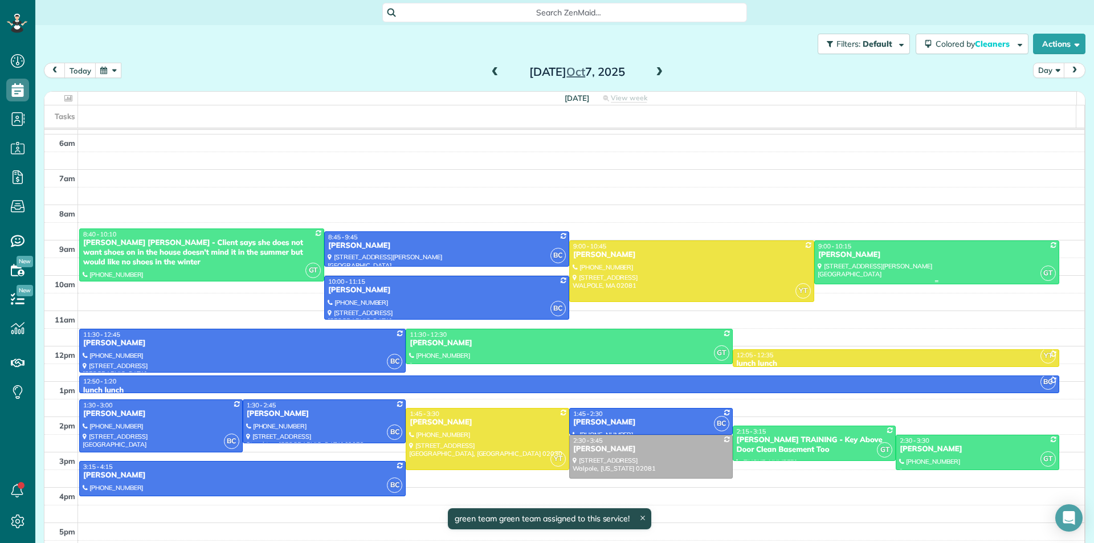
click at [845, 279] on div at bounding box center [937, 262] width 244 height 43
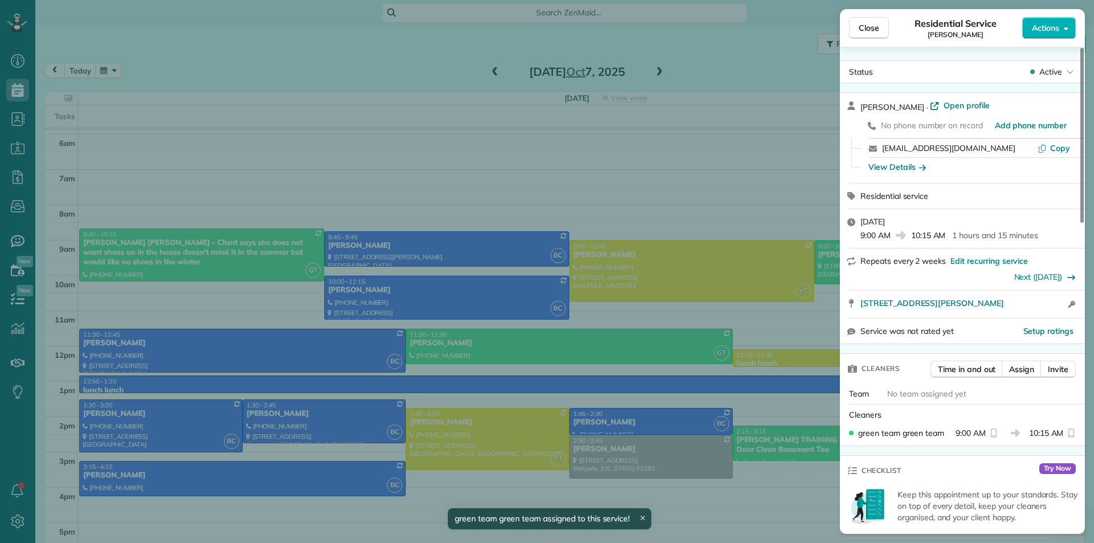
click at [994, 378] on div "Time in and out Assign Invite" at bounding box center [1003, 372] width 145 height 23
click at [1012, 373] on span "Assign" at bounding box center [1021, 369] width 25 height 11
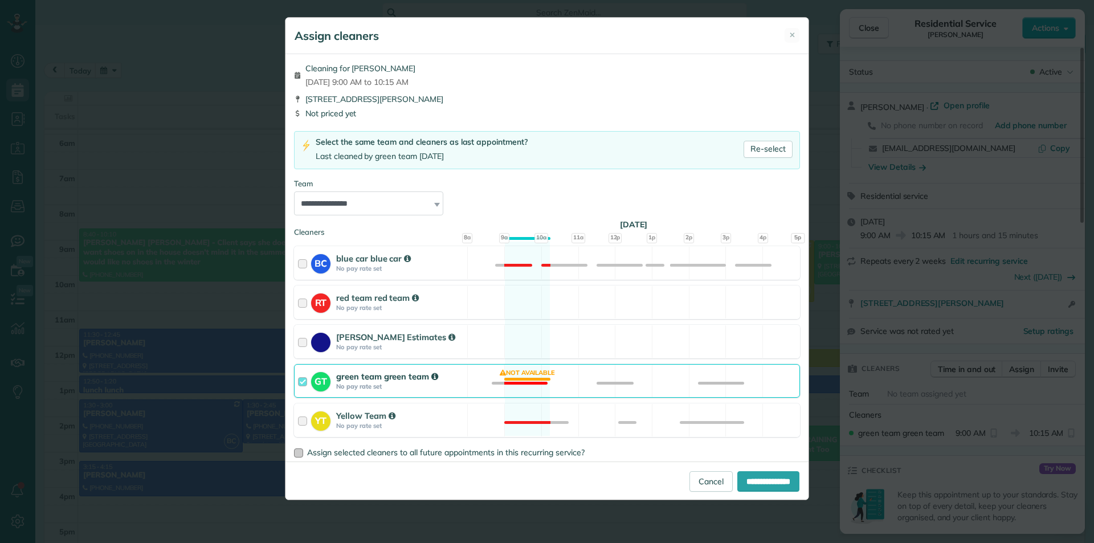
click at [296, 449] on div at bounding box center [298, 452] width 9 height 9
click at [745, 475] on input "**********" at bounding box center [768, 481] width 62 height 21
type input "**********"
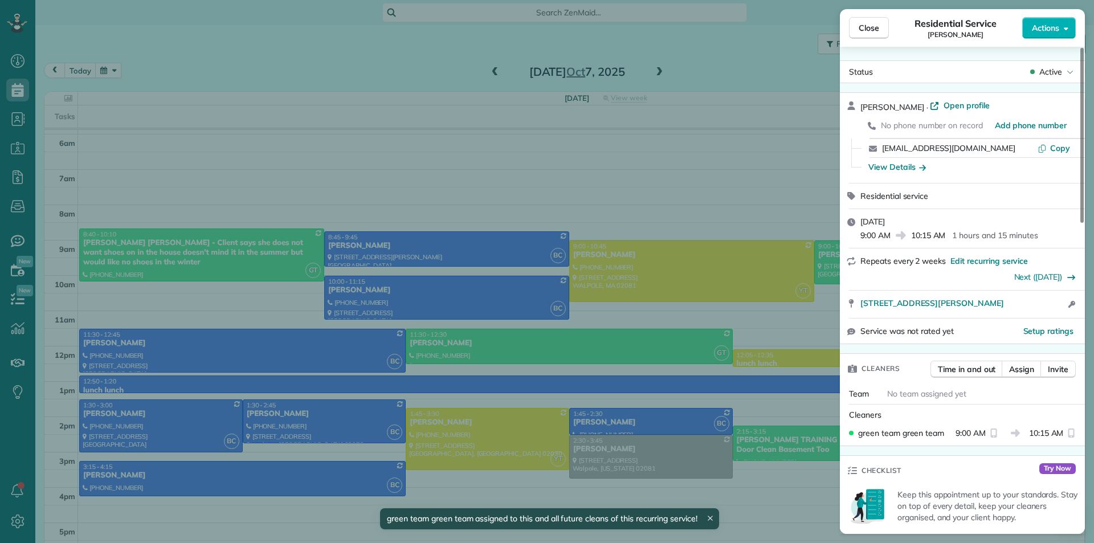
click at [397, 377] on div "Close Residential Service [PERSON_NAME] Actions Status Active [PERSON_NAME] · O…" at bounding box center [547, 271] width 1094 height 543
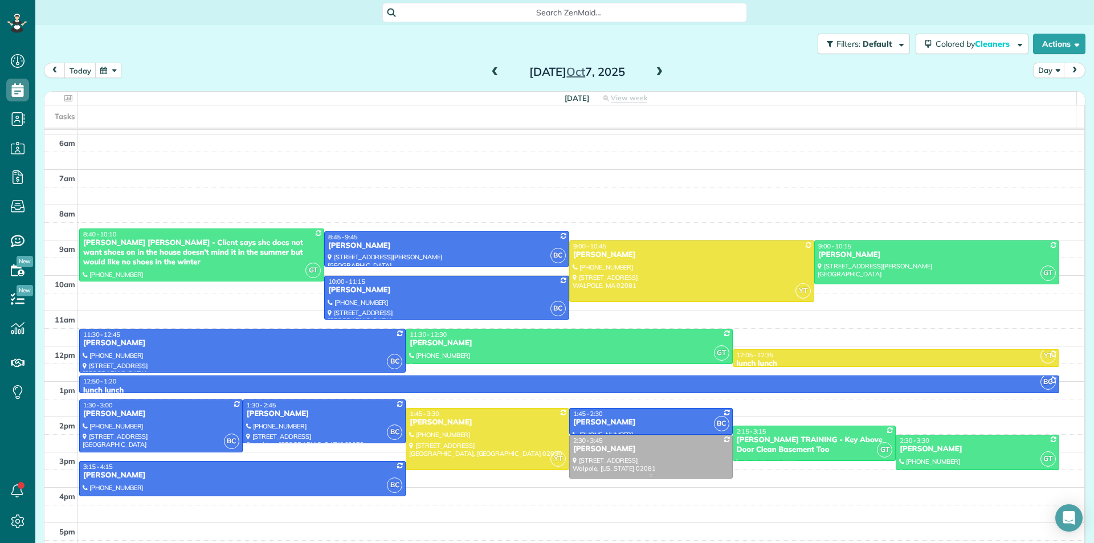
click at [602, 455] on div at bounding box center [651, 456] width 162 height 43
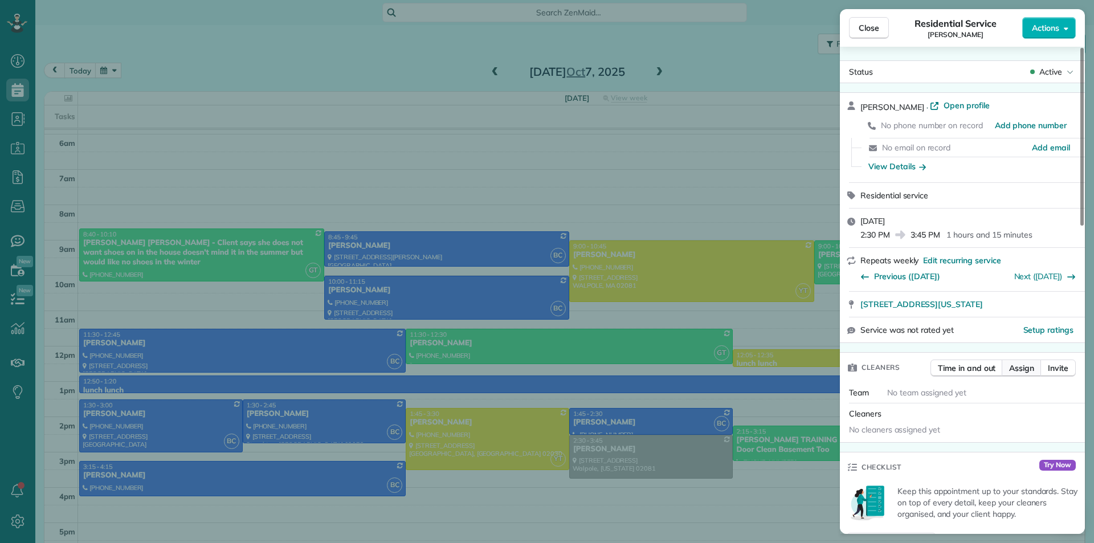
click at [1023, 369] on span "Assign" at bounding box center [1021, 367] width 25 height 11
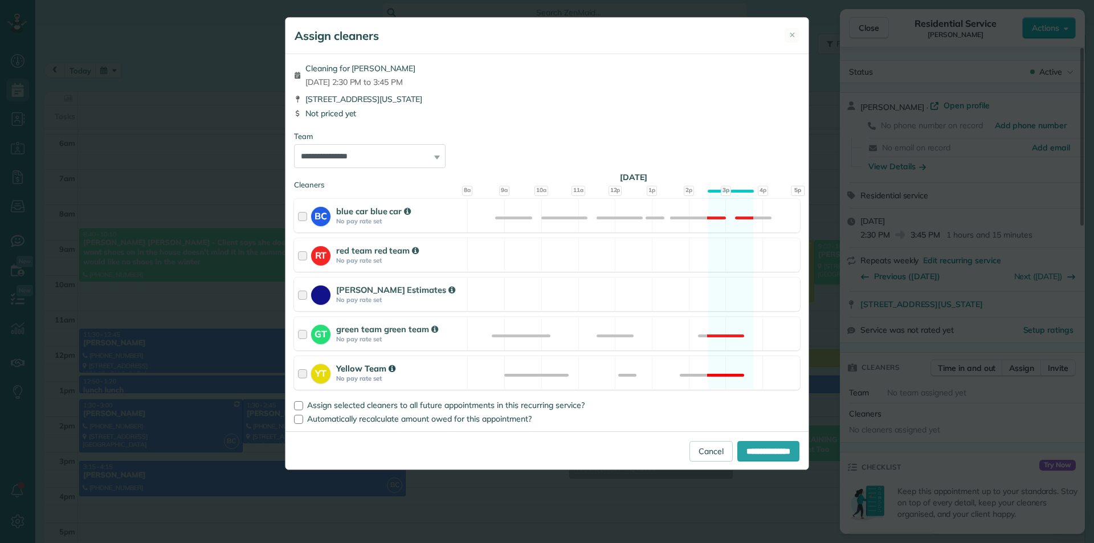
click at [304, 369] on div at bounding box center [304, 372] width 13 height 21
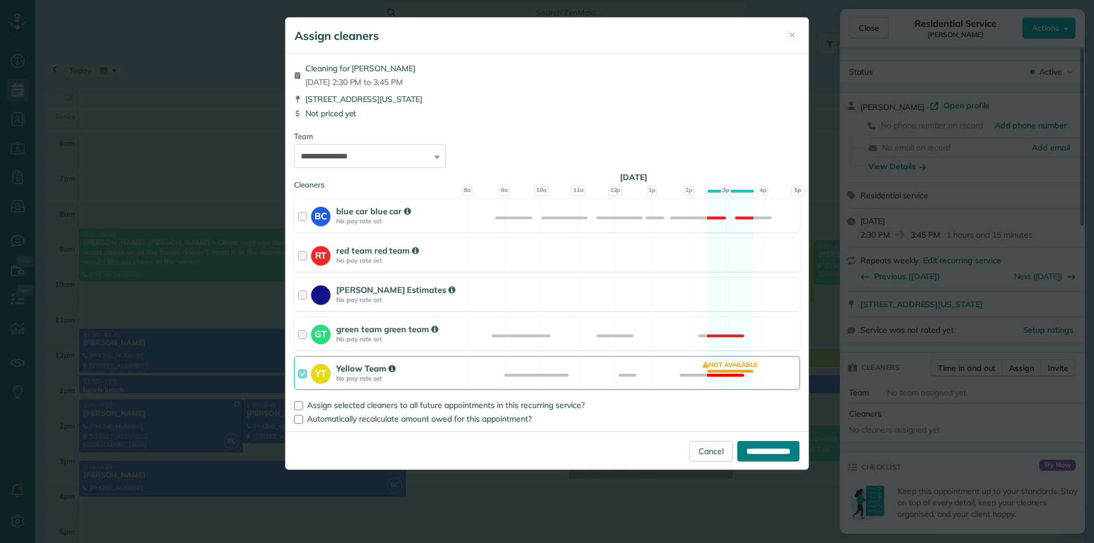
click at [748, 450] on input "**********" at bounding box center [768, 451] width 62 height 21
type input "**********"
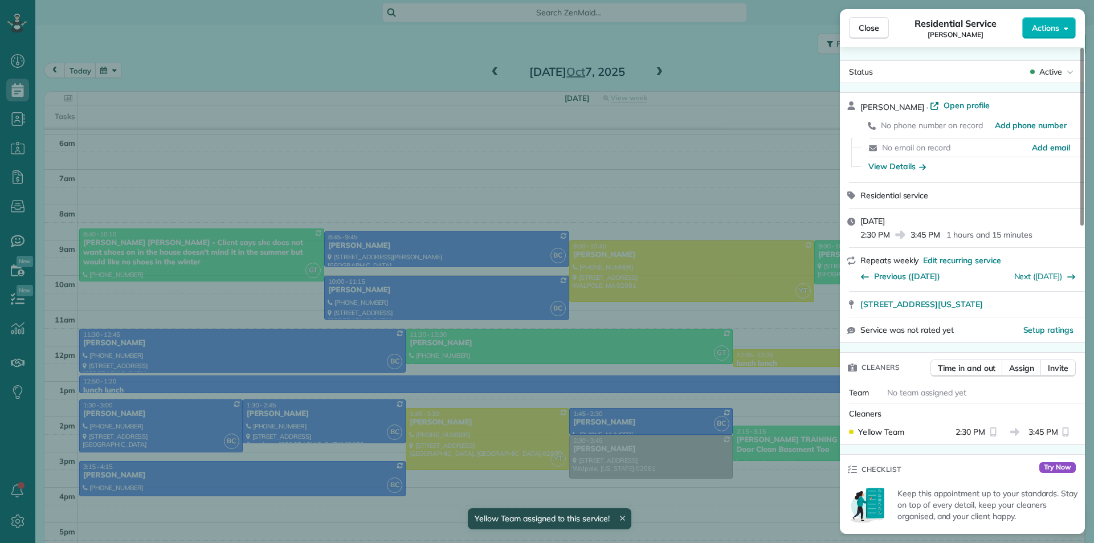
click at [653, 386] on div "Close Residential Service [PERSON_NAME] Actions Status Active [PERSON_NAME] · O…" at bounding box center [547, 271] width 1094 height 543
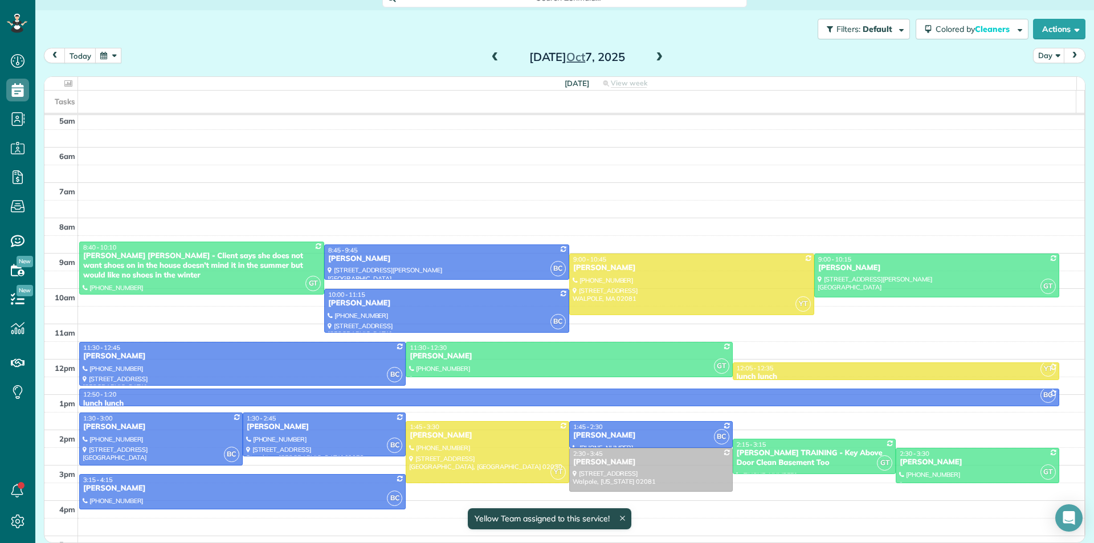
scroll to position [101, 0]
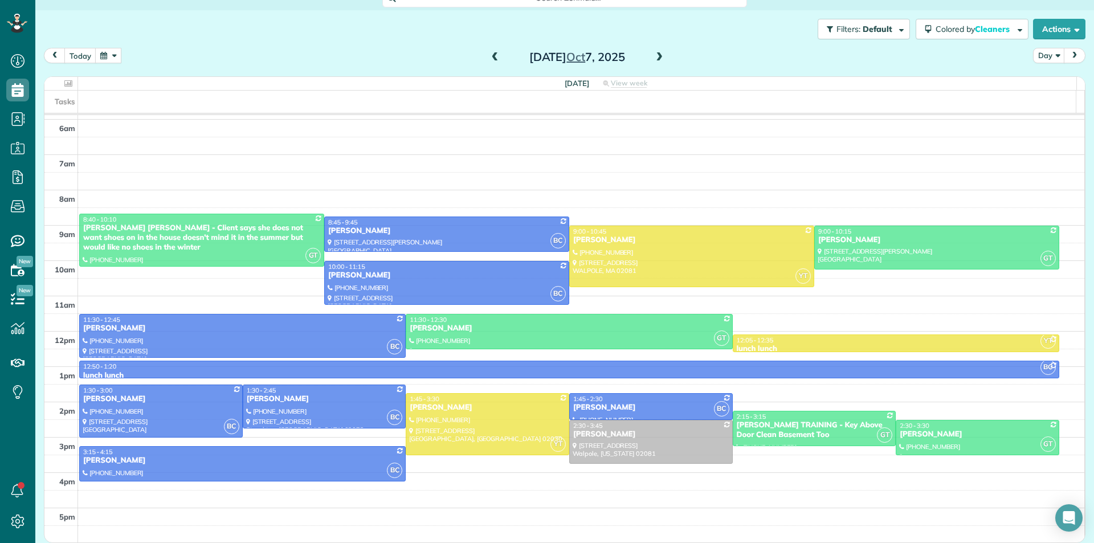
click at [492, 60] on span at bounding box center [495, 57] width 13 height 10
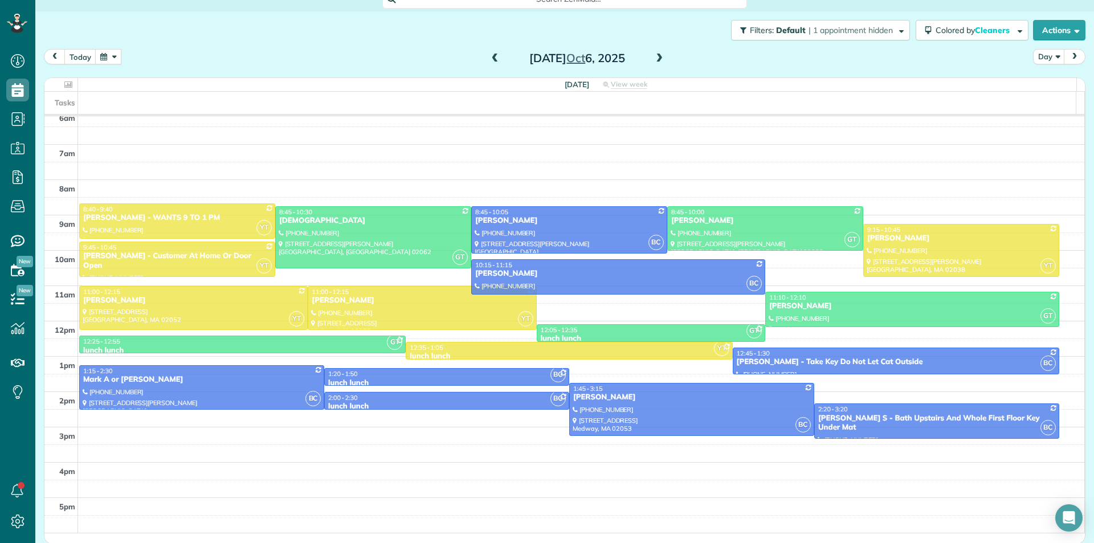
click at [657, 59] on span at bounding box center [659, 59] width 13 height 10
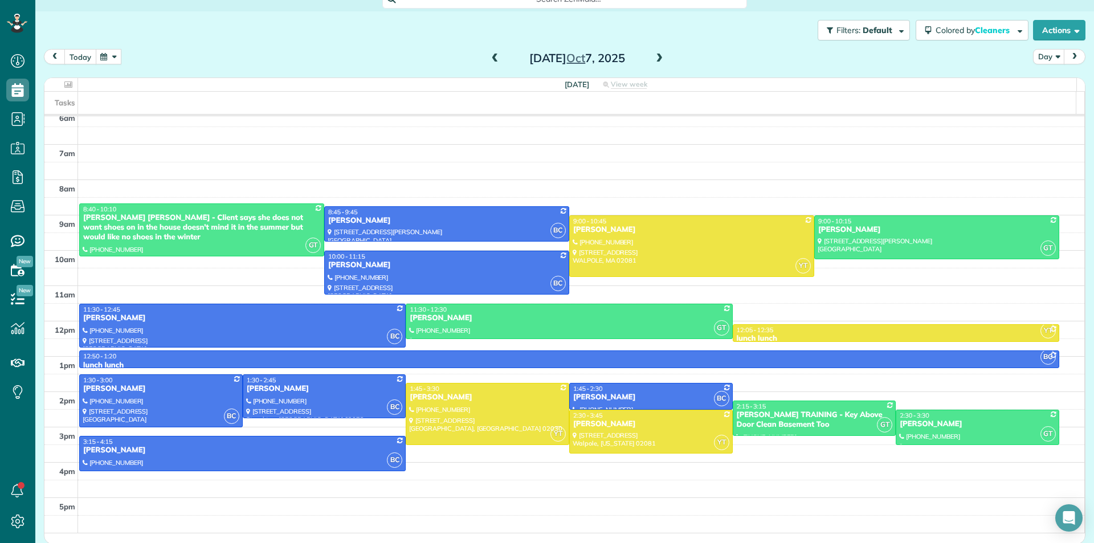
click at [84, 60] on button "today" at bounding box center [80, 56] width 32 height 15
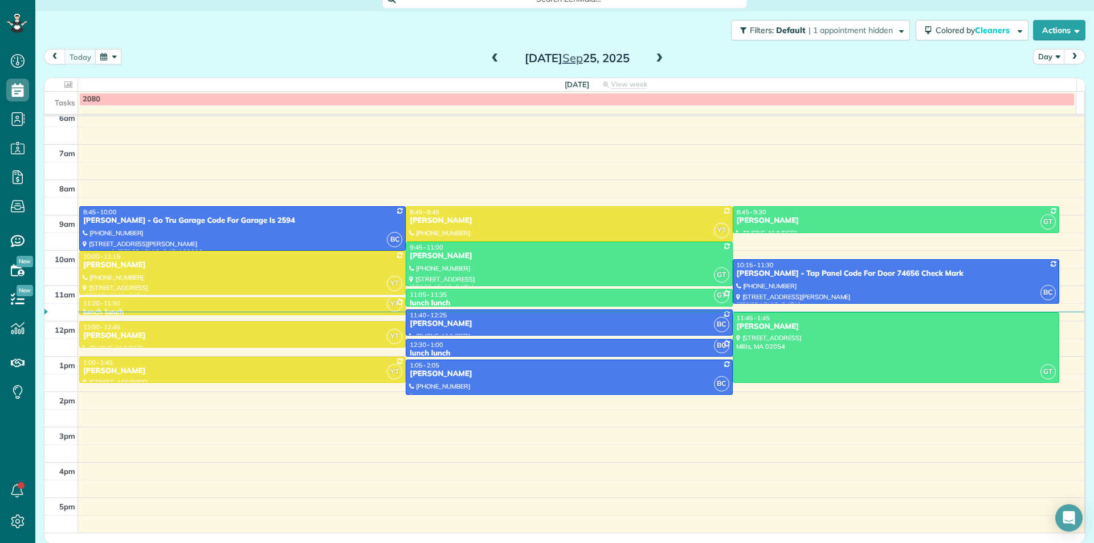
click at [113, 60] on button "button" at bounding box center [108, 56] width 26 height 15
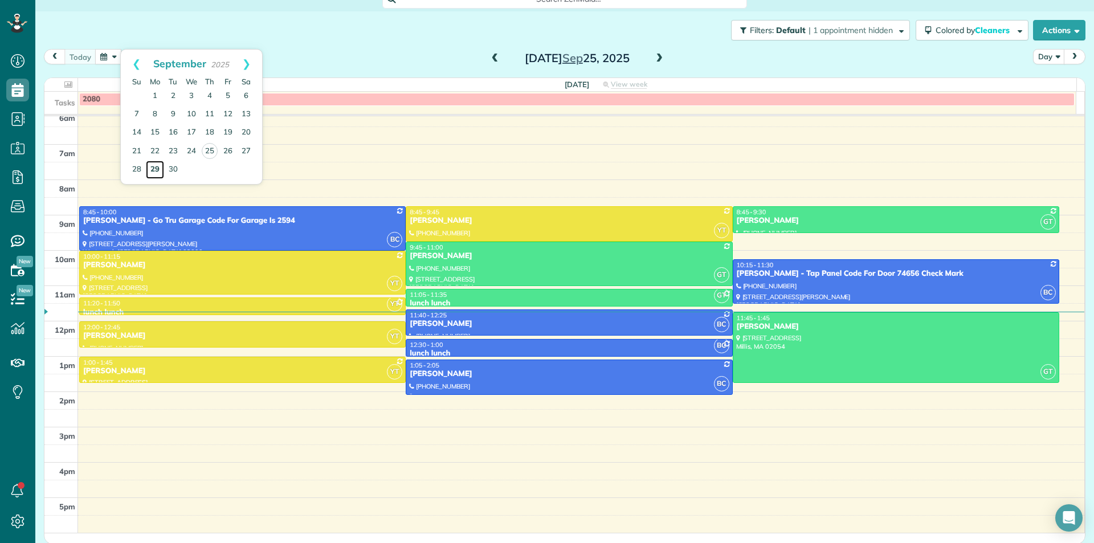
click at [152, 171] on link "29" at bounding box center [155, 170] width 18 height 18
